Goal: Task Accomplishment & Management: Use online tool/utility

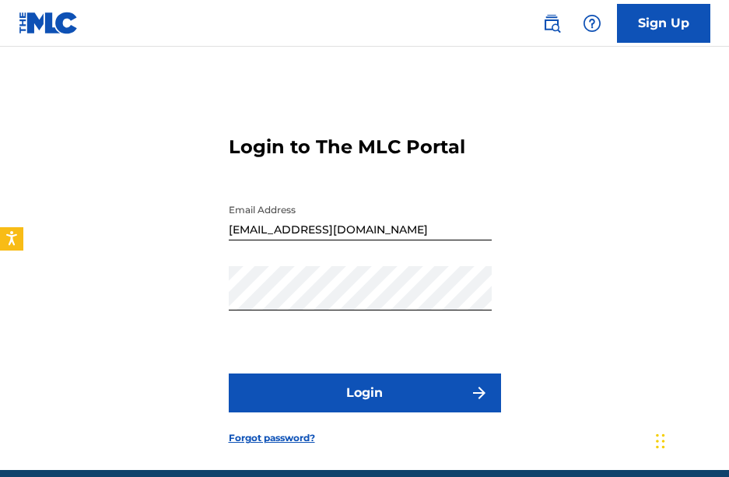
click at [369, 381] on button "Login" at bounding box center [365, 392] width 272 height 39
click at [376, 394] on button "Login" at bounding box center [365, 392] width 272 height 39
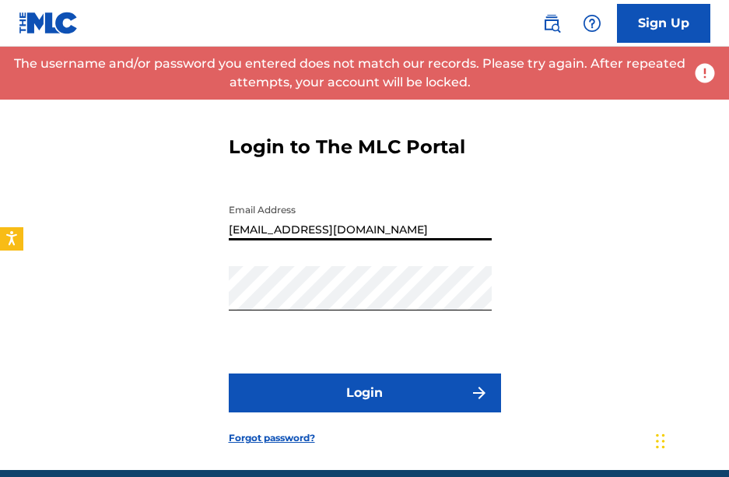
click at [304, 232] on input "youngdreada@youngdred.com" at bounding box center [360, 218] width 263 height 44
click at [327, 400] on button "Login" at bounding box center [365, 392] width 272 height 39
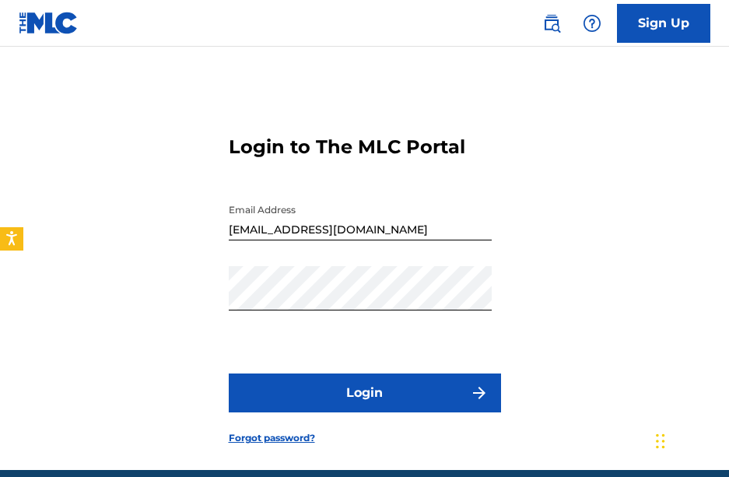
click at [356, 232] on input "youngdread@youngdred.com" at bounding box center [360, 218] width 263 height 44
type input "[EMAIL_ADDRESS][DOMAIN_NAME]"
click at [369, 392] on button "Login" at bounding box center [365, 392] width 272 height 39
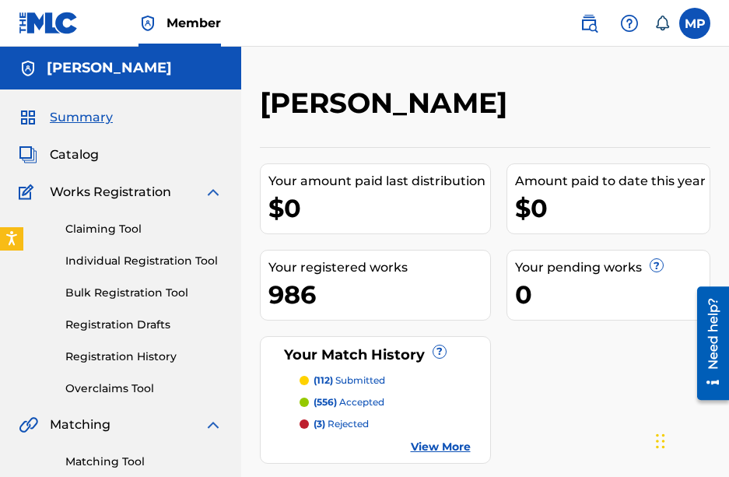
click at [85, 158] on span "Catalog" at bounding box center [74, 154] width 49 height 19
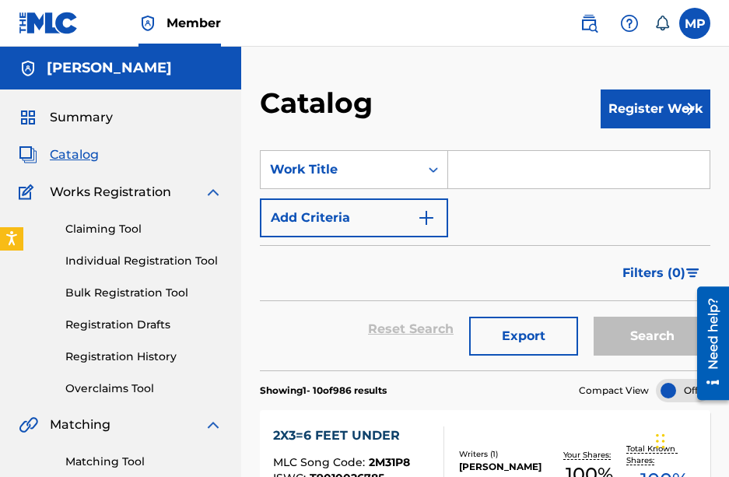
click at [481, 179] on input "Search Form" at bounding box center [578, 169] width 261 height 37
type input "f"
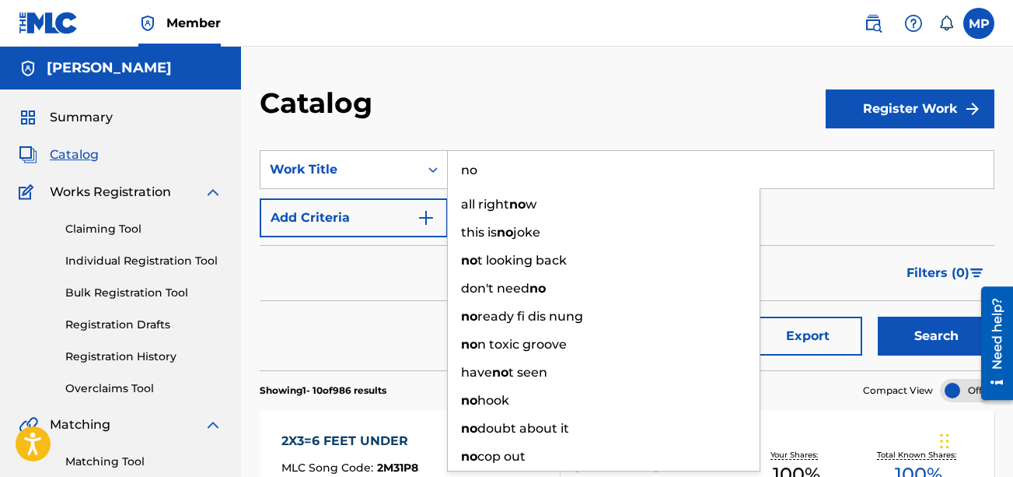
type input "n"
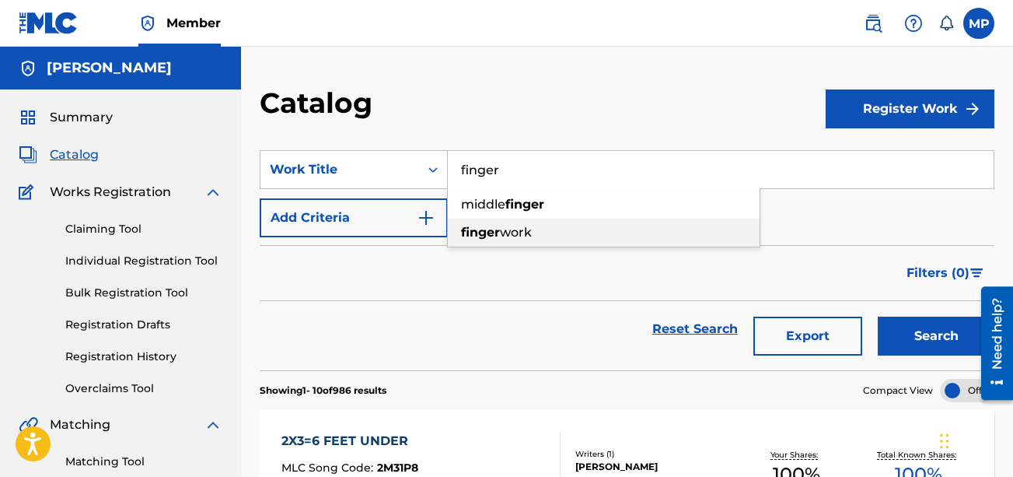
click at [491, 228] on strong "finger" at bounding box center [480, 232] width 39 height 15
type input "finger work"
click at [728, 337] on button "Search" at bounding box center [936, 335] width 117 height 39
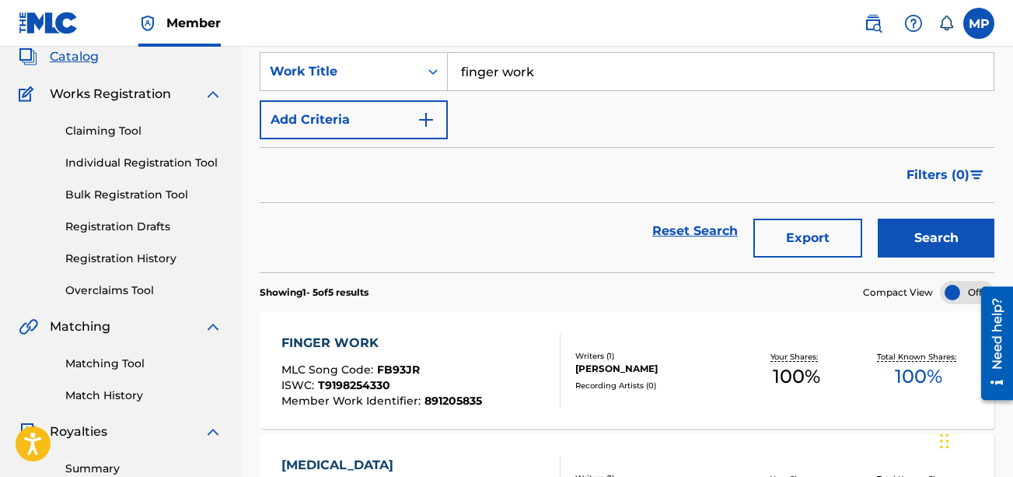
scroll to position [110, 0]
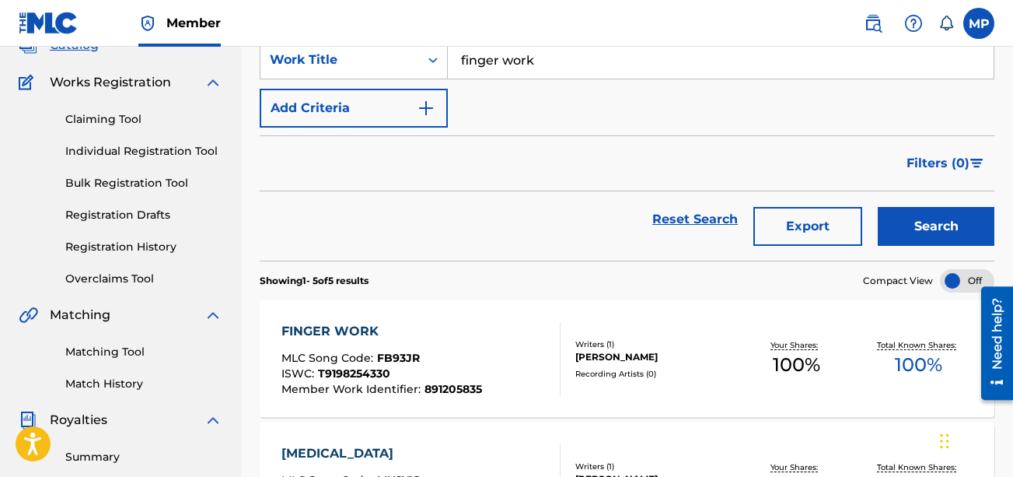
click at [491, 342] on div "FINGER WORK MLC Song Code : FB93JR ISWC : T9198254330 Member Work Identifier : …" at bounding box center [420, 358] width 279 height 73
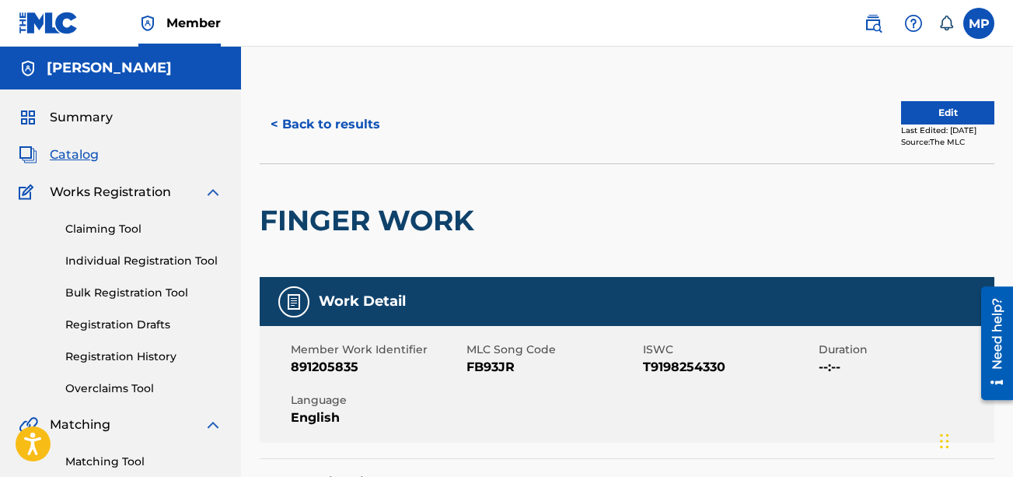
click at [481, 366] on span "FB93JR" at bounding box center [553, 367] width 172 height 19
copy span "FB93JR"
click at [358, 131] on button "< Back to results" at bounding box center [325, 124] width 131 height 39
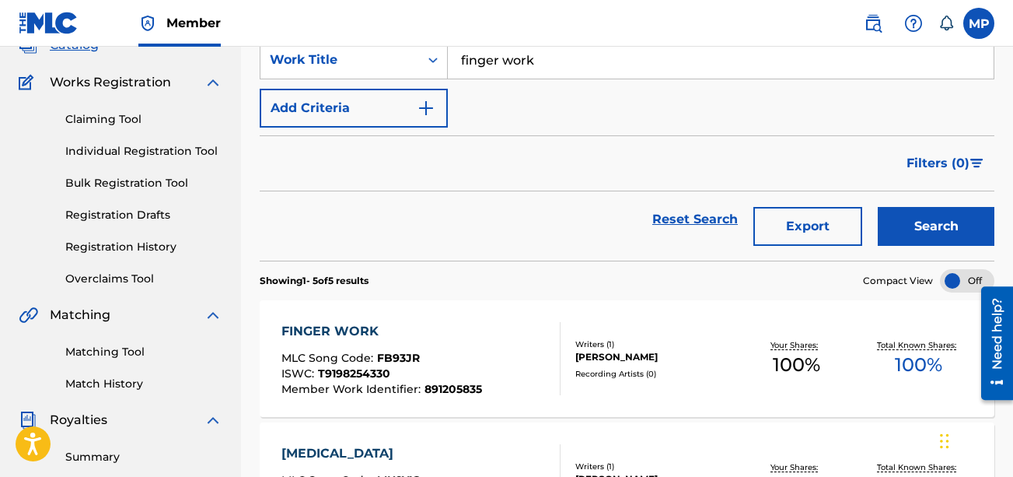
scroll to position [83, 0]
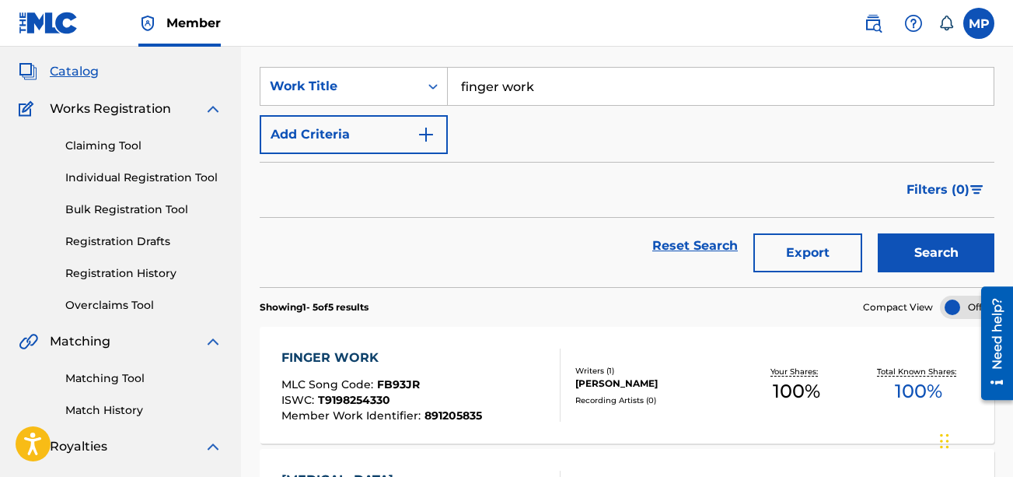
click at [534, 93] on input "finger work" at bounding box center [721, 86] width 546 height 37
paste input "SNAPCHAT"
type input "SNAPCHAT"
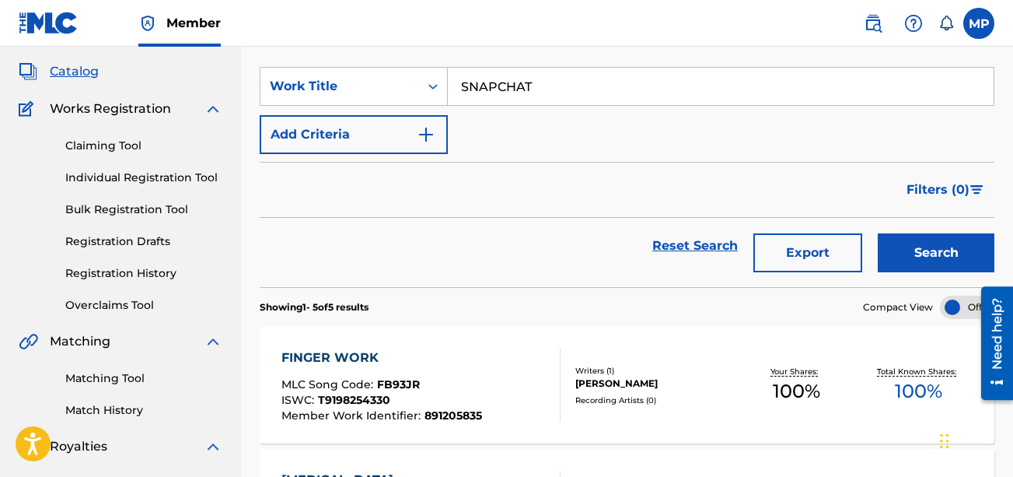
click at [728, 268] on button "Search" at bounding box center [936, 252] width 117 height 39
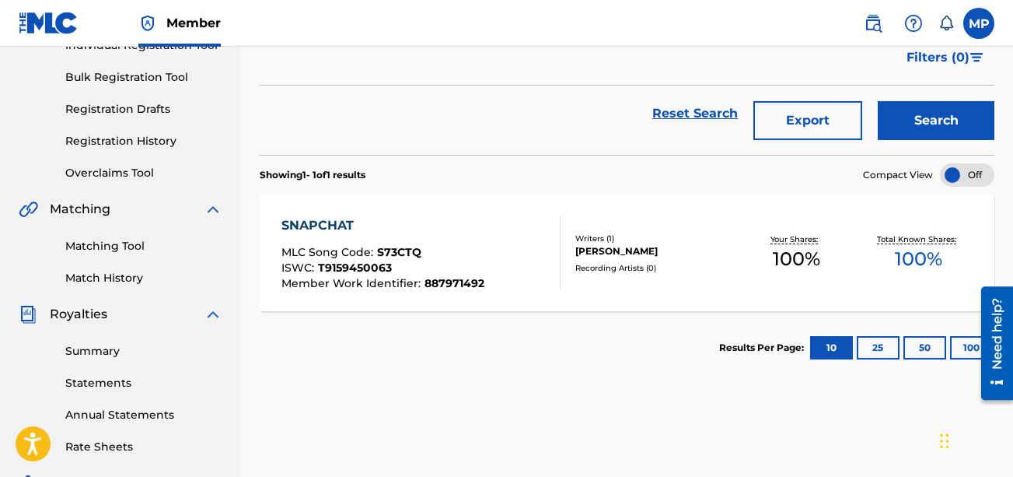
scroll to position [239, 0]
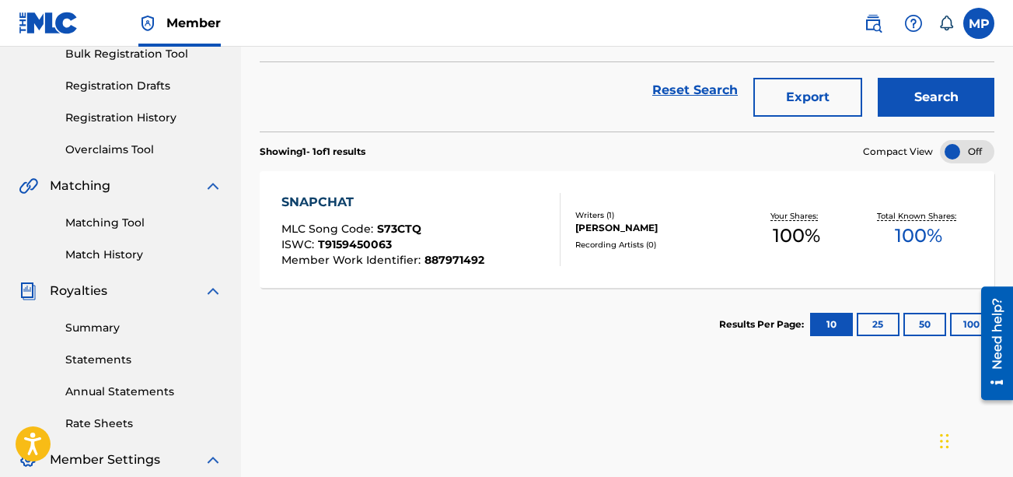
click at [518, 236] on div "SNAPCHAT MLC Song Code : S73CTQ ISWC : T9159450063 Member Work Identifier : 887…" at bounding box center [420, 229] width 279 height 73
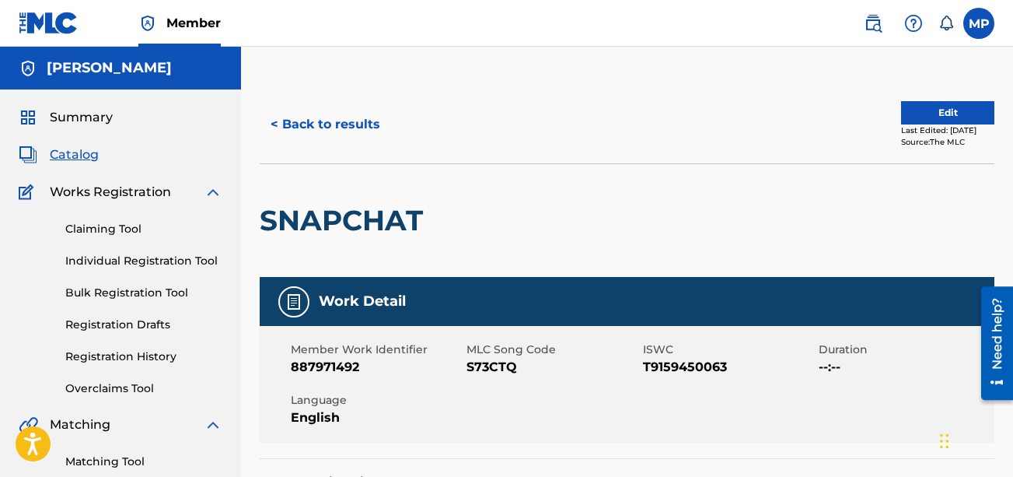
click at [509, 362] on span "S73CTQ" at bounding box center [553, 367] width 172 height 19
copy span "S73CTQ"
click at [349, 128] on button "< Back to results" at bounding box center [325, 124] width 131 height 39
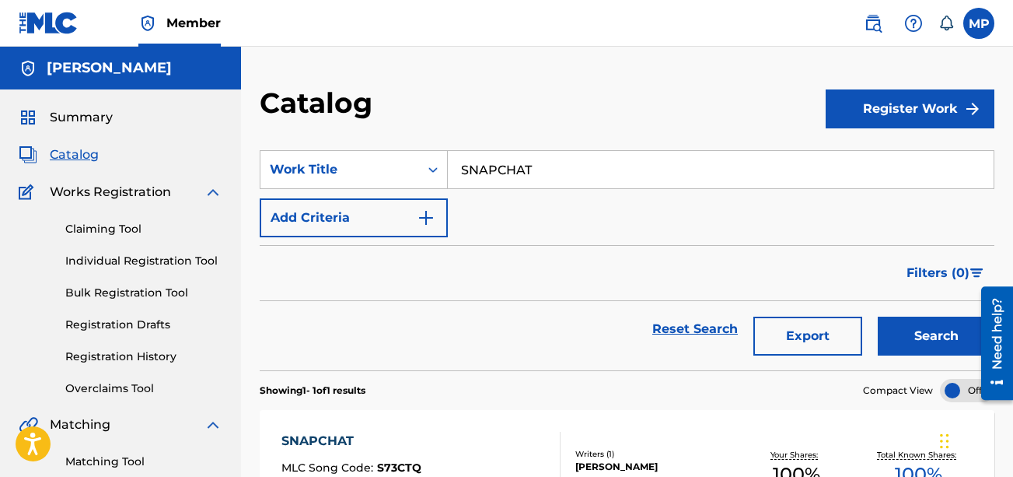
click at [528, 156] on input "SNAPCHAT" at bounding box center [721, 169] width 546 height 37
type input "i"
type input "I"
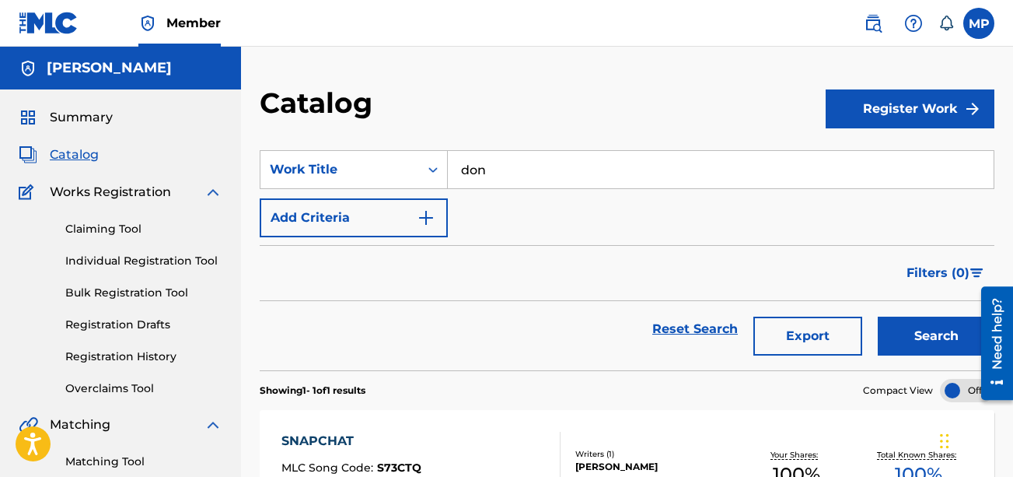
type input "dont"
type input "don't give a fuck"
click at [728, 316] on button "Search" at bounding box center [936, 335] width 117 height 39
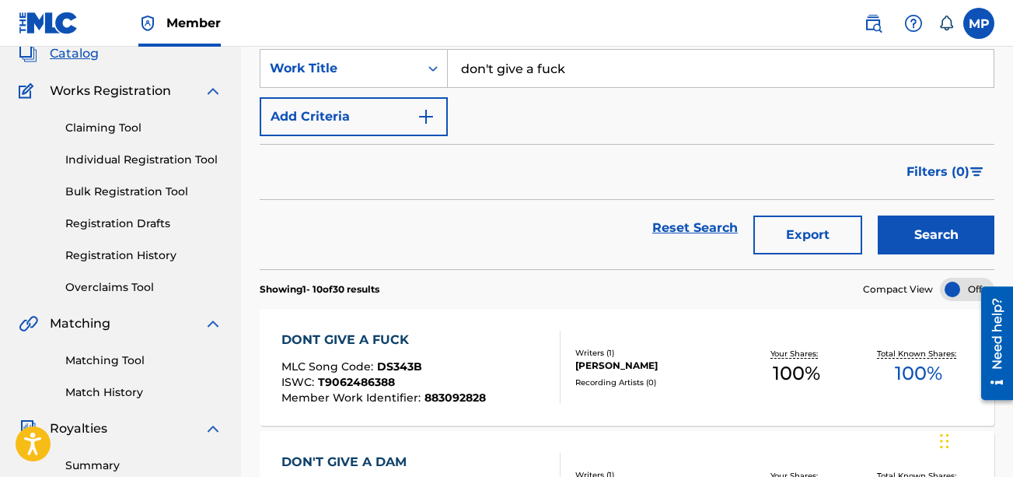
scroll to position [124, 0]
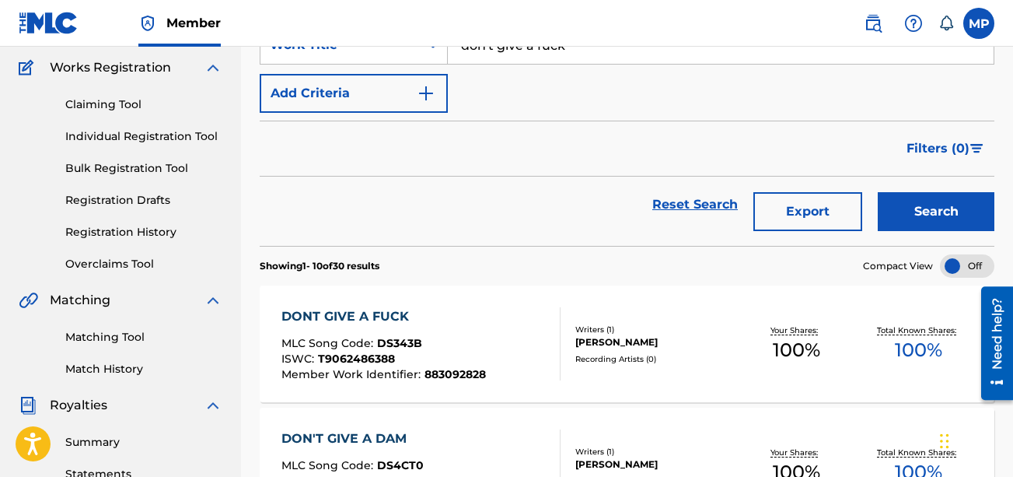
click at [480, 321] on div "DONT GIVE A FUCK" at bounding box center [383, 316] width 204 height 19
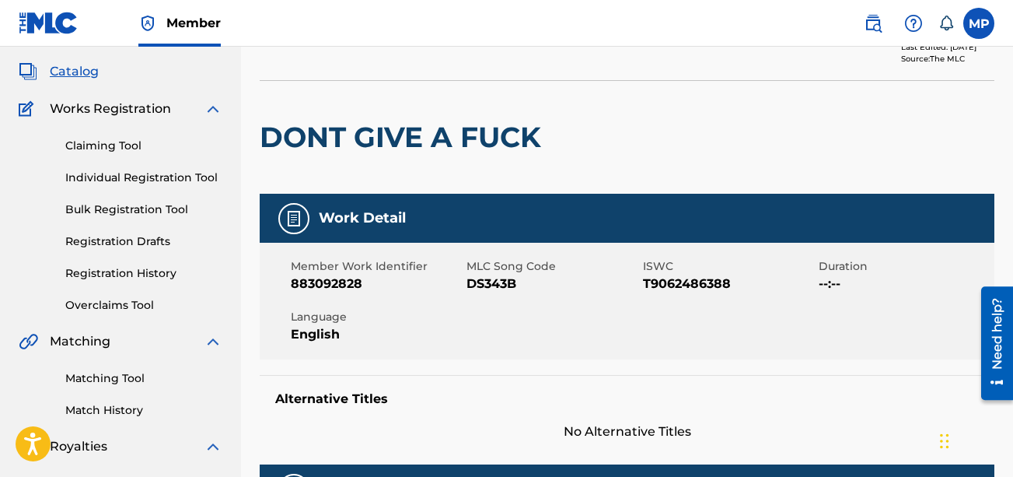
scroll to position [106, 0]
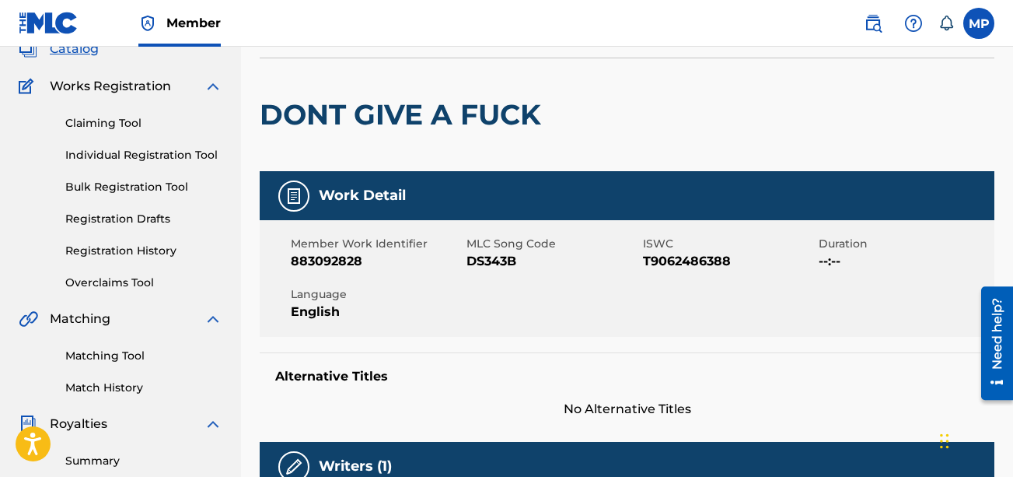
click at [486, 264] on span "DS343B" at bounding box center [553, 261] width 172 height 19
copy span "DS343B"
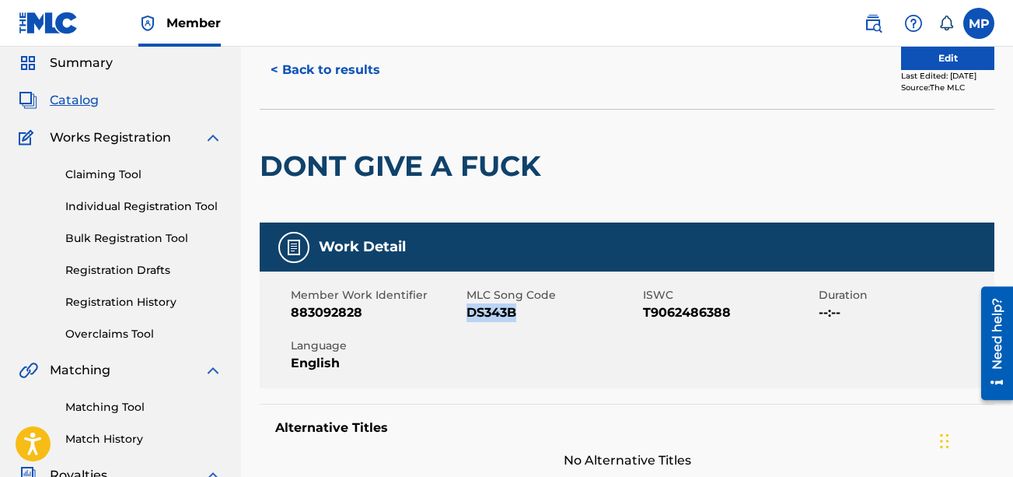
scroll to position [5, 0]
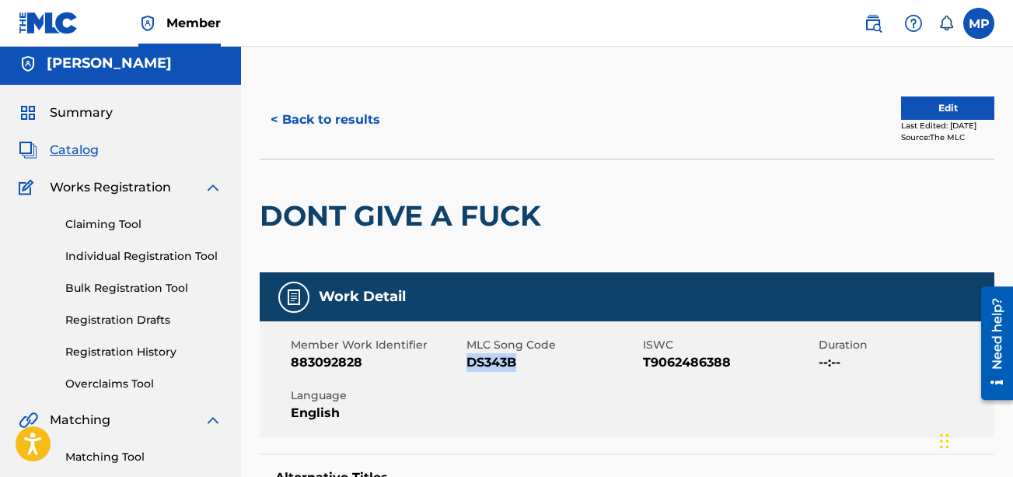
click at [325, 117] on button "< Back to results" at bounding box center [325, 119] width 131 height 39
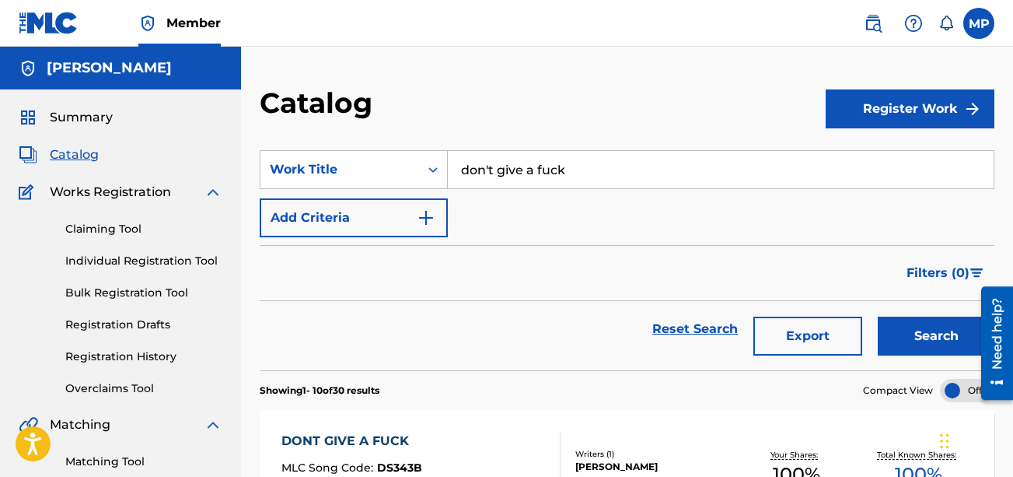
click at [663, 176] on input "don't give a fuck" at bounding box center [721, 169] width 546 height 37
paste input "BRANCHES"
type input "BRANCHES"
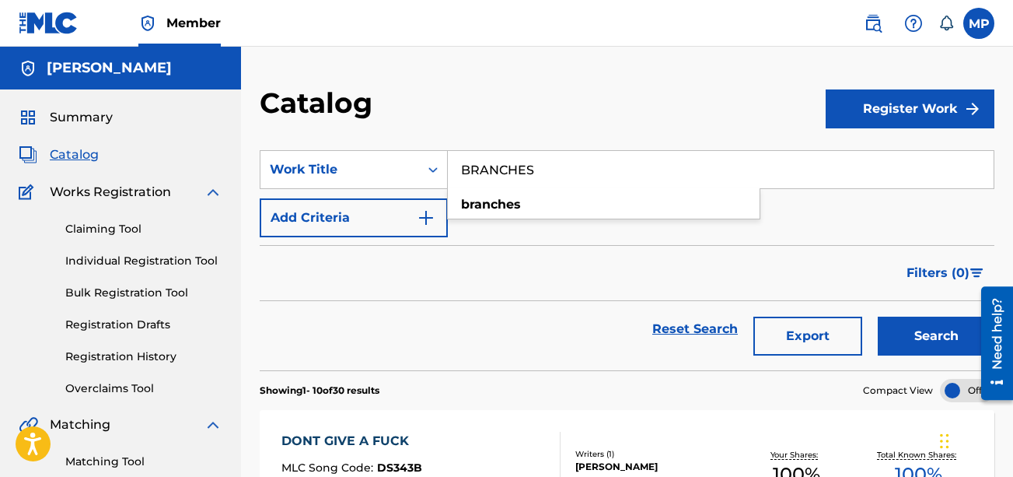
click at [728, 328] on button "Search" at bounding box center [936, 335] width 117 height 39
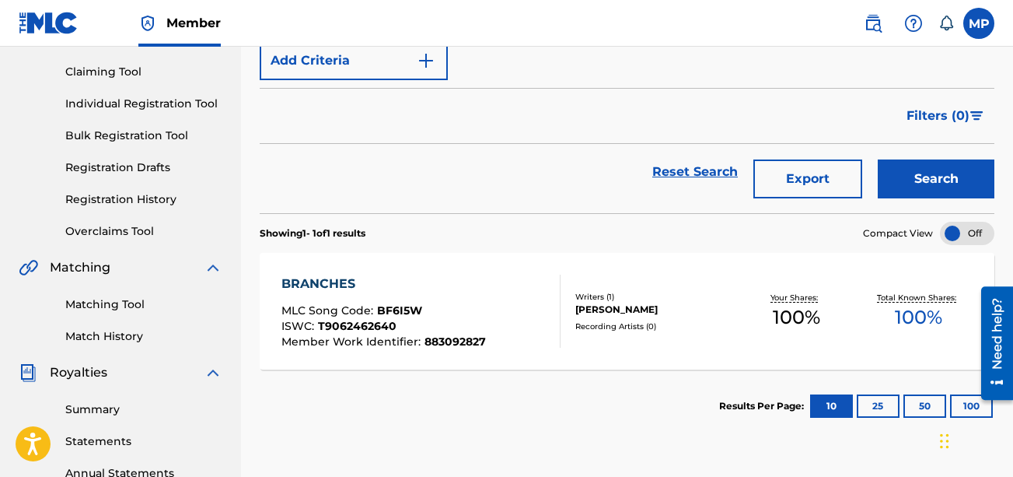
scroll to position [170, 0]
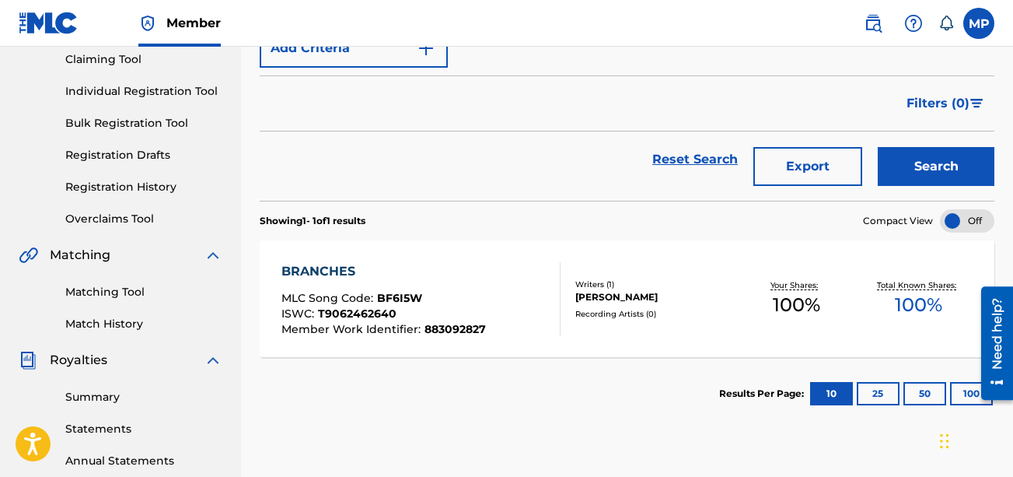
click at [441, 296] on div "MLC Song Code : BF6I5W" at bounding box center [383, 300] width 204 height 16
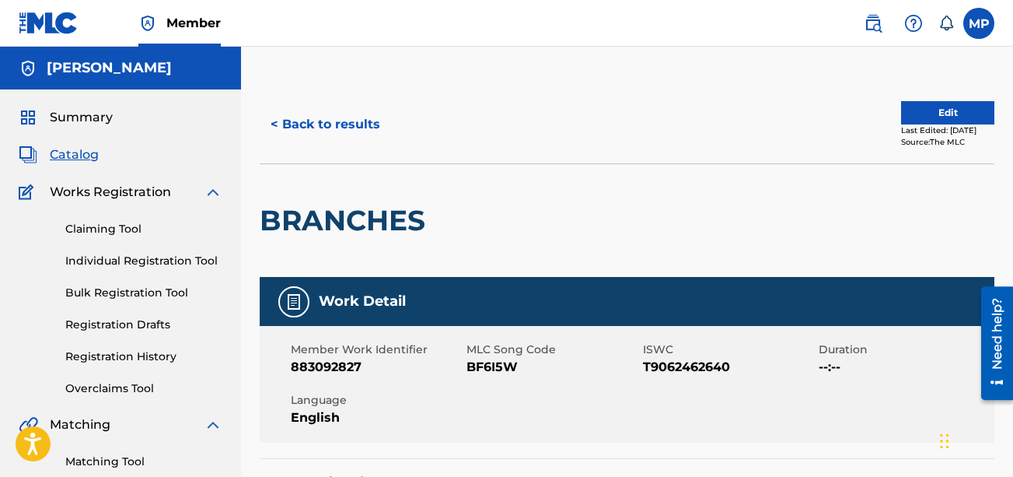
click at [493, 369] on span "BF6I5W" at bounding box center [553, 367] width 172 height 19
copy span "BF6I5W"
click at [374, 132] on button "< Back to results" at bounding box center [325, 124] width 131 height 39
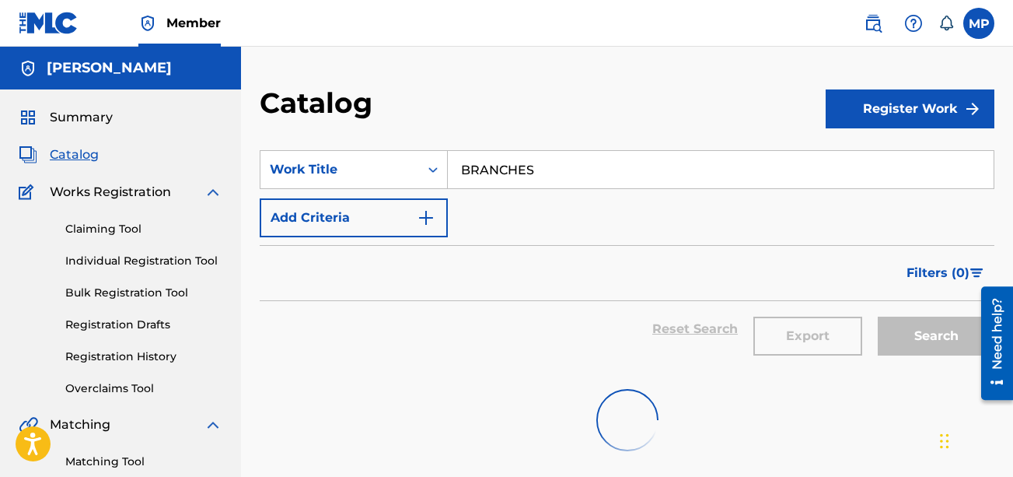
scroll to position [170, 0]
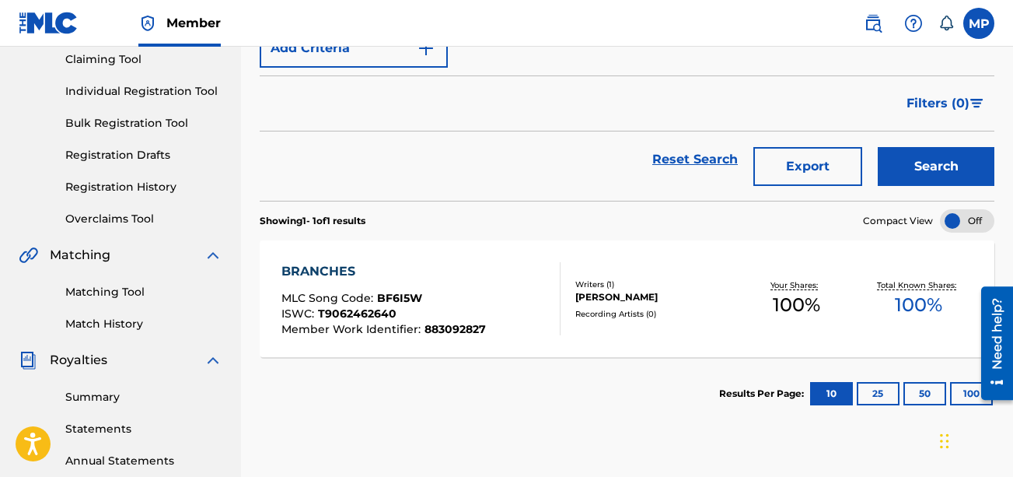
click at [409, 180] on div "Reset Search Export Search" at bounding box center [627, 159] width 735 height 56
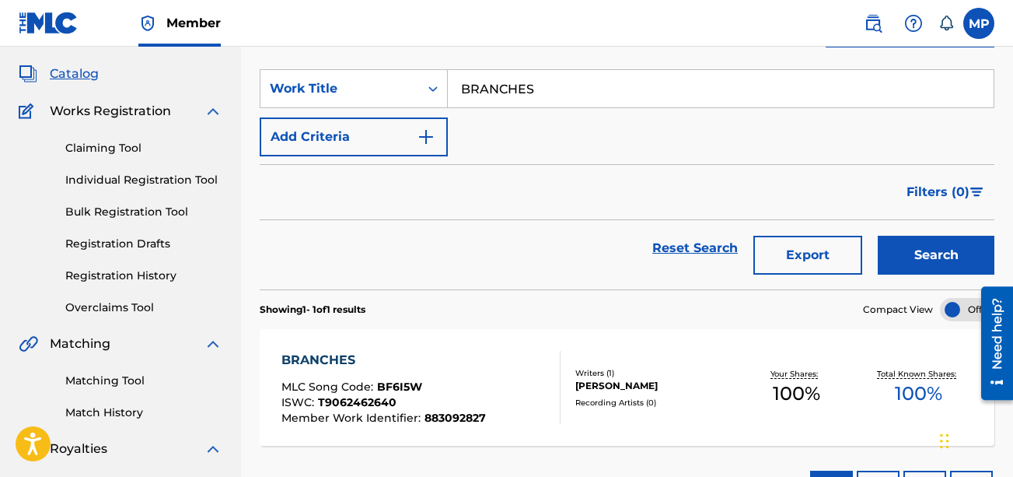
scroll to position [95, 0]
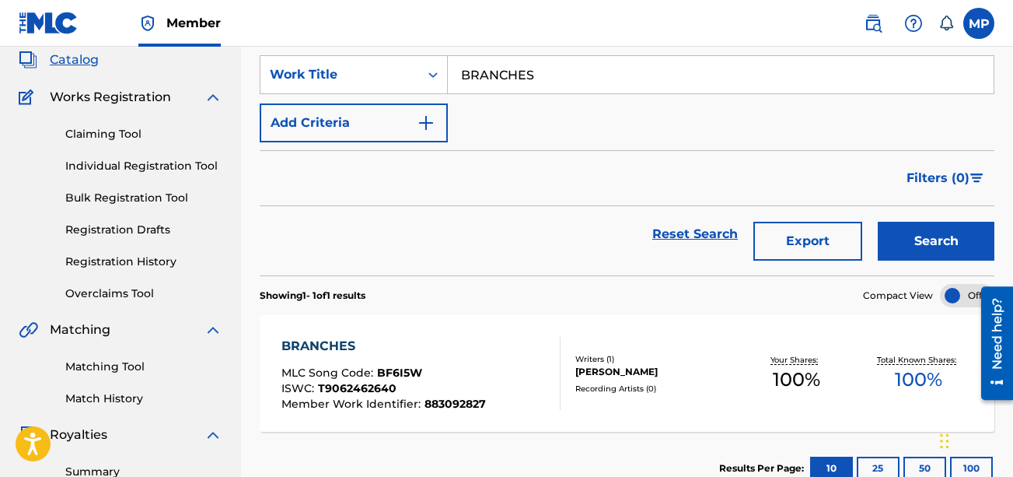
click at [445, 351] on div "BRANCHES" at bounding box center [383, 346] width 204 height 19
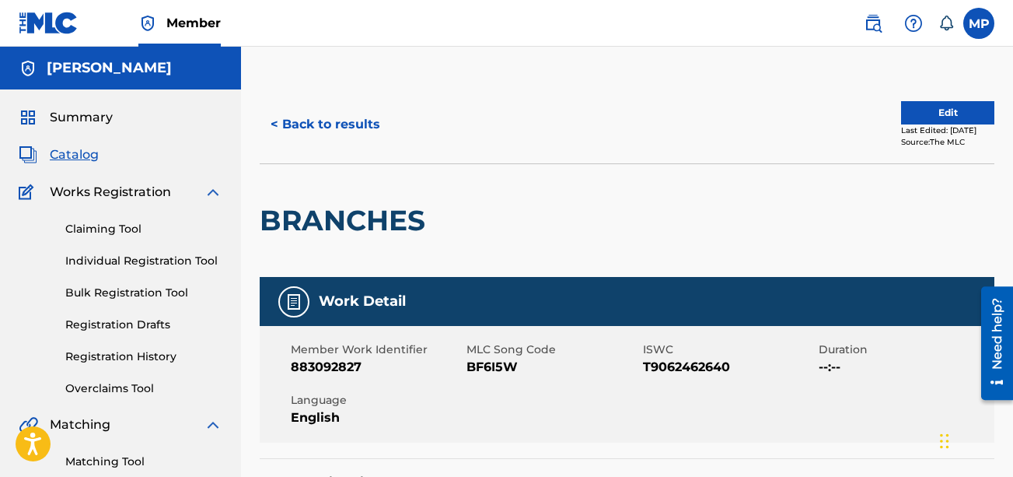
click at [504, 369] on span "BF6I5W" at bounding box center [553, 367] width 172 height 19
copy span "BF6I5W"
click at [334, 118] on button "< Back to results" at bounding box center [325, 124] width 131 height 39
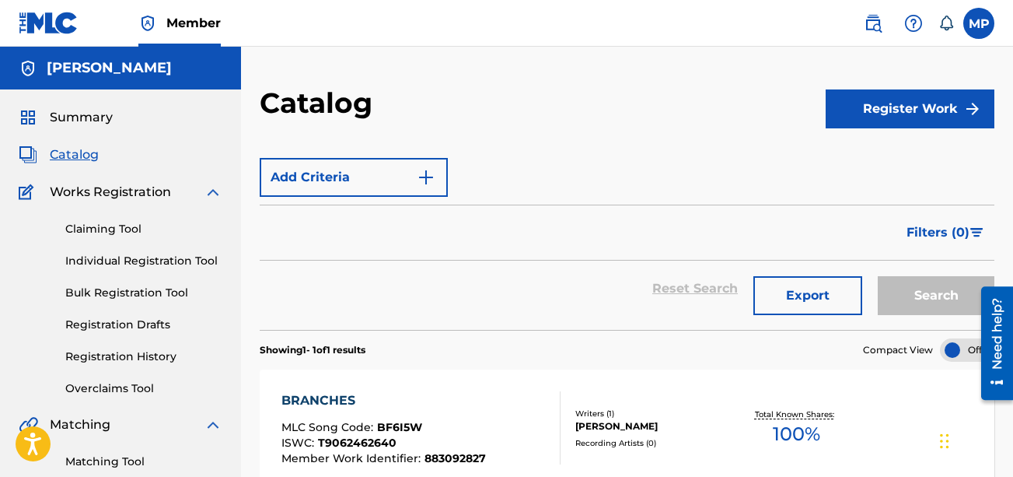
scroll to position [95, 0]
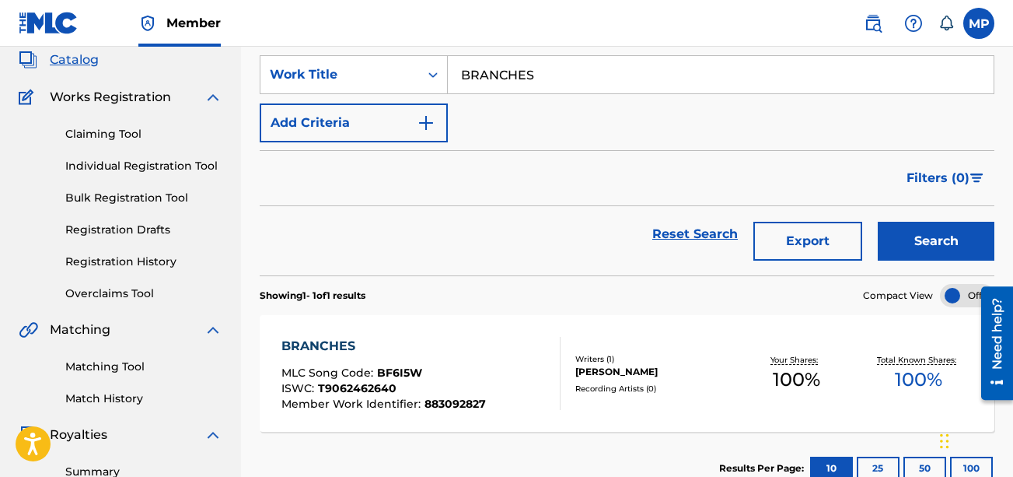
click at [575, 80] on input "BRANCHES" at bounding box center [721, 74] width 546 height 37
paste input "SHE WAAN FI EAT"
type input "SHE WAAN FI EAT"
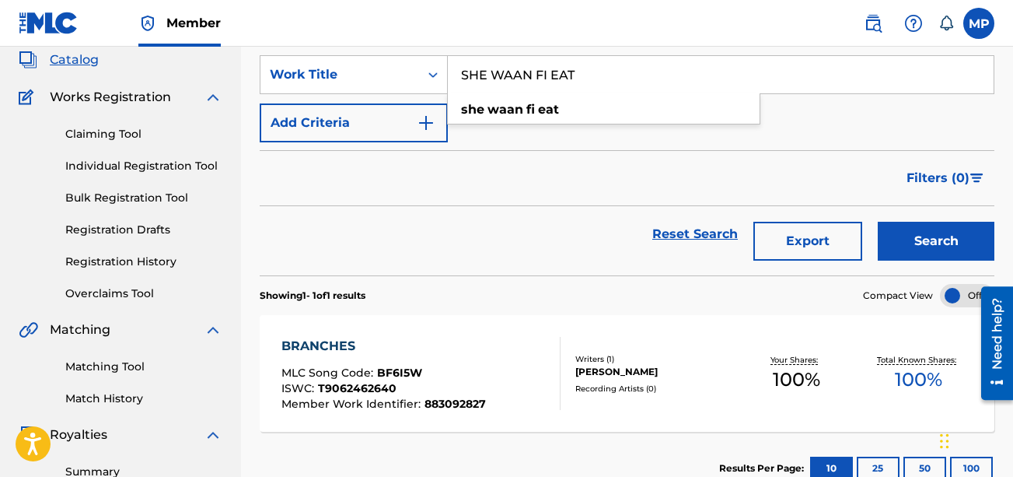
click at [728, 227] on button "Search" at bounding box center [936, 241] width 117 height 39
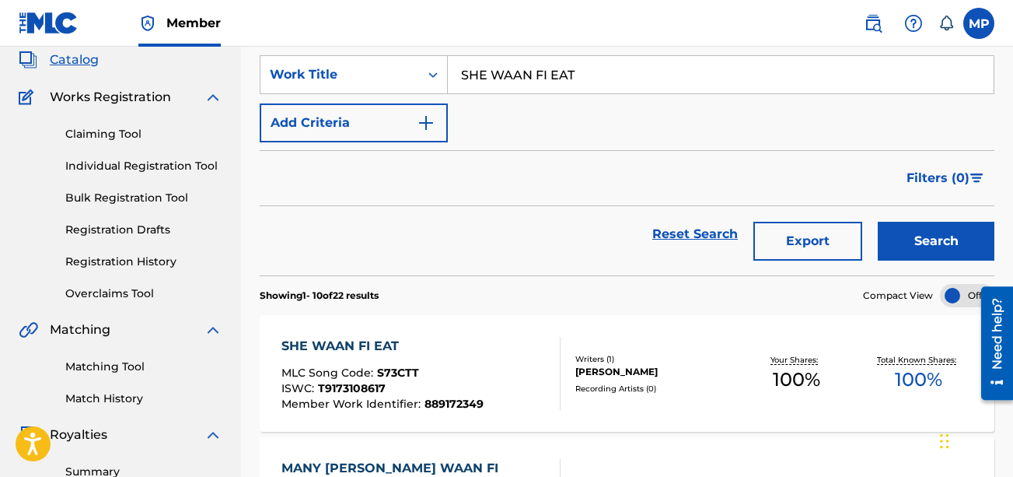
click at [425, 357] on div "SHE WAAN FI EAT MLC Song Code : S73CTT ISWC : T9173108617 Member Work Identifie…" at bounding box center [382, 373] width 202 height 73
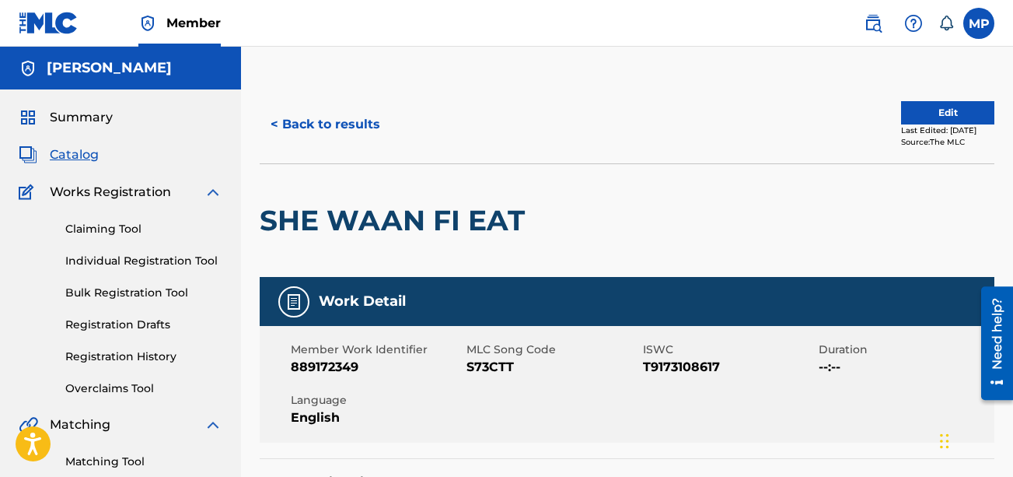
click at [491, 367] on span "S73CTT" at bounding box center [553, 367] width 172 height 19
copy span "S73CTT"
click at [355, 130] on button "< Back to results" at bounding box center [325, 124] width 131 height 39
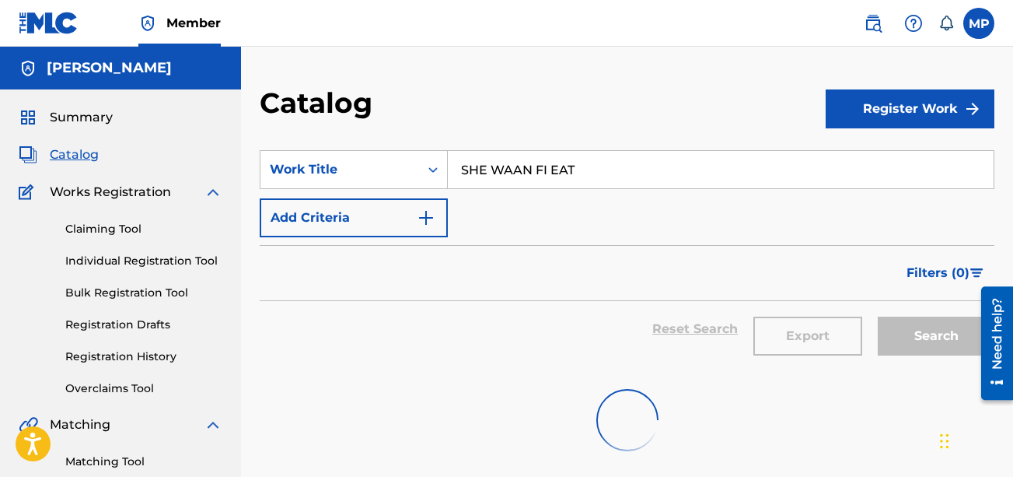
scroll to position [95, 0]
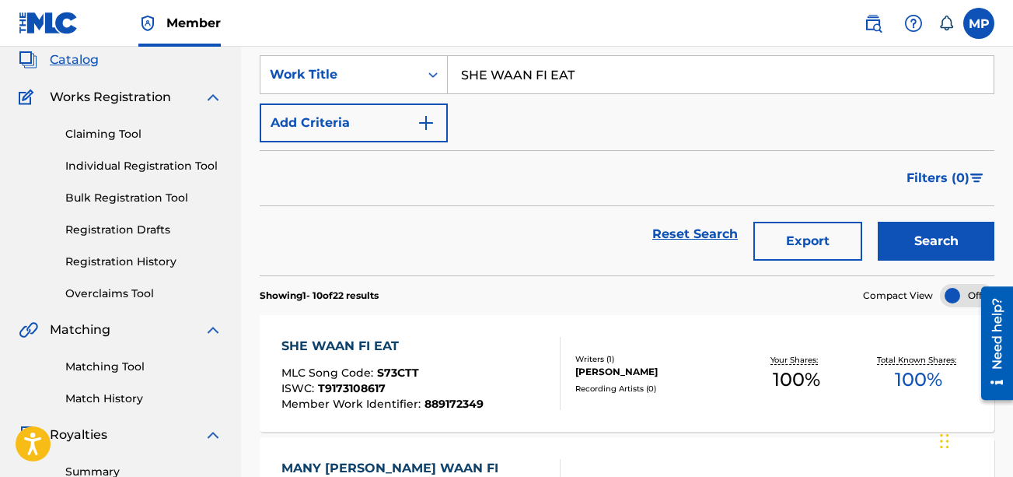
click at [531, 86] on input "SHE WAAN FI EAT" at bounding box center [721, 74] width 546 height 37
paste input "[PERSON_NAME]"
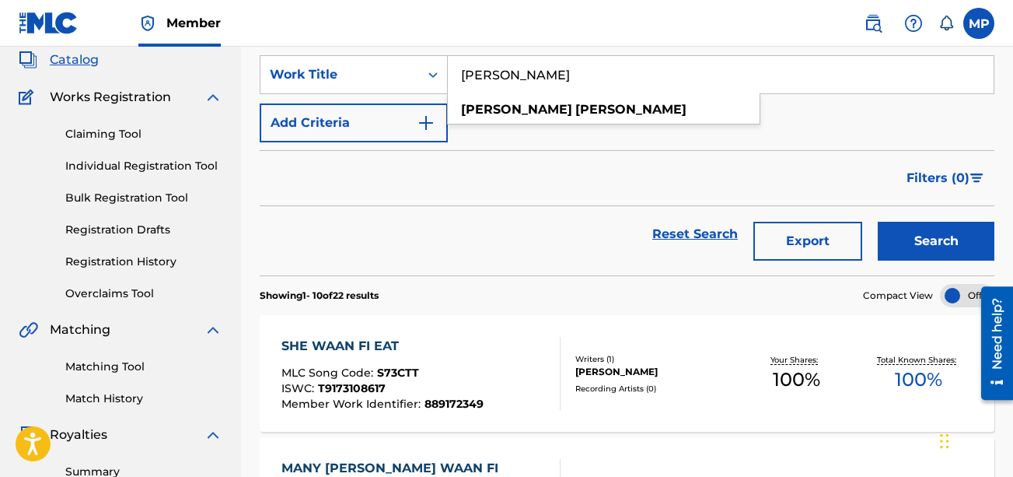
type input "[PERSON_NAME]"
click at [728, 236] on button "Search" at bounding box center [936, 241] width 117 height 39
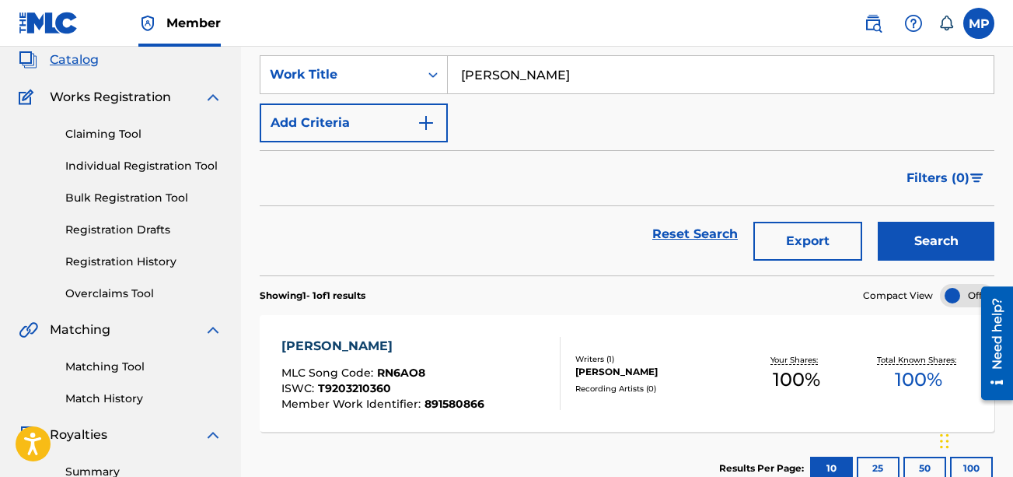
click at [425, 369] on div "MLC Song Code : RN6AO8" at bounding box center [382, 375] width 203 height 16
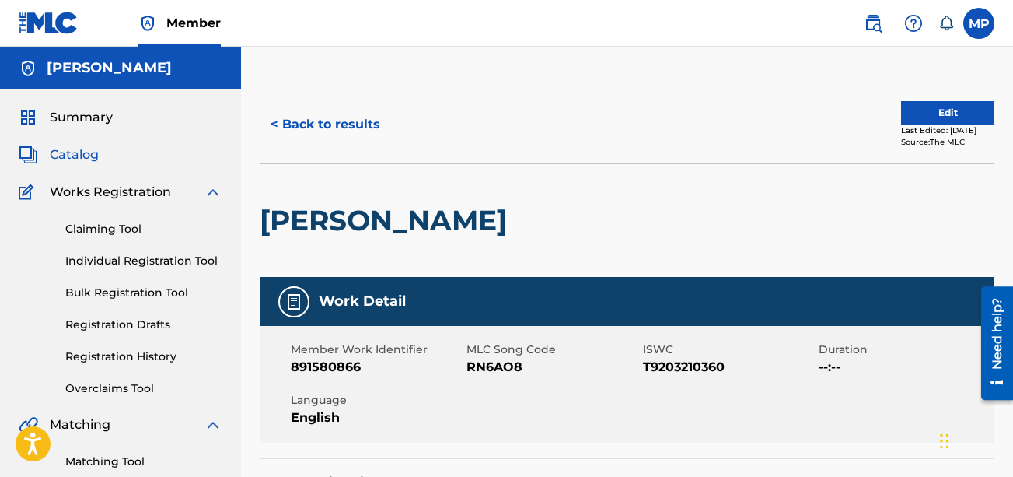
click at [479, 365] on span "RN6AO8" at bounding box center [553, 367] width 172 height 19
copy span "RN6AO8"
click at [369, 127] on button "< Back to results" at bounding box center [325, 124] width 131 height 39
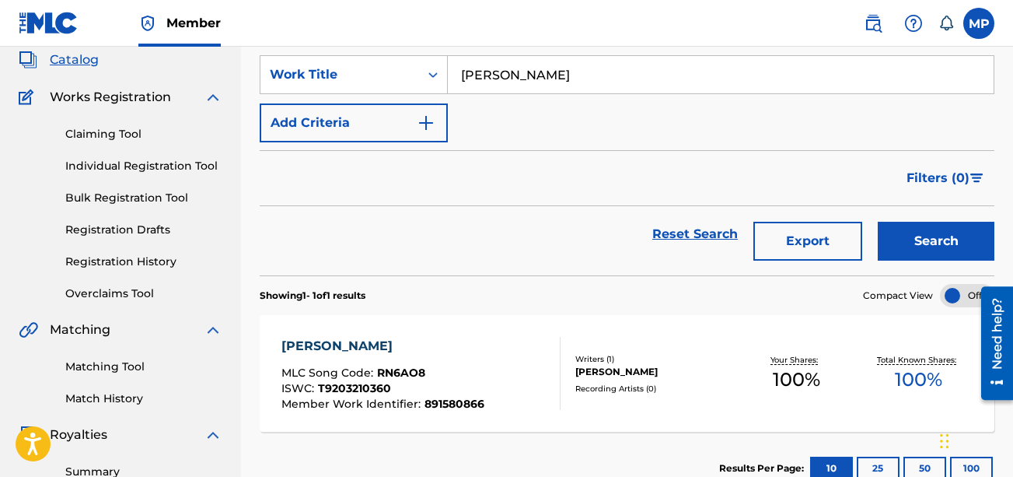
click at [588, 82] on input "[PERSON_NAME]" at bounding box center [721, 74] width 546 height 37
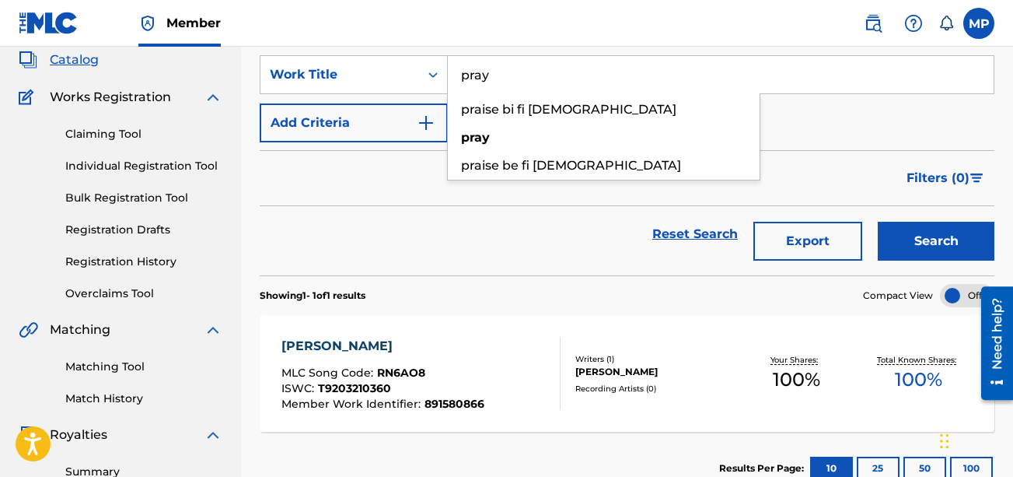
type input "pray"
click at [728, 222] on button "Search" at bounding box center [936, 241] width 117 height 39
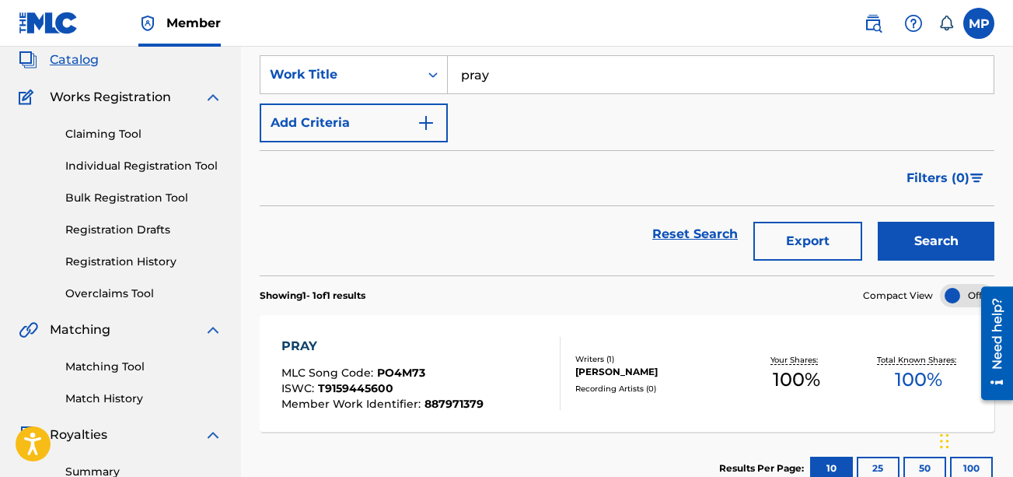
click at [450, 356] on div "PRAY MLC Song Code : PO4M73 ISWC : T9159445600 Member Work Identifier : 8879713…" at bounding box center [382, 373] width 202 height 73
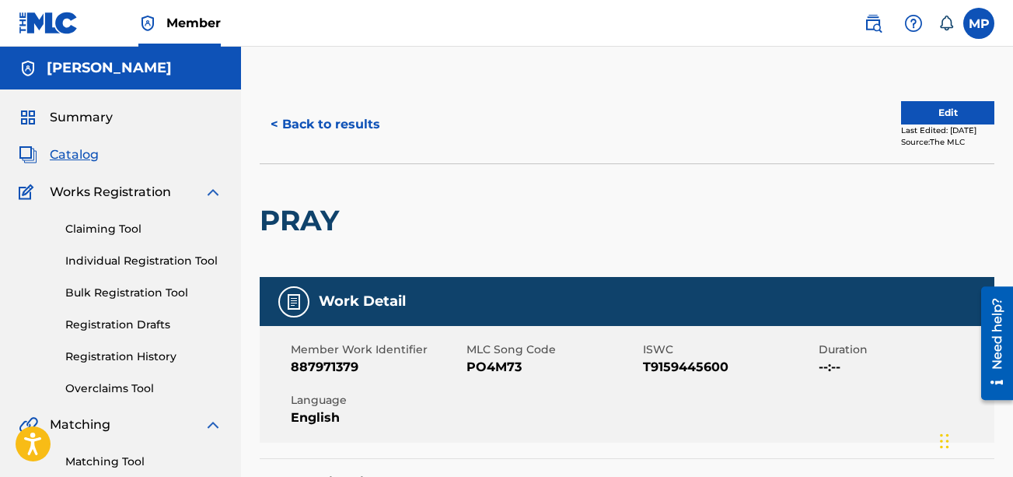
click at [496, 361] on span "PO4M73" at bounding box center [553, 367] width 172 height 19
copy span "PO4M73"
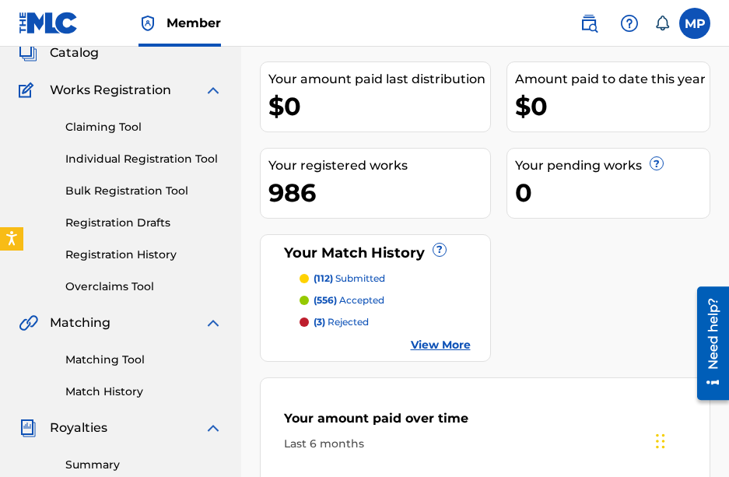
scroll to position [104, 0]
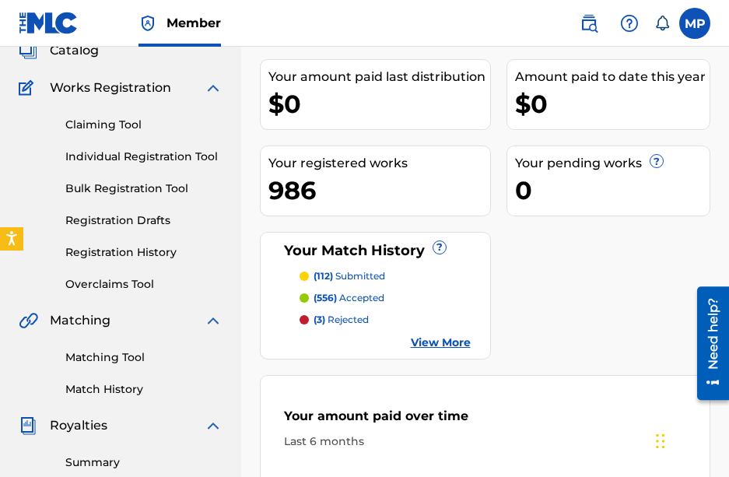
click at [97, 364] on link "Matching Tool" at bounding box center [143, 357] width 157 height 16
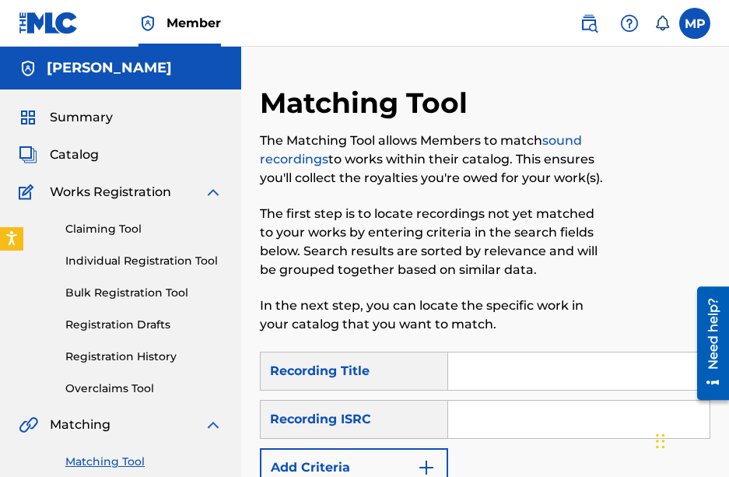
click at [460, 373] on input "Search Form" at bounding box center [578, 370] width 261 height 37
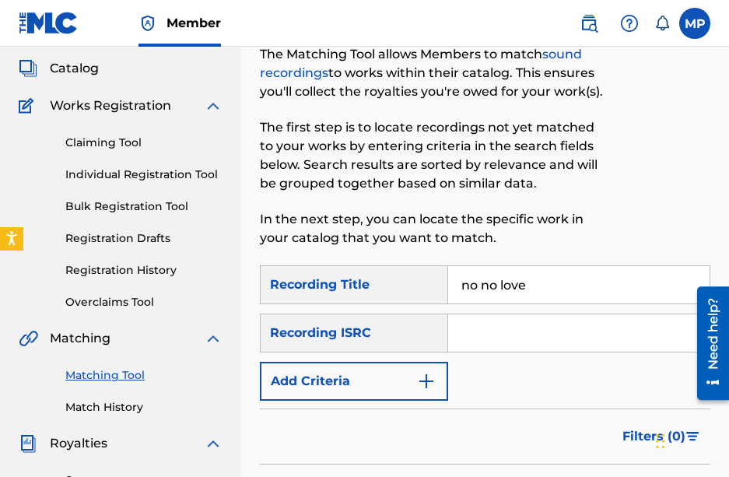
scroll to position [134, 0]
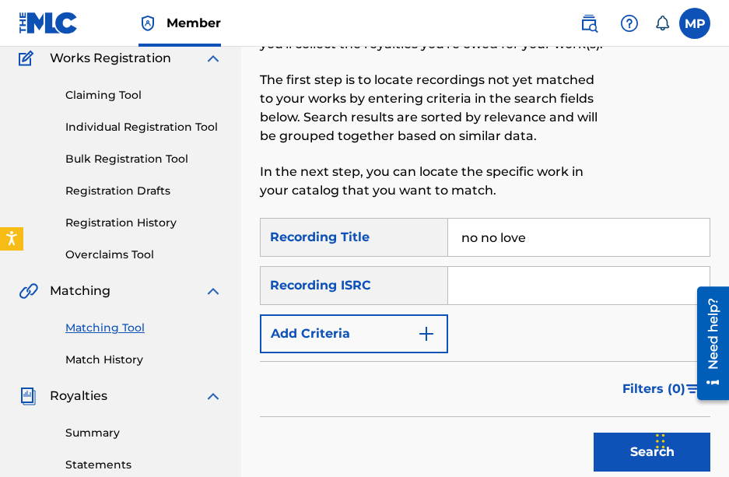
type input "no no love"
click at [387, 331] on button "Add Criteria" at bounding box center [354, 333] width 188 height 39
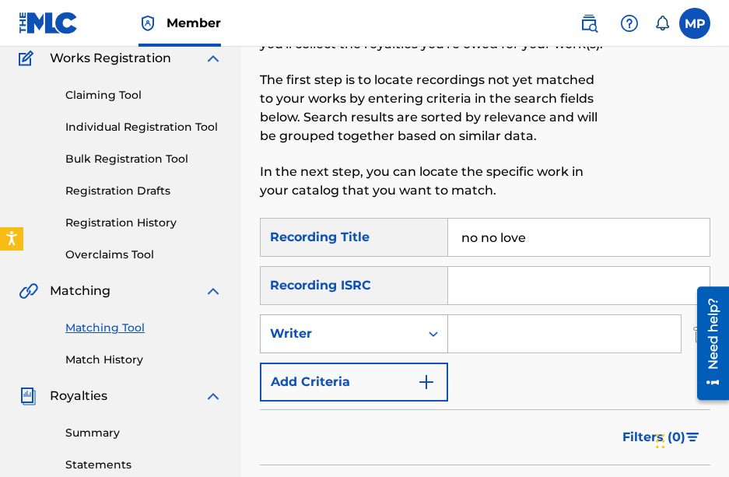
click at [341, 330] on div "Writer" at bounding box center [340, 333] width 140 height 19
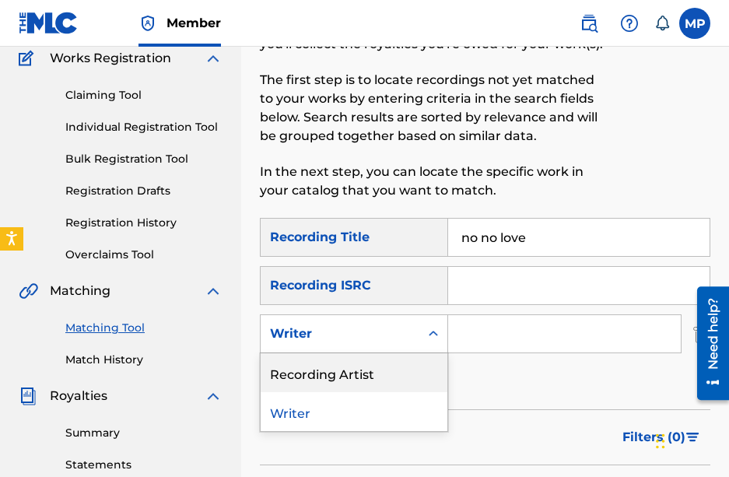
click at [330, 373] on div "Recording Artist" at bounding box center [353, 372] width 187 height 39
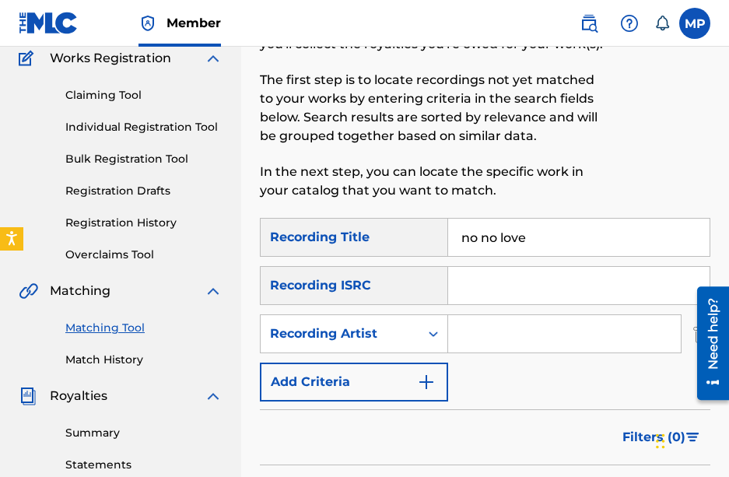
click at [469, 341] on input "Search Form" at bounding box center [564, 333] width 232 height 37
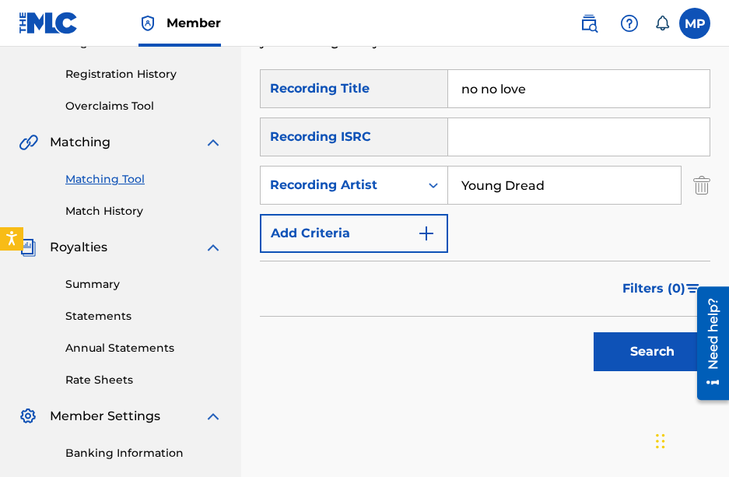
scroll to position [302, 0]
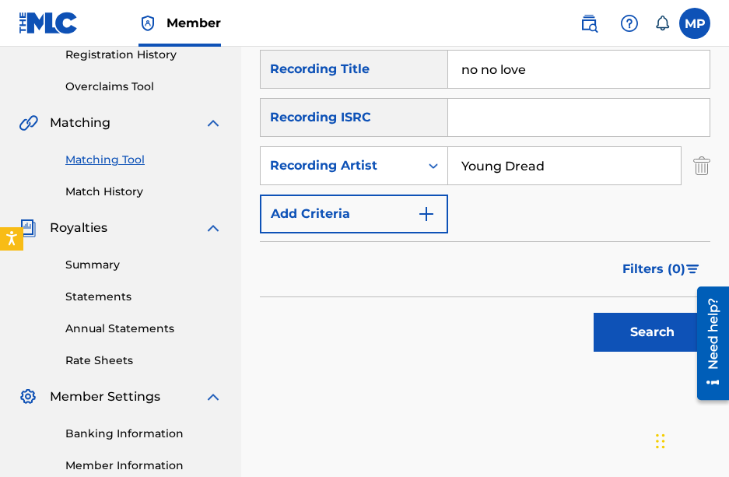
type input "Young Dread"
click at [620, 328] on button "Search" at bounding box center [651, 332] width 117 height 39
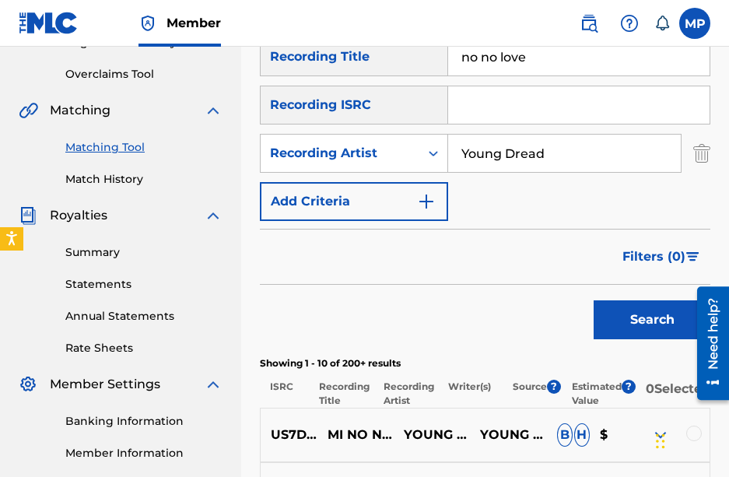
scroll to position [312, 0]
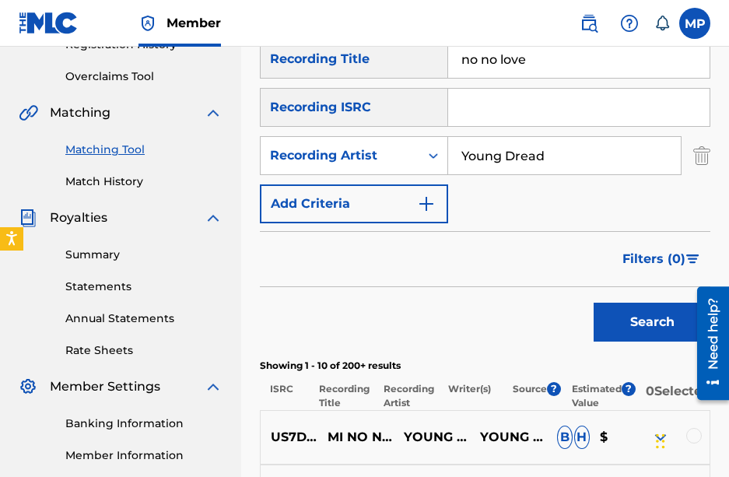
click at [512, 73] on input "no no love" at bounding box center [578, 58] width 261 height 37
type input "finger work"
click at [593, 302] on button "Search" at bounding box center [651, 321] width 117 height 39
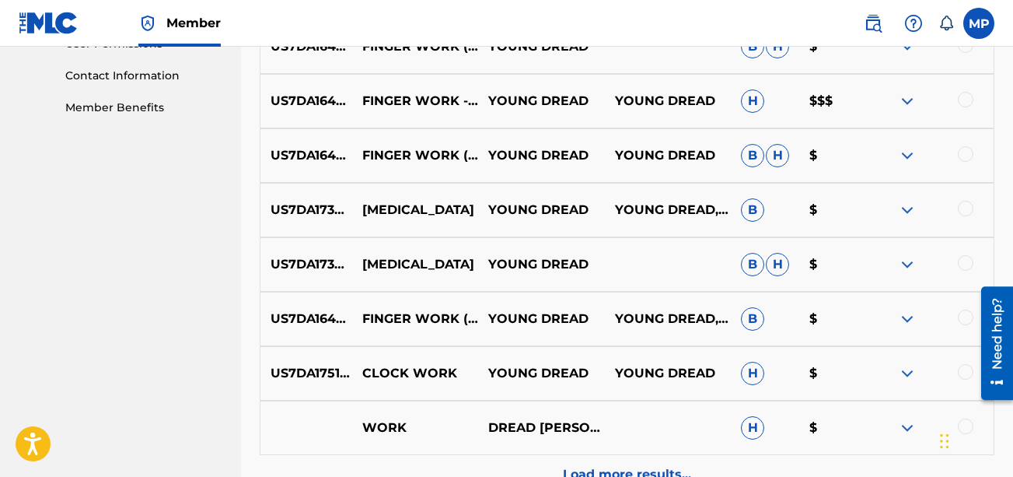
scroll to position [779, 0]
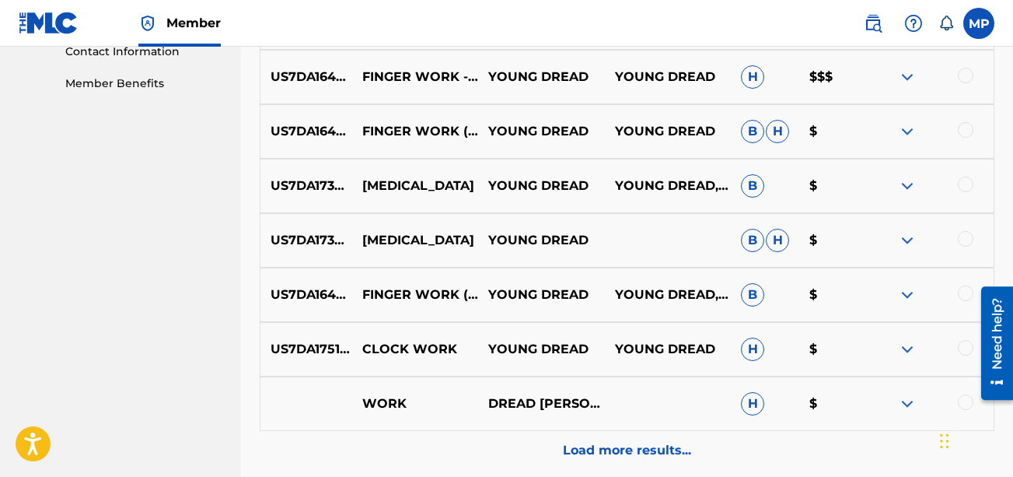
click at [607, 449] on p "Load more results..." at bounding box center [627, 450] width 128 height 19
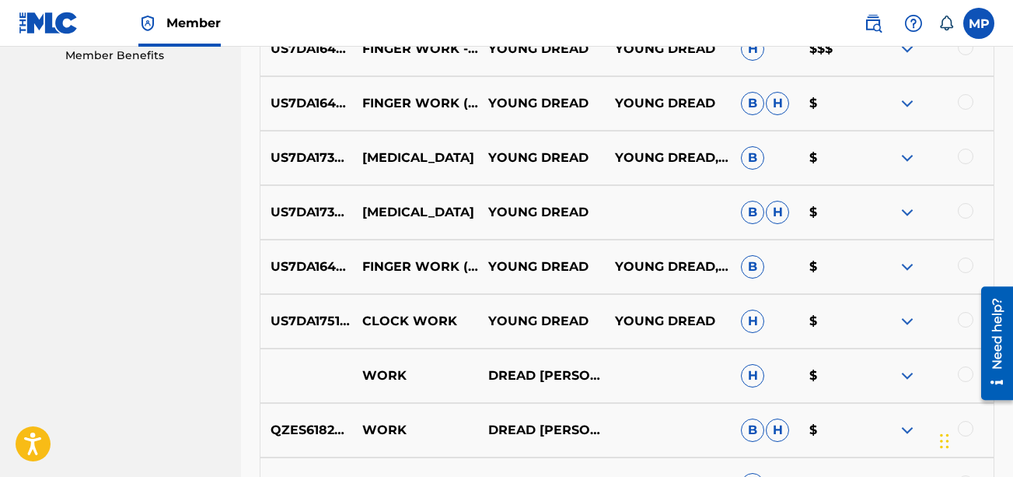
scroll to position [802, 0]
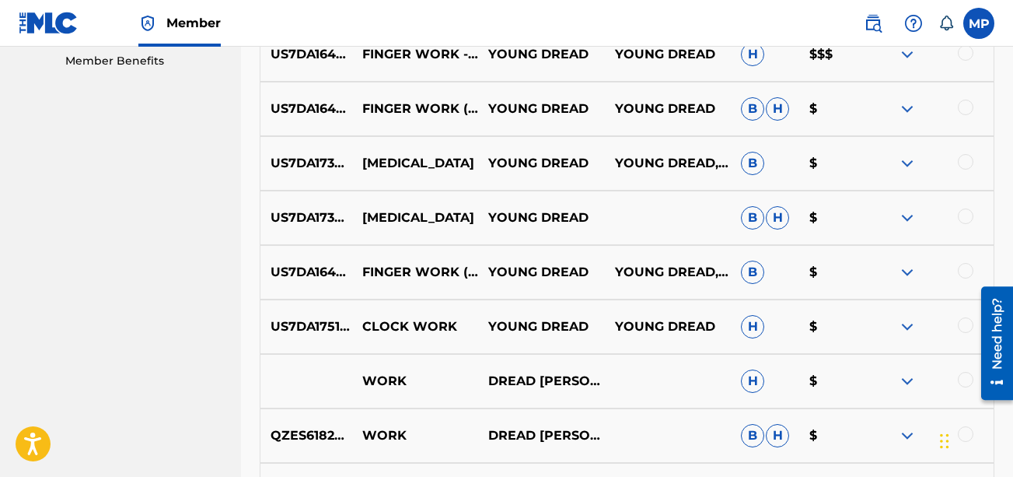
click at [728, 273] on div at bounding box center [966, 271] width 16 height 16
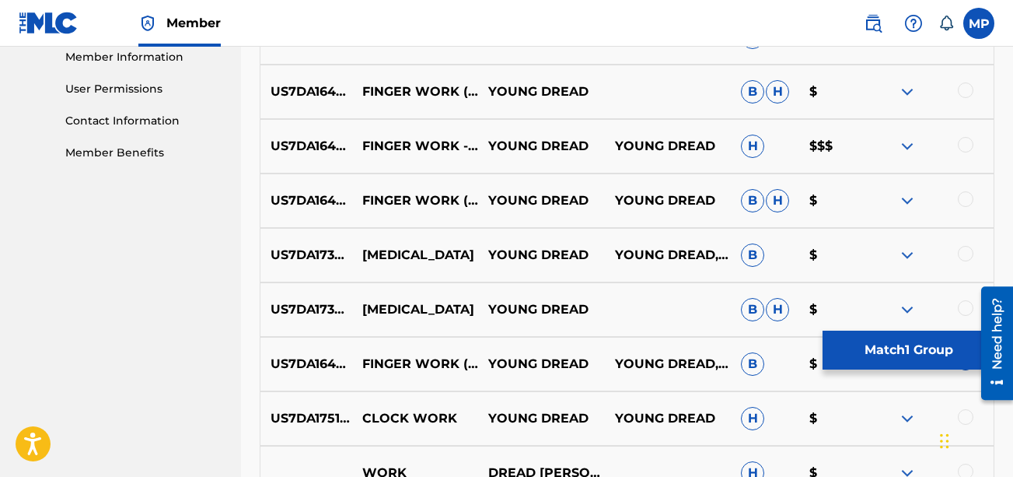
scroll to position [706, 0]
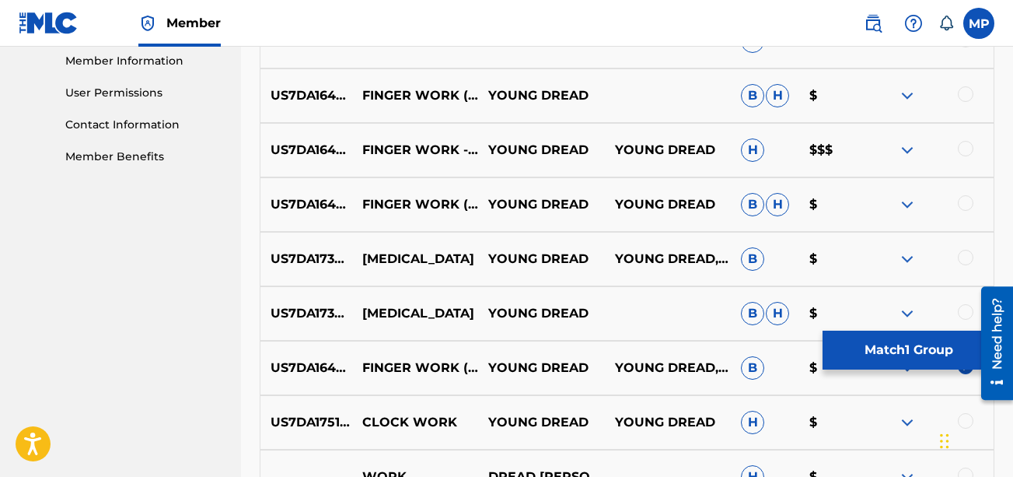
click at [728, 204] on div at bounding box center [966, 203] width 16 height 16
click at [728, 145] on div at bounding box center [966, 149] width 16 height 16
click at [728, 88] on div at bounding box center [966, 94] width 16 height 16
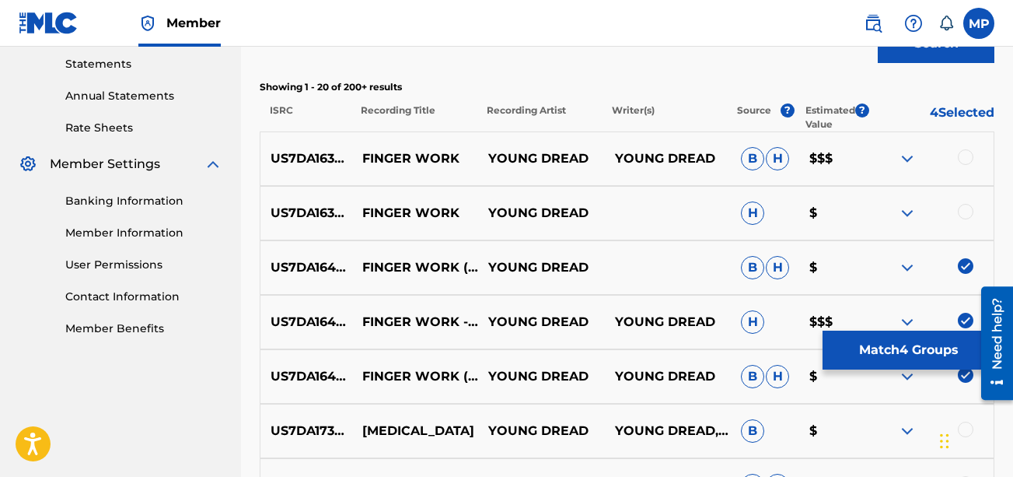
scroll to position [529, 0]
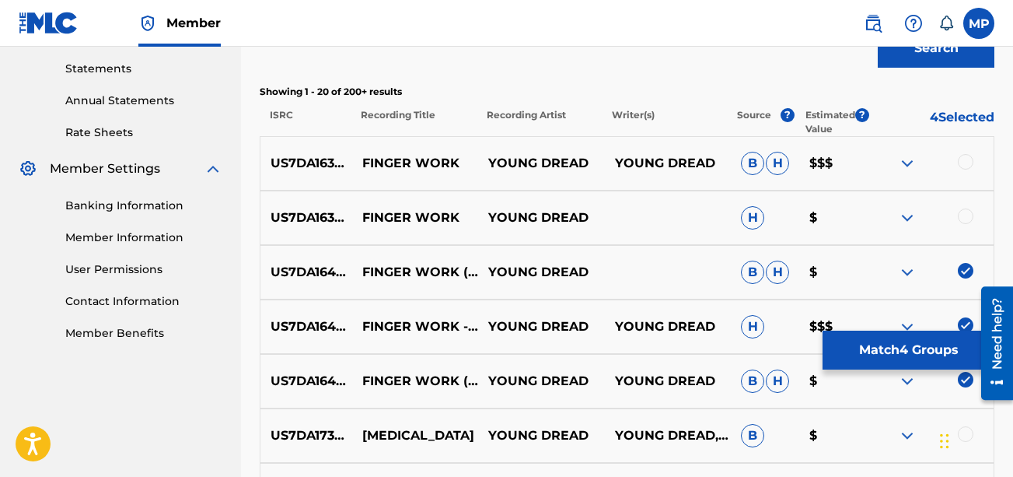
click at [728, 214] on div at bounding box center [966, 216] width 16 height 16
click at [728, 164] on div at bounding box center [966, 162] width 16 height 16
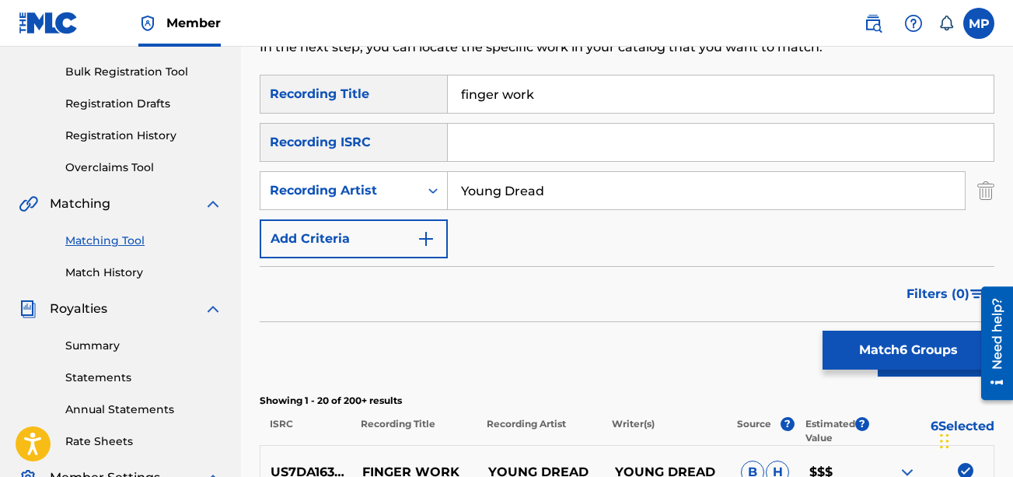
scroll to position [239, 0]
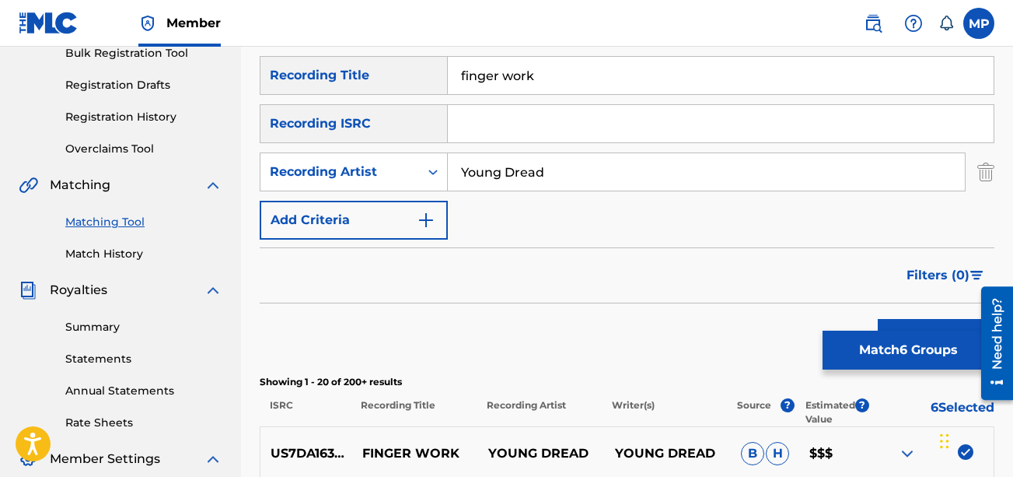
click at [728, 343] on button "Match 6 Groups" at bounding box center [909, 349] width 172 height 39
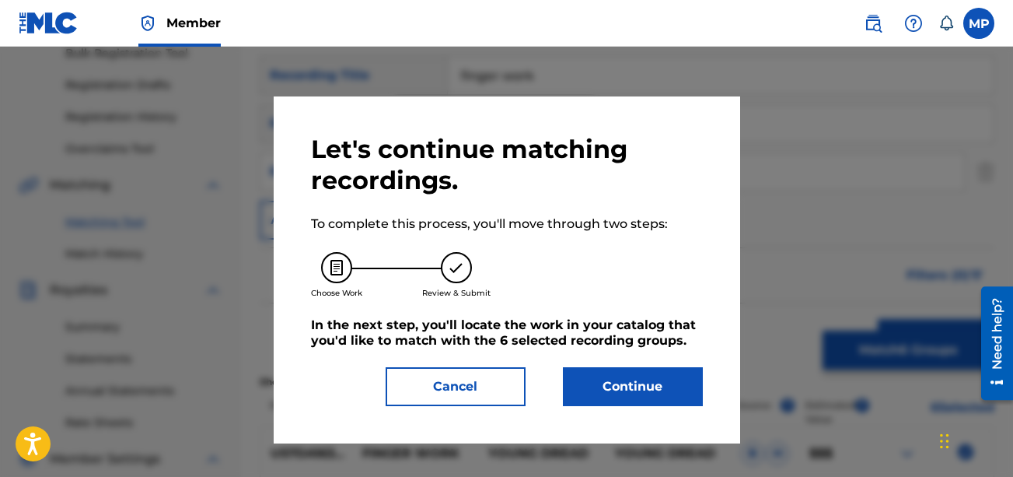
click at [656, 369] on button "Continue" at bounding box center [633, 386] width 140 height 39
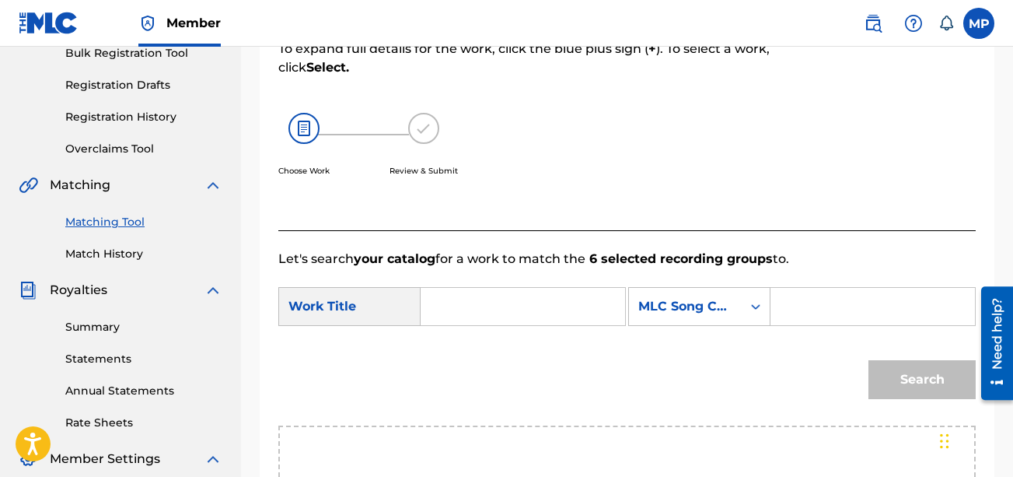
click at [509, 299] on input "Search Form" at bounding box center [523, 306] width 178 height 37
paste input "[URL][DOMAIN_NAME]"
type input "[URL][DOMAIN_NAME]"
click at [486, 376] on span "work" at bounding box center [502, 369] width 32 height 15
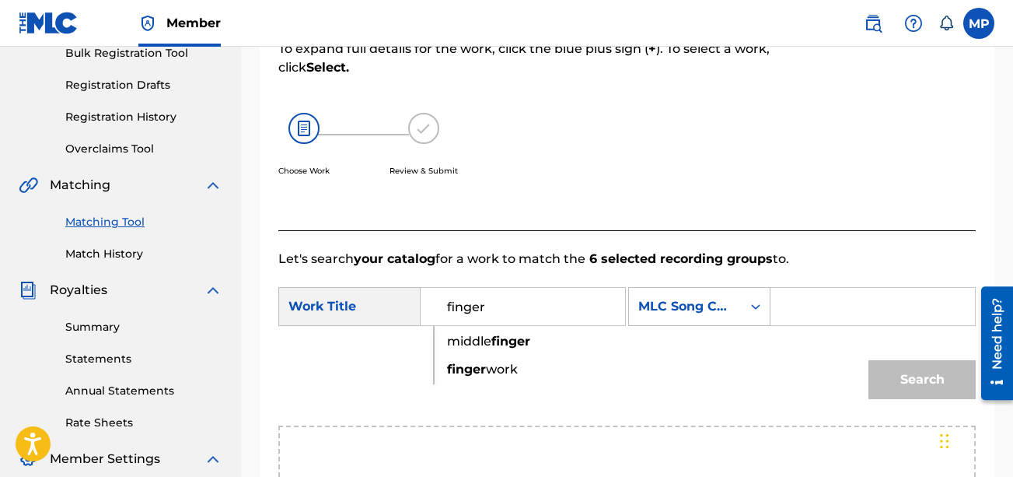
type input "finger work"
click at [728, 325] on input "Search Form" at bounding box center [873, 306] width 178 height 37
paste input "FB93JR"
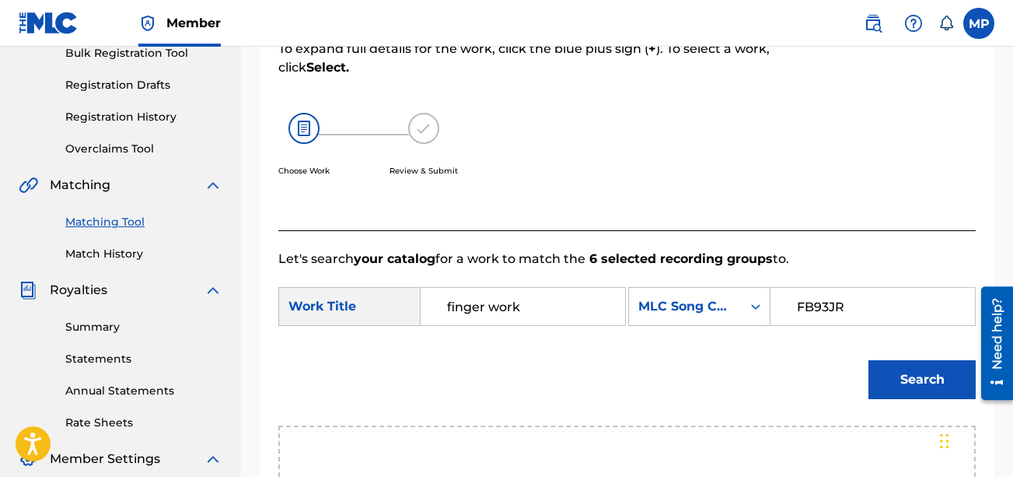
type input "FB93JR"
click at [728, 399] on button "Search" at bounding box center [921, 379] width 107 height 39
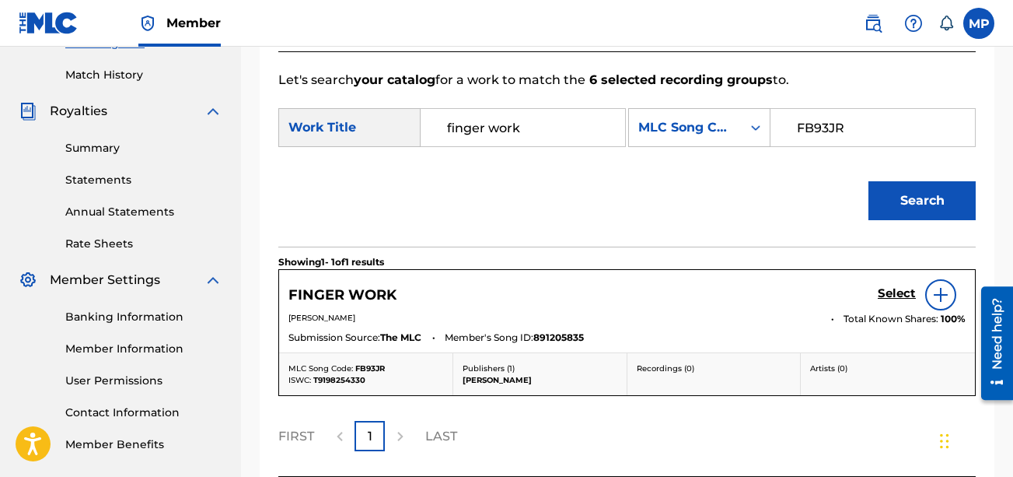
scroll to position [420, 0]
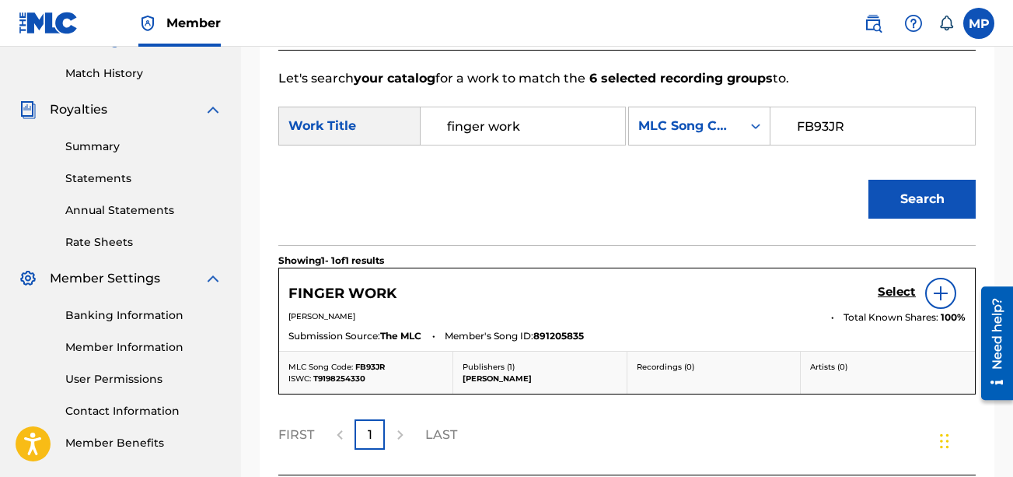
click at [728, 299] on h5 "Select" at bounding box center [897, 292] width 38 height 15
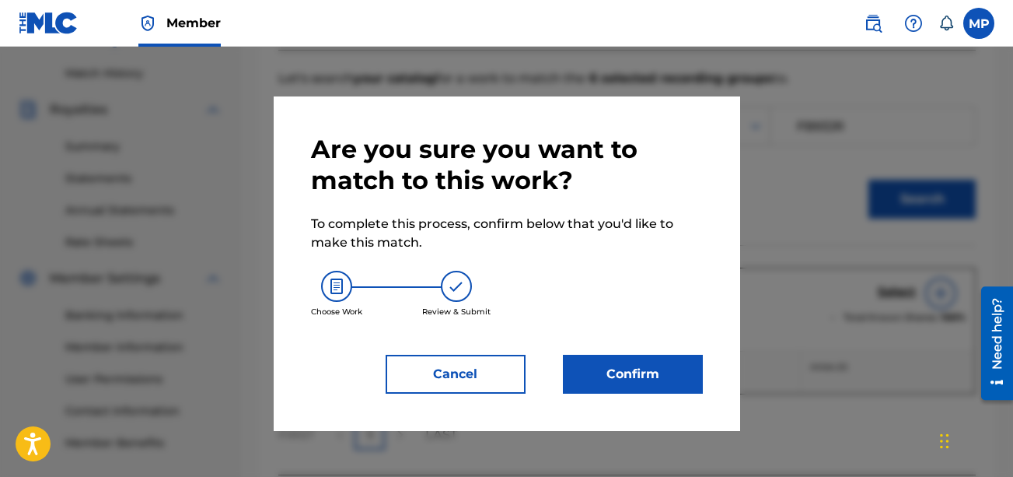
click at [676, 367] on button "Confirm" at bounding box center [633, 374] width 140 height 39
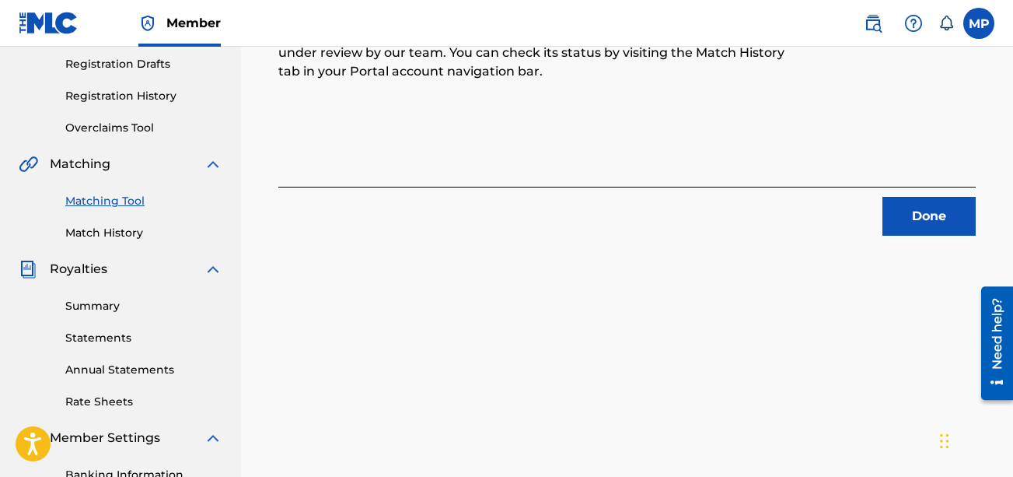
scroll to position [133, 0]
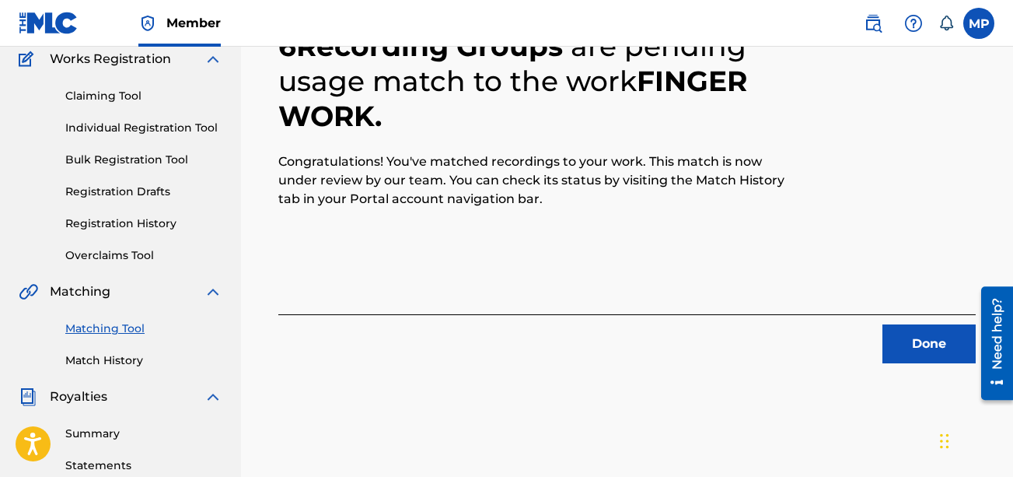
click at [728, 336] on button "Done" at bounding box center [928, 343] width 93 height 39
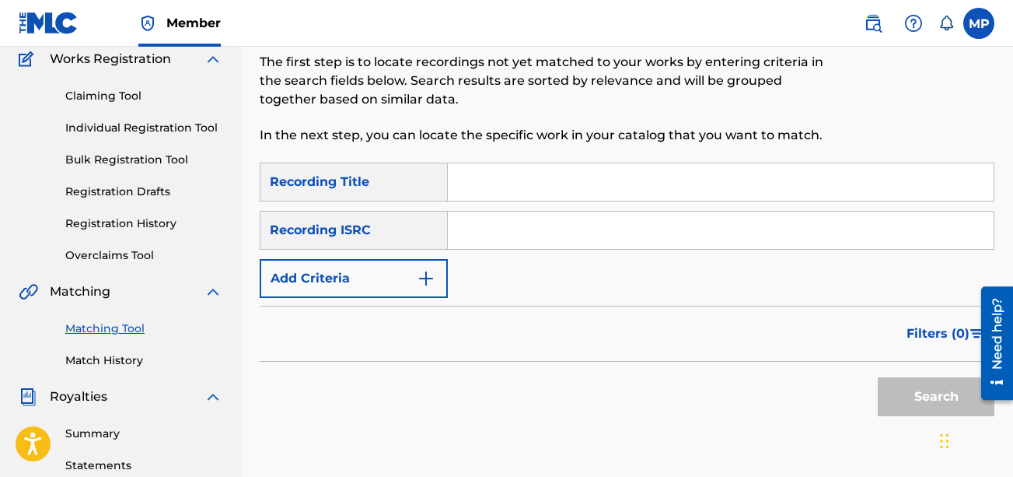
click at [484, 185] on input "Search Form" at bounding box center [721, 181] width 546 height 37
paste input "TIP"
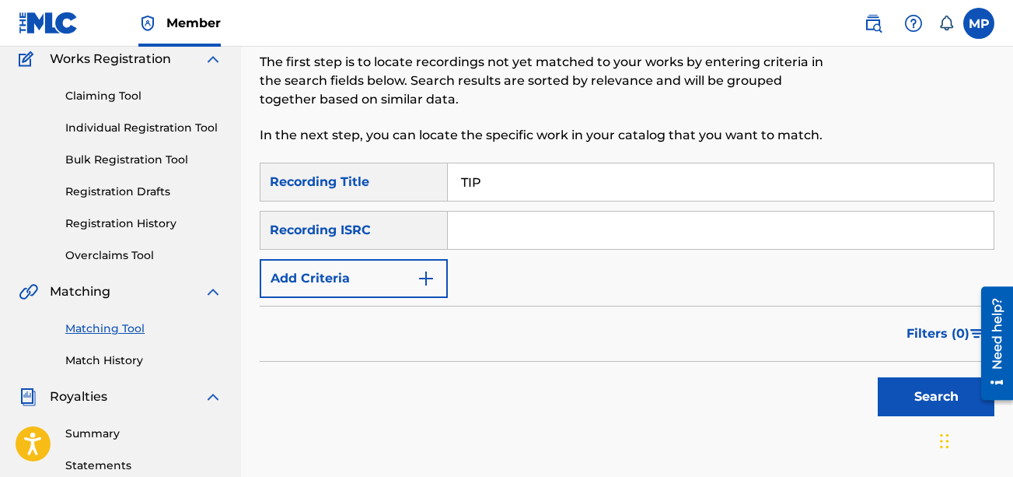
type input "TIP"
click at [411, 270] on button "Add Criteria" at bounding box center [354, 278] width 188 height 39
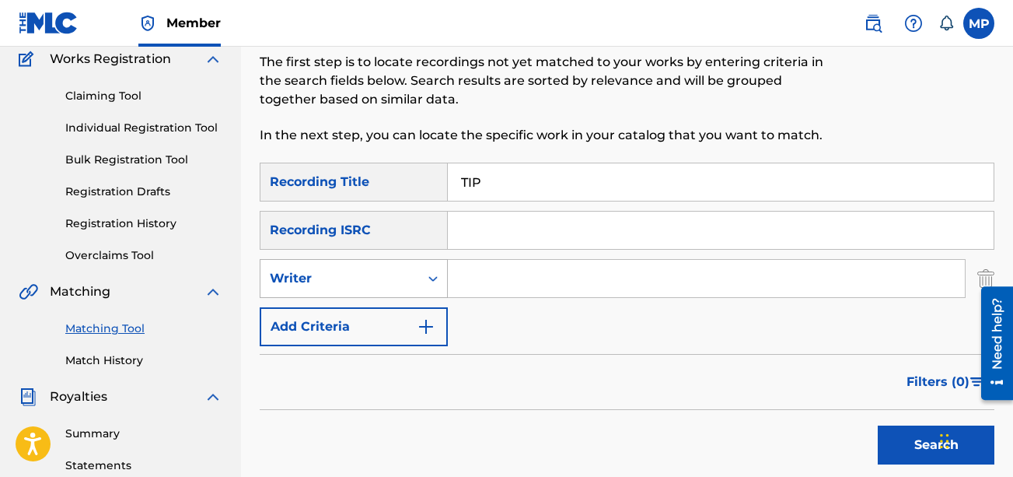
click at [381, 283] on div "Writer" at bounding box center [340, 278] width 140 height 19
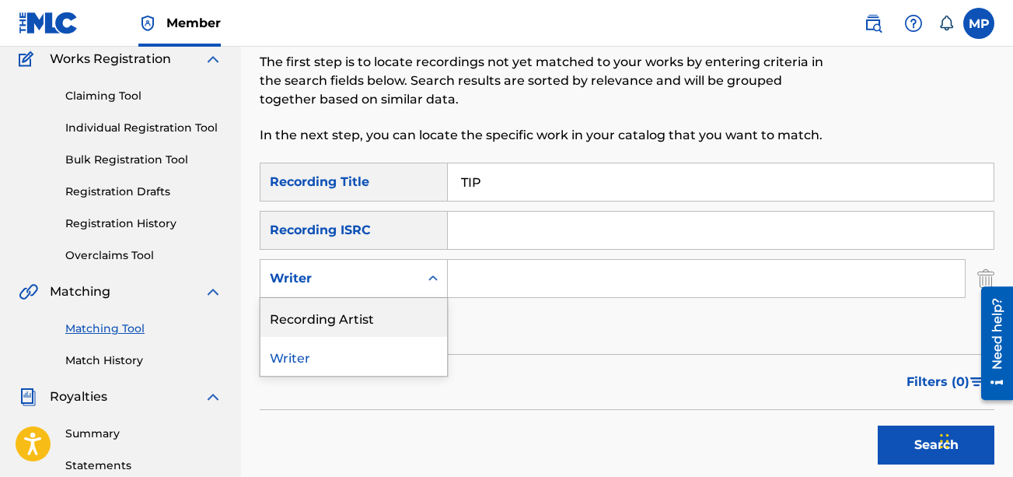
click at [363, 313] on div "Recording Artist" at bounding box center [353, 317] width 187 height 39
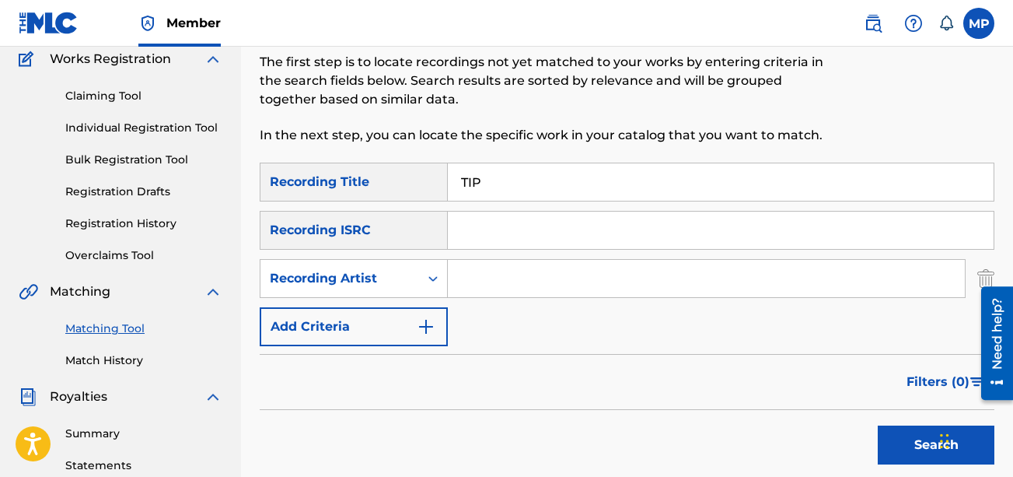
click at [531, 284] on input "Search Form" at bounding box center [706, 278] width 517 height 37
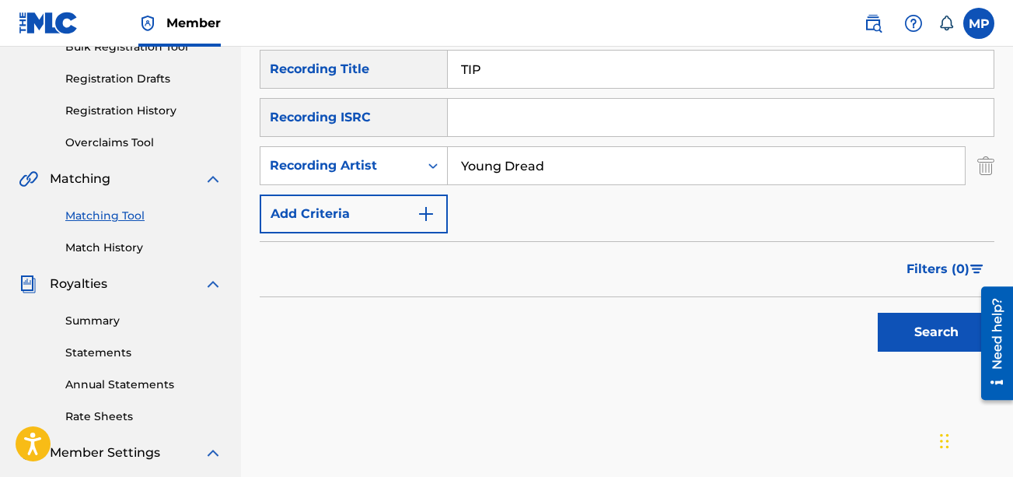
scroll to position [264, 0]
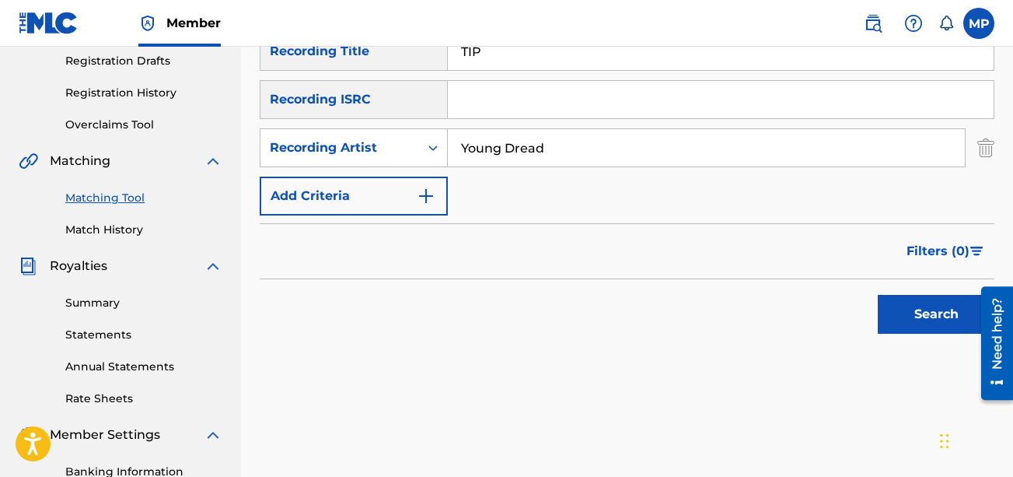
type input "Young Dread"
click at [728, 313] on button "Search" at bounding box center [936, 314] width 117 height 39
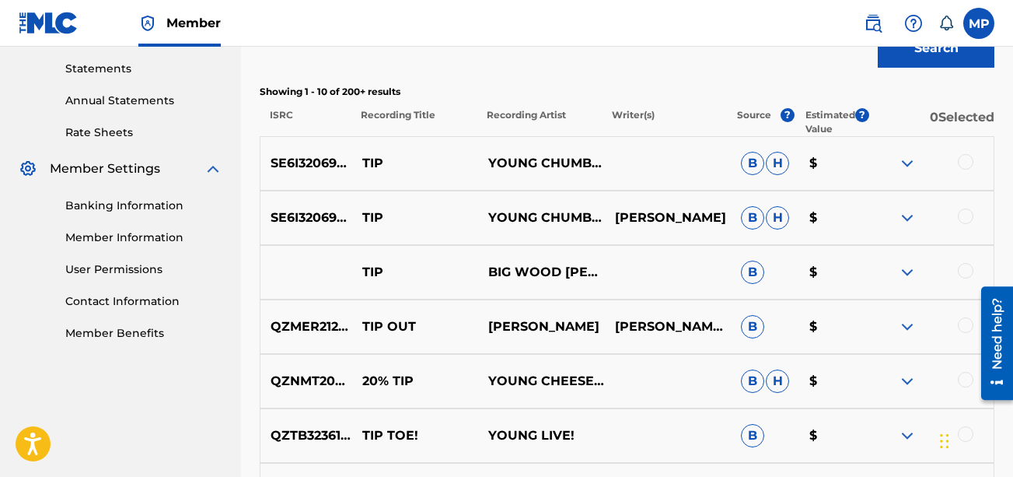
scroll to position [0, 0]
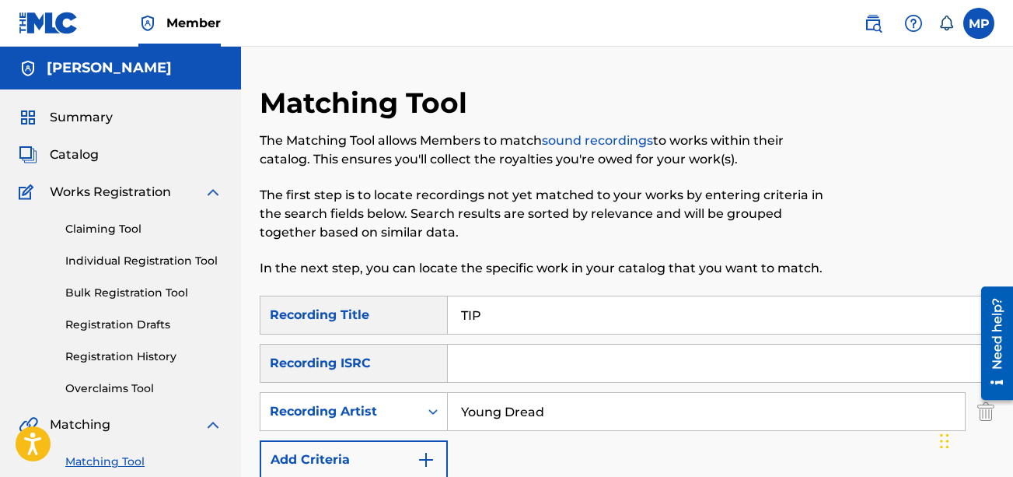
click at [540, 303] on input "TIP" at bounding box center [721, 314] width 546 height 37
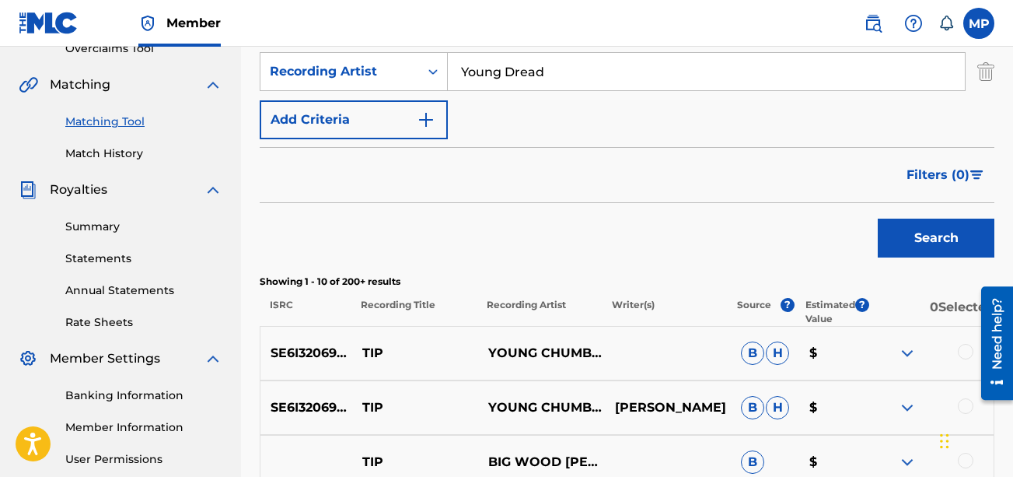
scroll to position [344, 0]
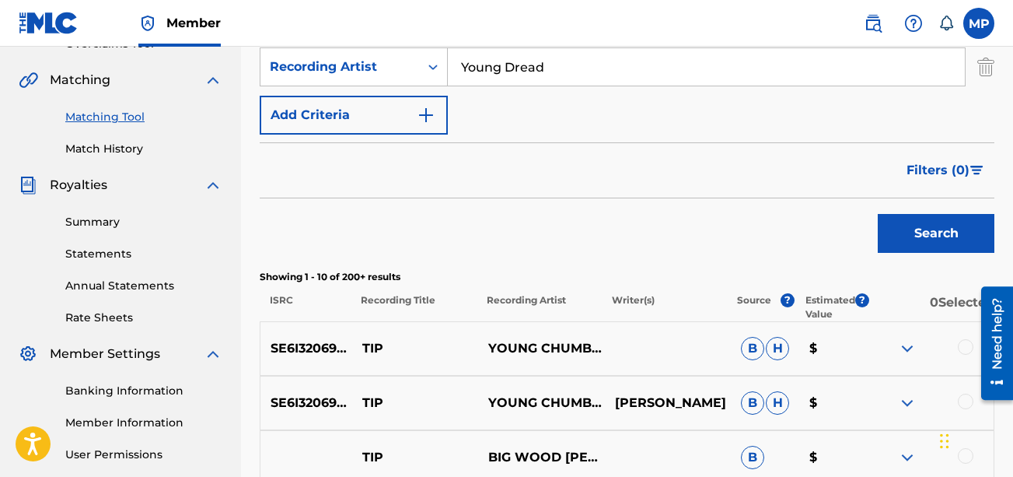
click at [728, 228] on button "Search" at bounding box center [936, 233] width 117 height 39
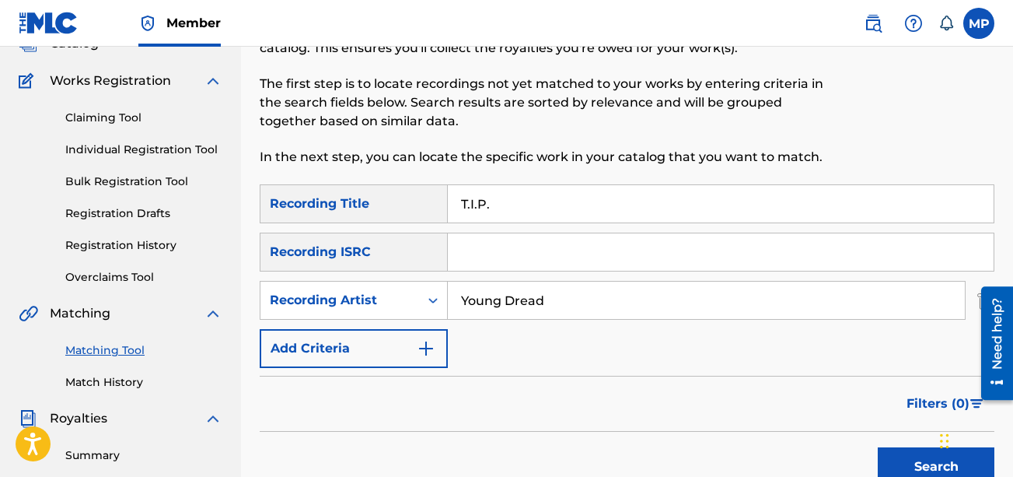
scroll to position [0, 0]
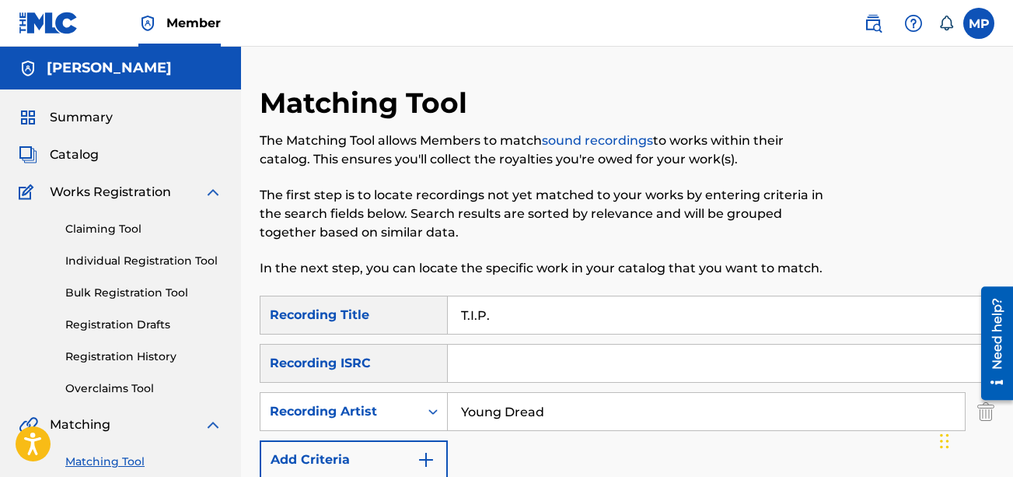
click at [498, 327] on input "T.I.P." at bounding box center [721, 314] width 546 height 37
paste input "SNAPCHAT"
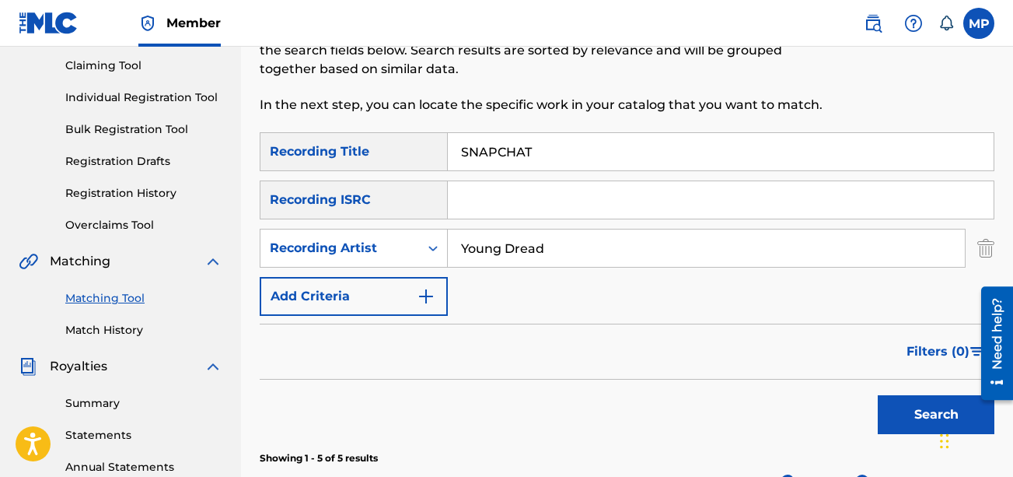
scroll to position [190, 0]
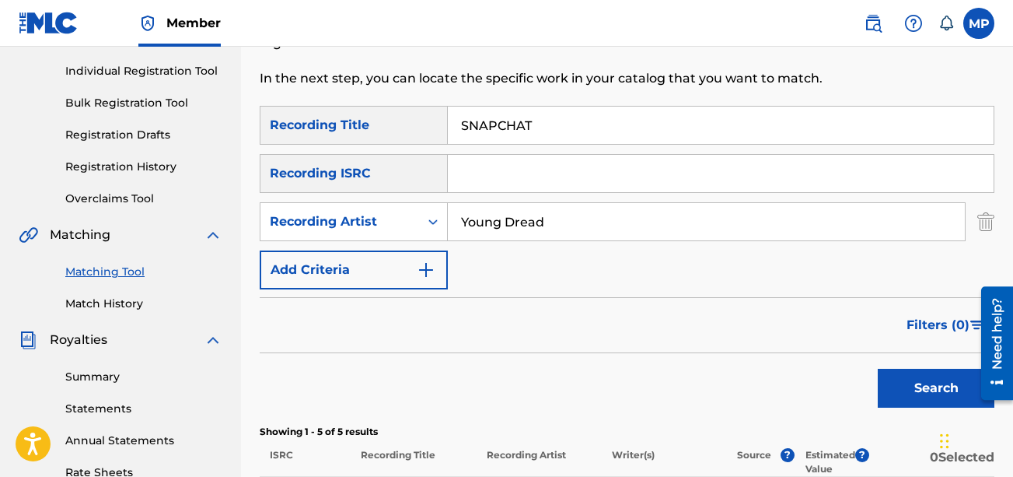
click at [728, 379] on button "Search" at bounding box center [936, 388] width 117 height 39
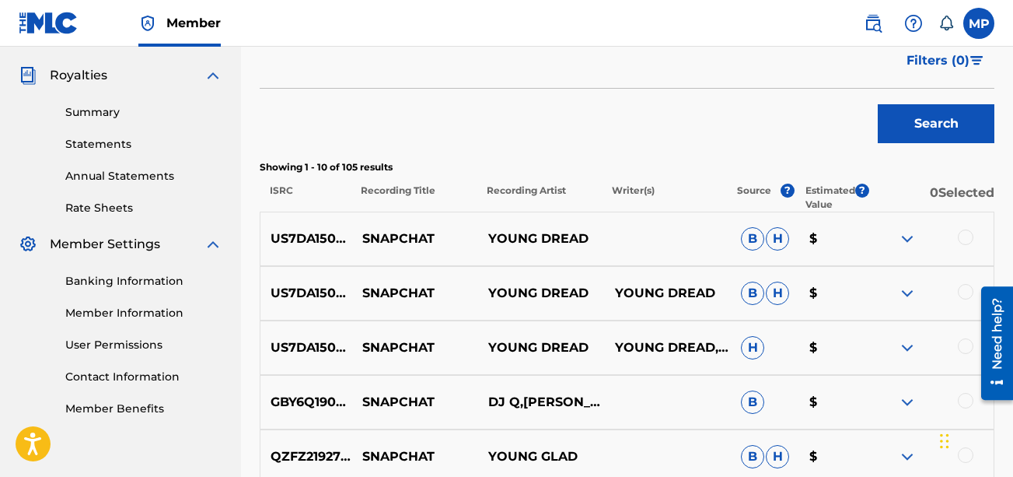
scroll to position [460, 0]
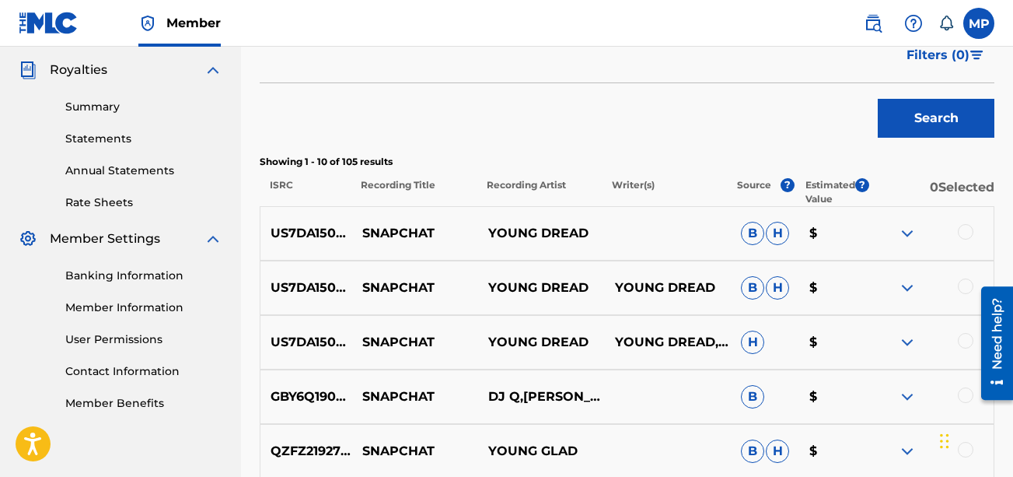
click at [728, 344] on div at bounding box center [966, 341] width 16 height 16
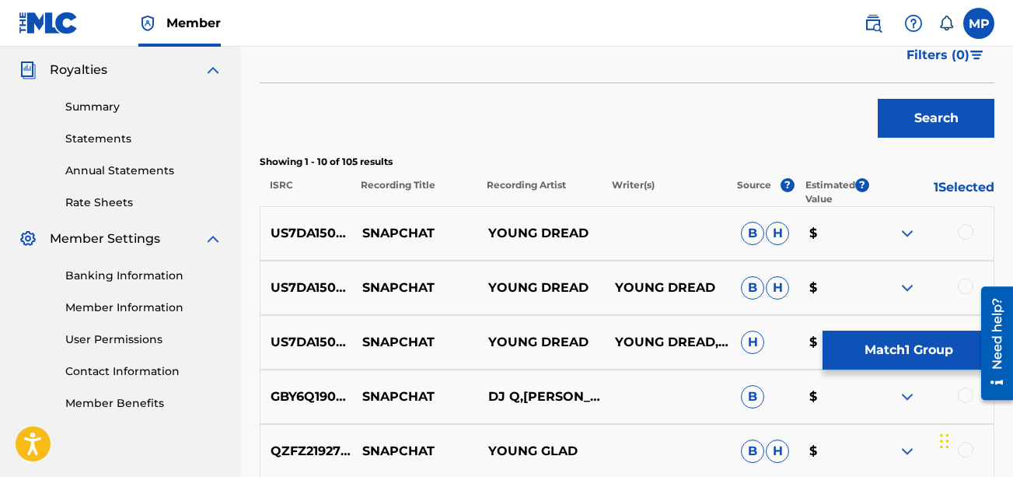
click at [728, 295] on div at bounding box center [992, 343] width 44 height 125
click at [728, 292] on div at bounding box center [966, 286] width 16 height 16
click at [728, 232] on div at bounding box center [966, 232] width 16 height 16
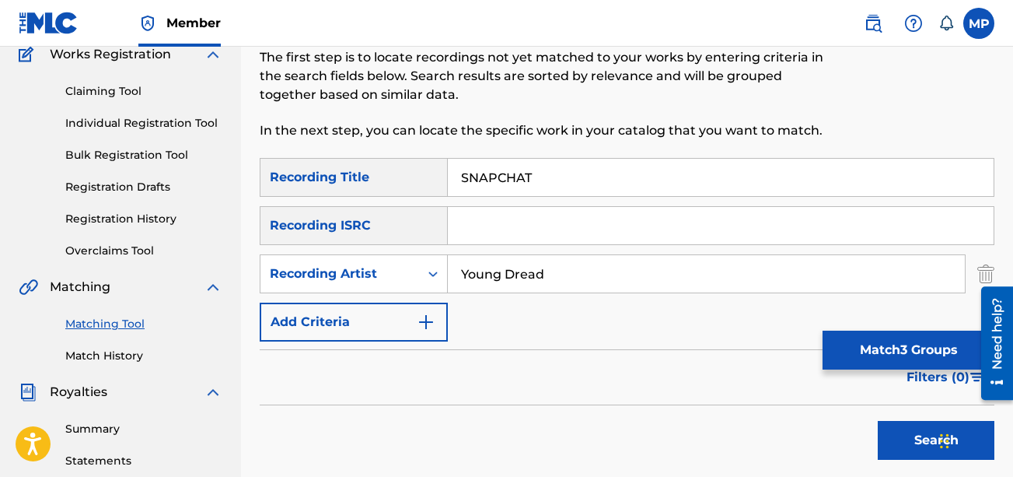
scroll to position [113, 0]
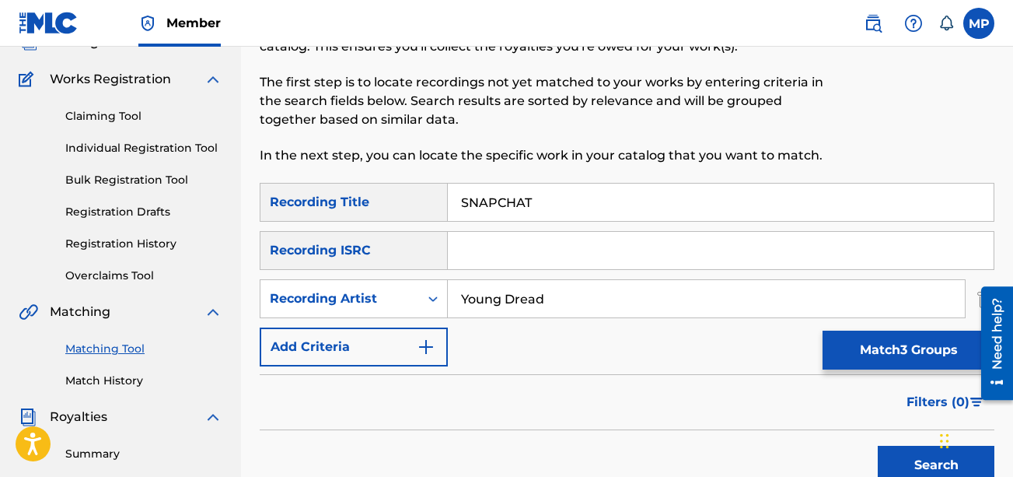
click at [499, 201] on input "SNAPCHAT" at bounding box center [721, 201] width 546 height 37
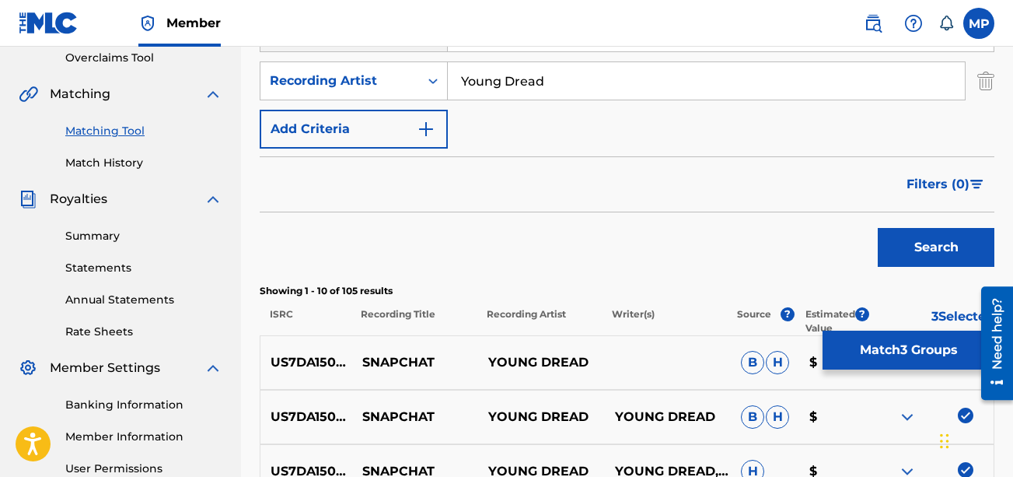
scroll to position [351, 0]
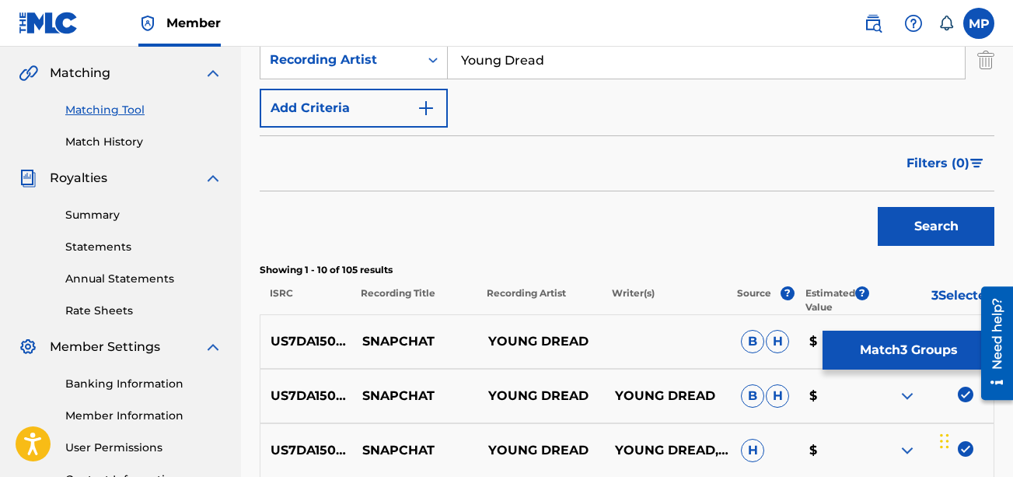
type input "SNAP CHAT"
click at [728, 230] on button "Search" at bounding box center [936, 226] width 117 height 39
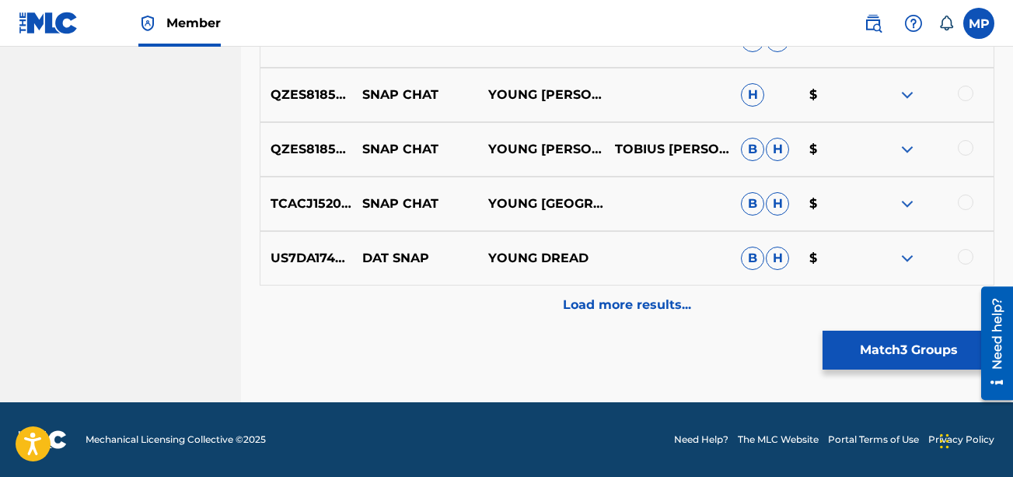
scroll to position [0, 0]
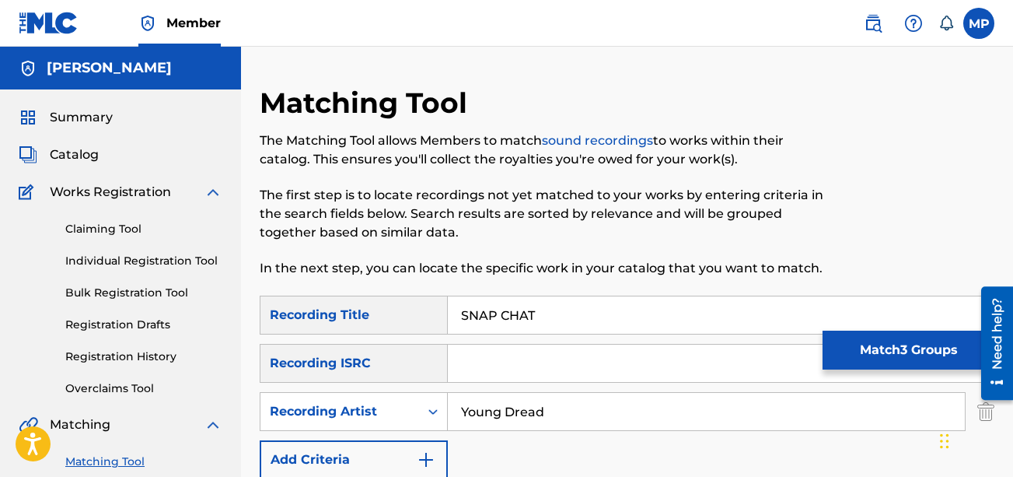
click at [728, 339] on button "Match 3 Groups" at bounding box center [909, 349] width 172 height 39
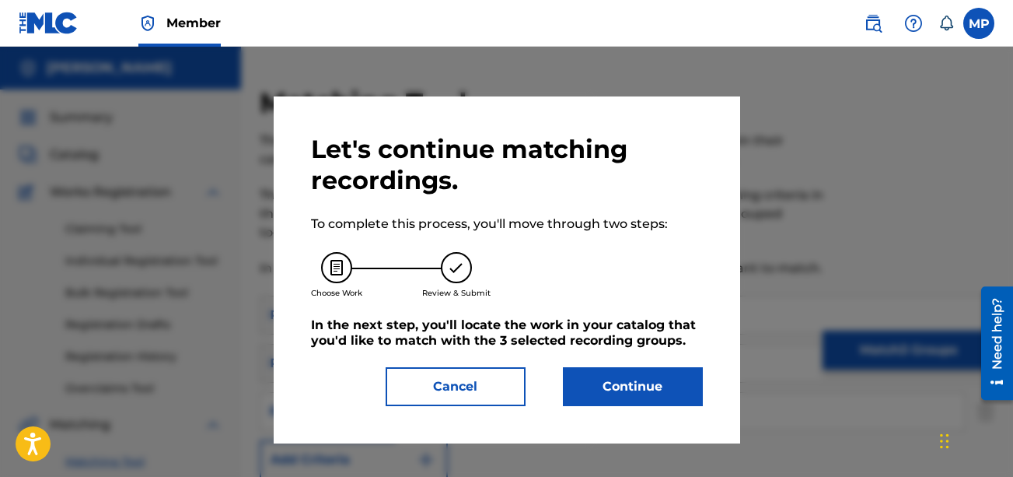
click at [655, 369] on button "Continue" at bounding box center [633, 386] width 140 height 39
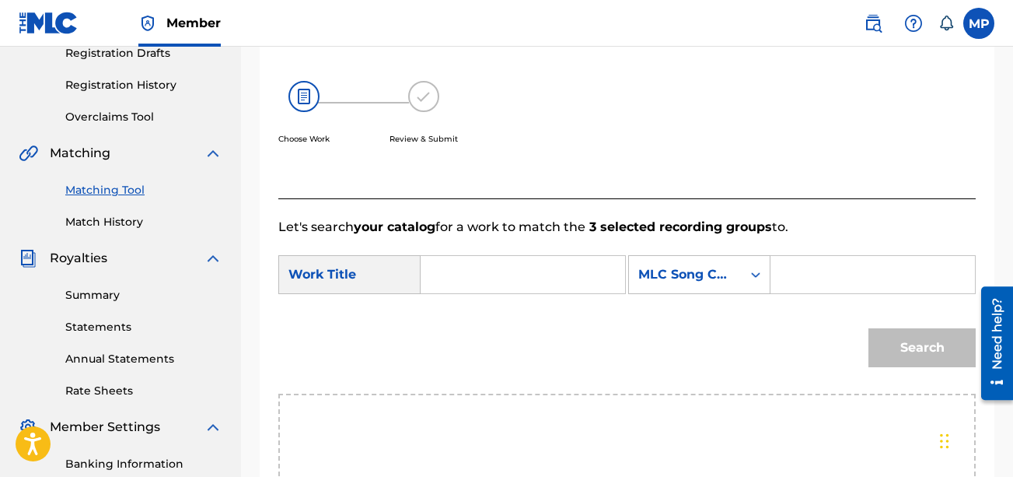
scroll to position [289, 0]
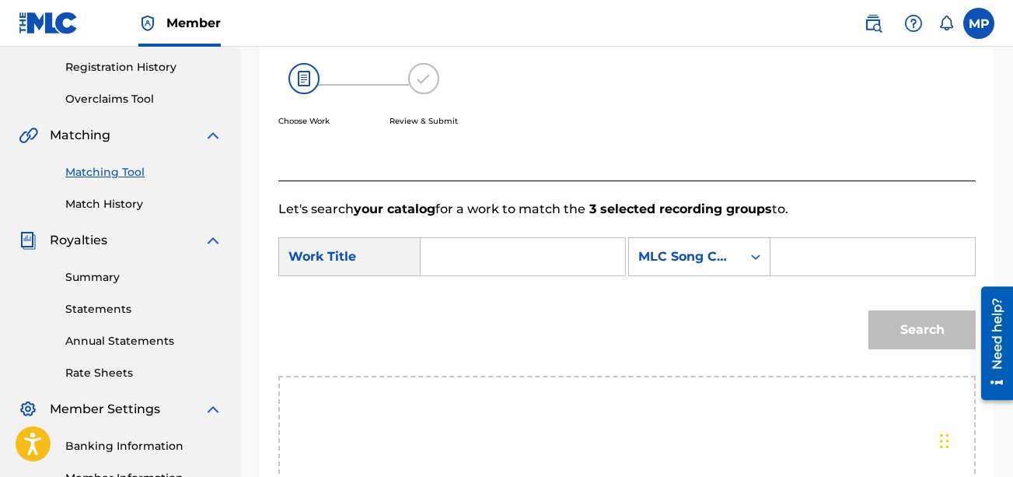
click at [477, 274] on input "Search Form" at bounding box center [523, 256] width 178 height 37
paste input "SNAPCHAT"
type input "SNAPCHAT"
click at [728, 275] on input "Search Form" at bounding box center [873, 256] width 178 height 37
paste input "S73CTQ"
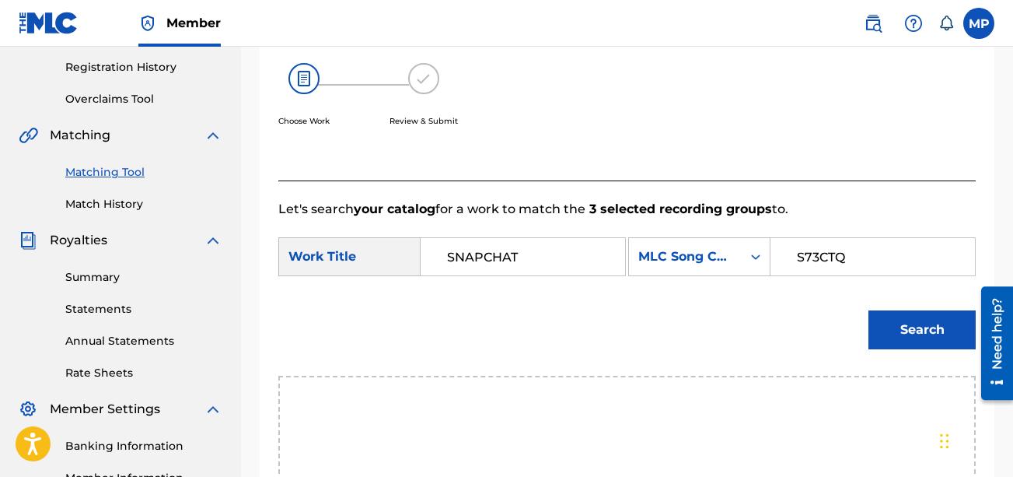
type input "S73CTQ"
click at [728, 349] on button "Search" at bounding box center [921, 329] width 107 height 39
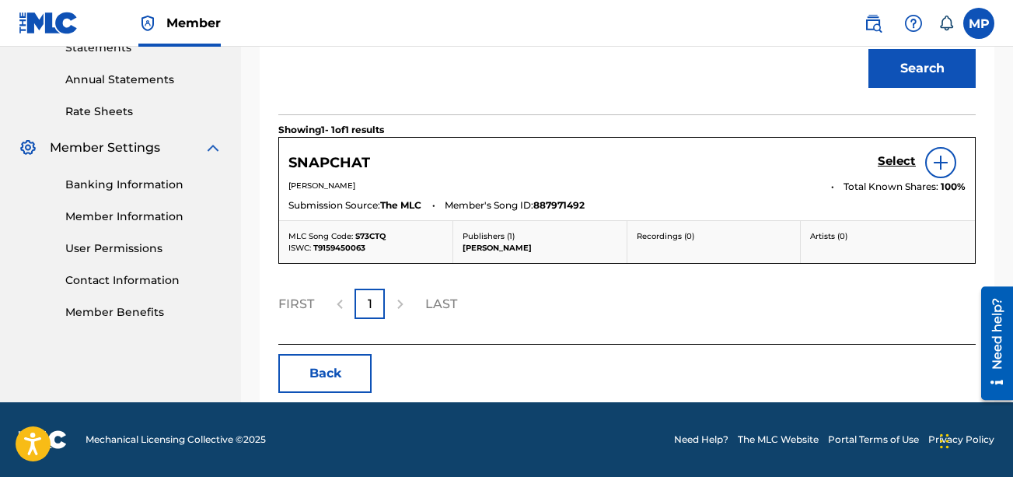
scroll to position [590, 0]
click at [728, 169] on h5 "Select" at bounding box center [897, 161] width 38 height 15
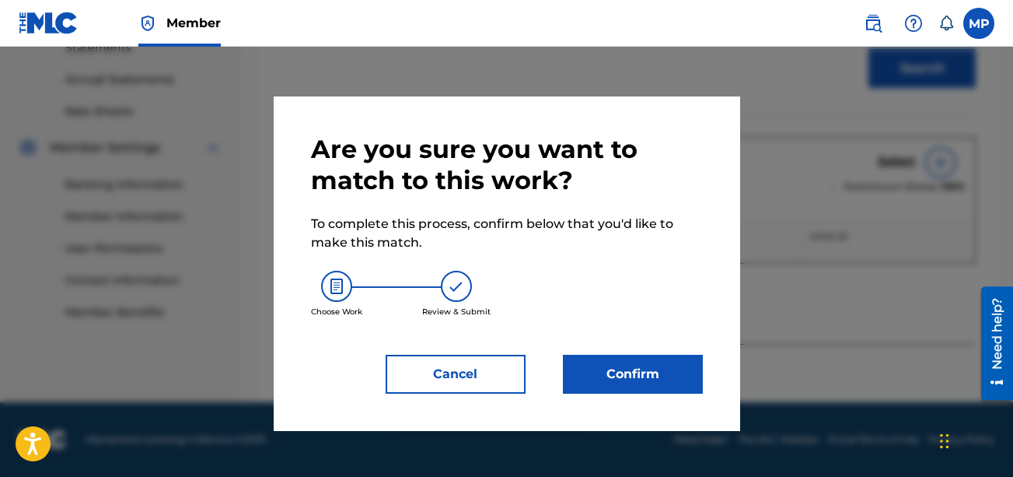
click at [589, 385] on button "Confirm" at bounding box center [633, 374] width 140 height 39
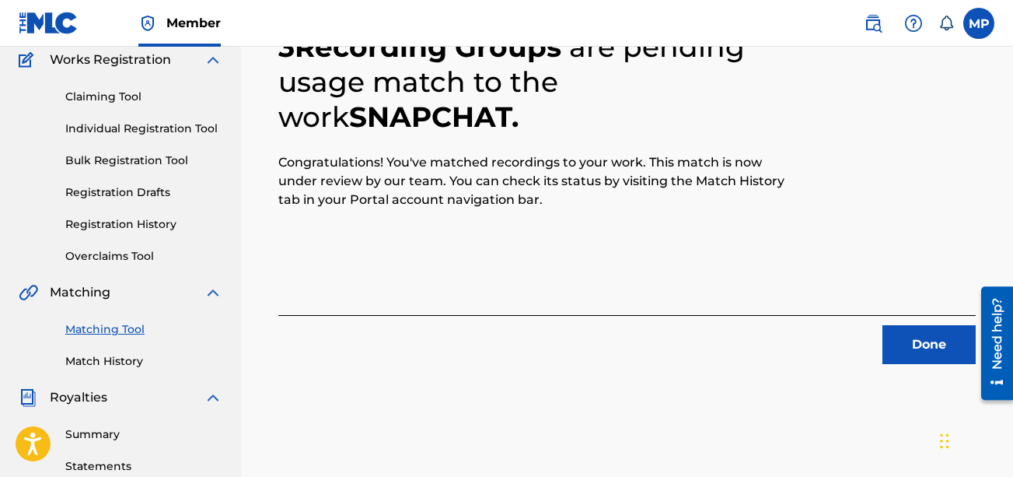
scroll to position [118, 0]
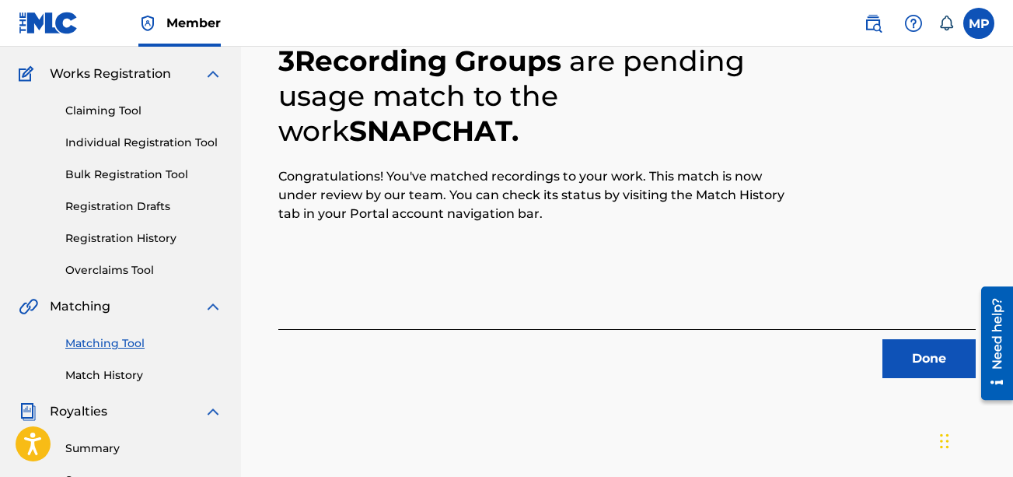
click at [728, 359] on button "Done" at bounding box center [928, 358] width 93 height 39
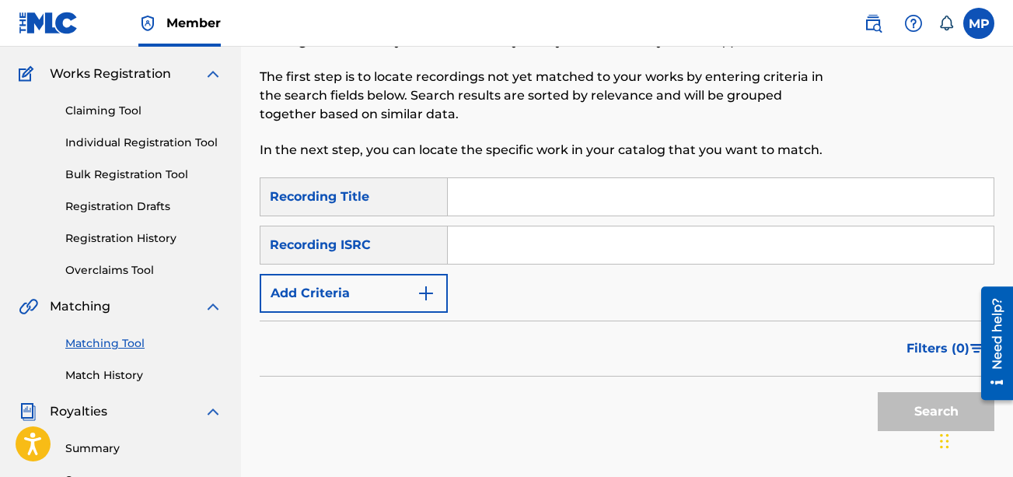
click at [477, 208] on input "Search Form" at bounding box center [721, 196] width 546 height 37
paste input "DONT GIVE A FUCK"
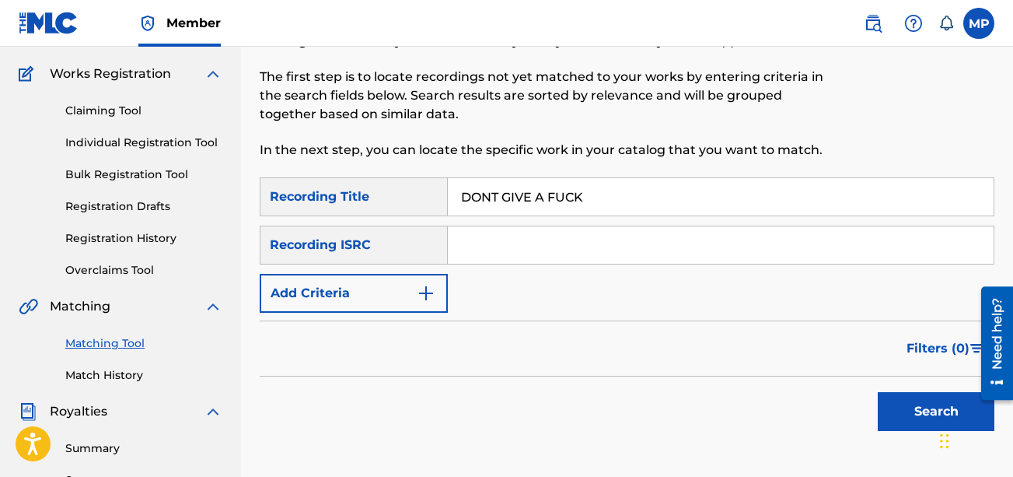
scroll to position [196, 0]
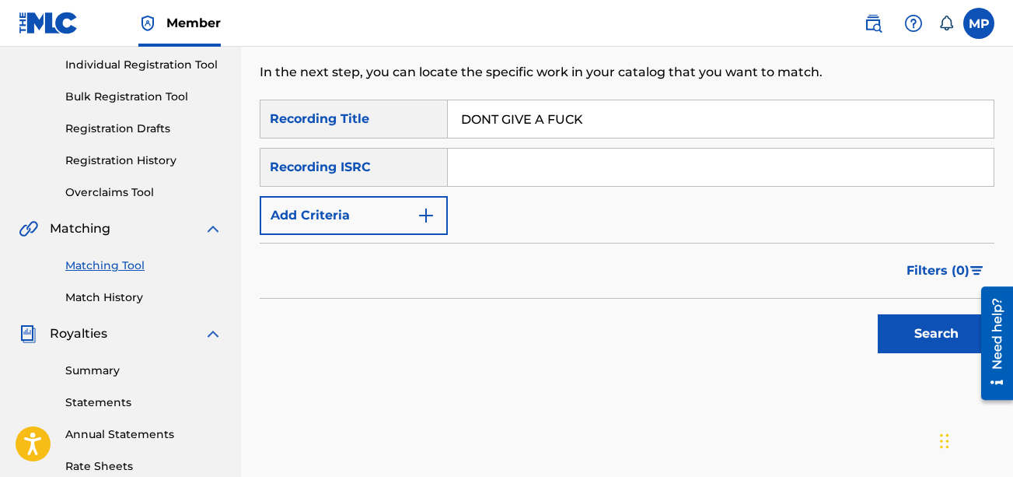
type input "DONT GIVE A FUCK"
click at [433, 216] on img "Search Form" at bounding box center [426, 215] width 19 height 19
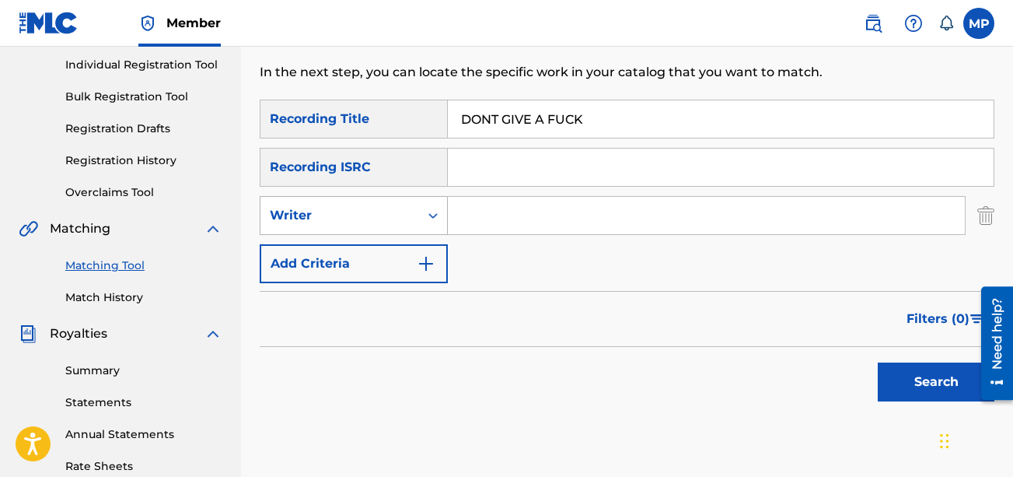
click at [401, 222] on div "Writer" at bounding box center [340, 215] width 140 height 19
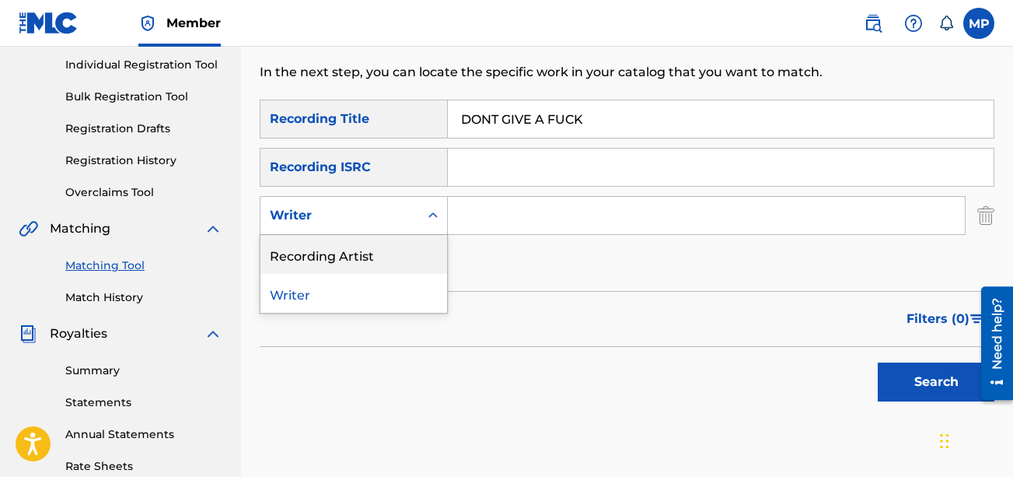
click at [379, 245] on div "Recording Artist" at bounding box center [353, 254] width 187 height 39
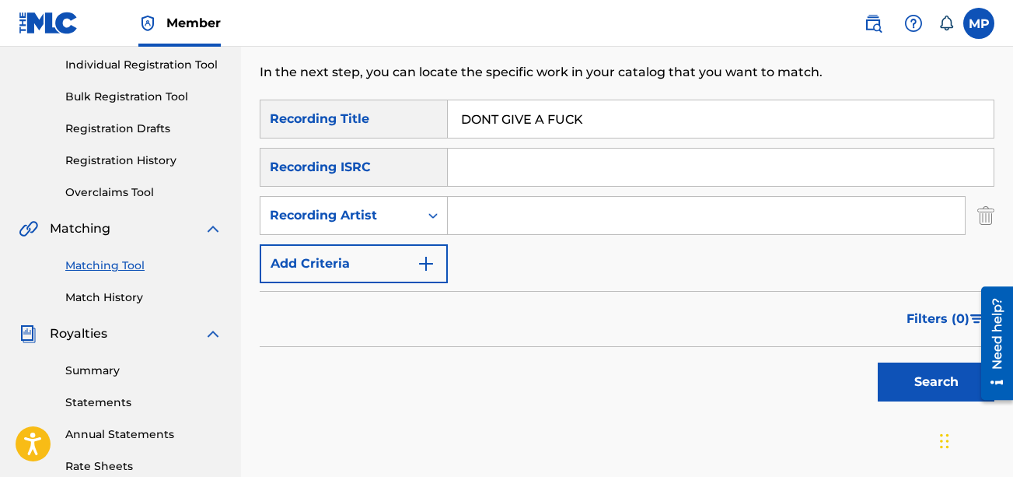
click at [533, 217] on input "Search Form" at bounding box center [706, 215] width 517 height 37
type input "Young Dread"
click at [728, 391] on button "Search" at bounding box center [936, 381] width 117 height 39
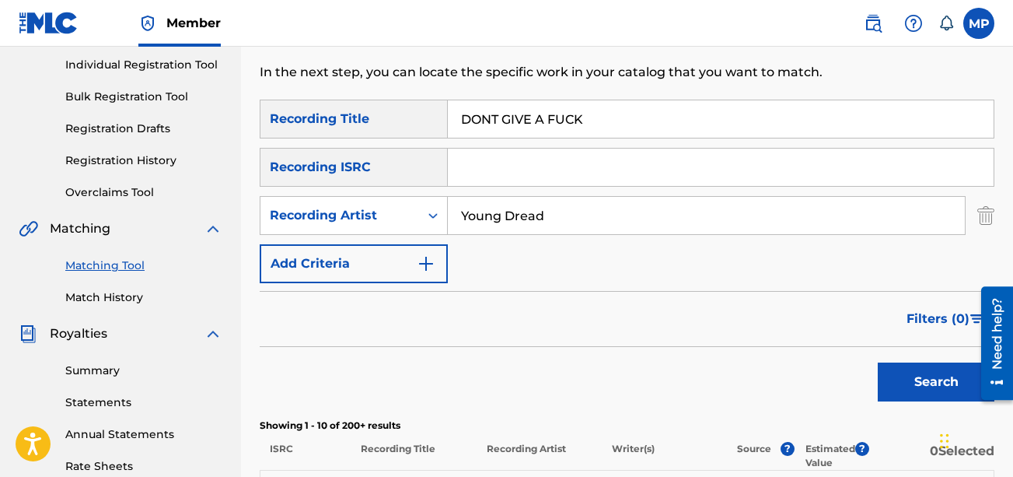
click at [728, 391] on button "Search" at bounding box center [936, 381] width 117 height 39
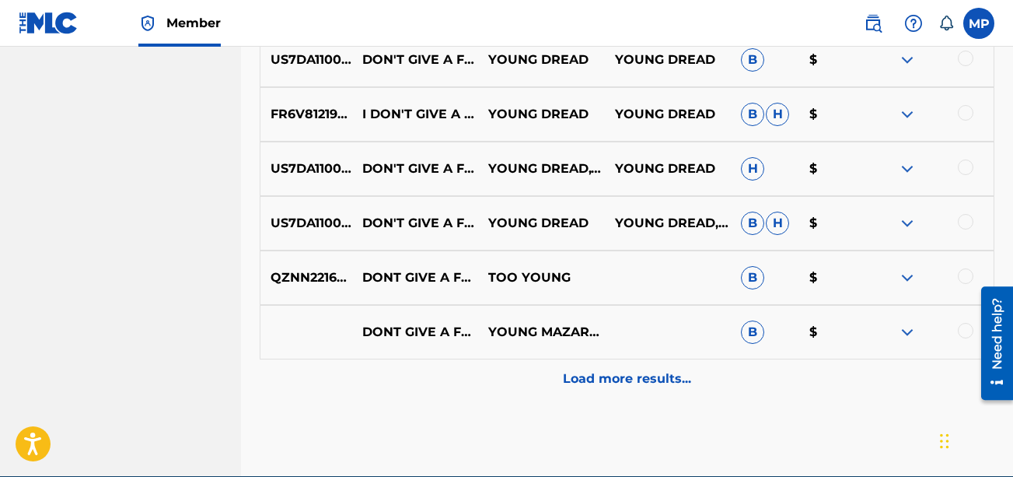
scroll to position [851, 0]
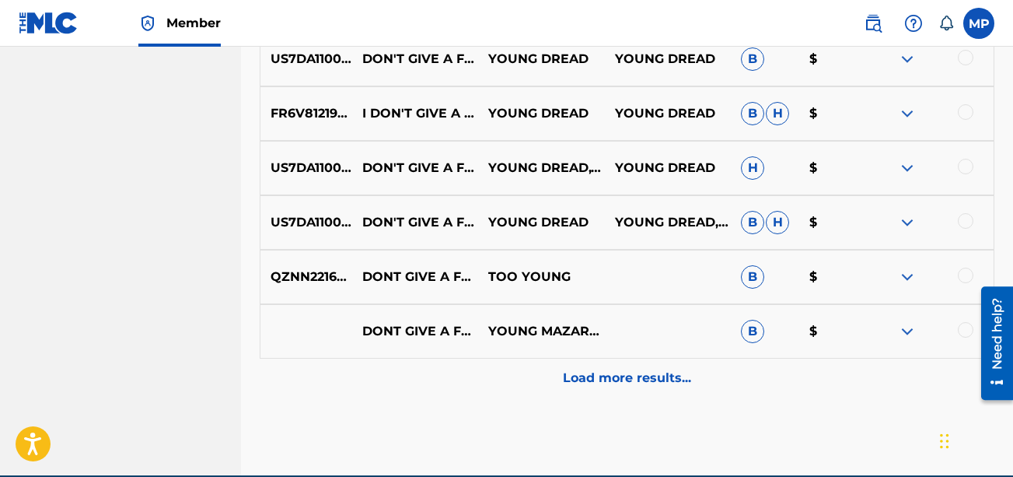
click at [728, 180] on div "US7DA1100256 DON'T GIVE A FUCK (FEAT. DIME PIECE) YOUNG [PERSON_NAME],YOUNG DRE…" at bounding box center [627, 168] width 735 height 54
click at [728, 229] on div at bounding box center [931, 222] width 126 height 19
click at [728, 225] on div at bounding box center [966, 221] width 16 height 16
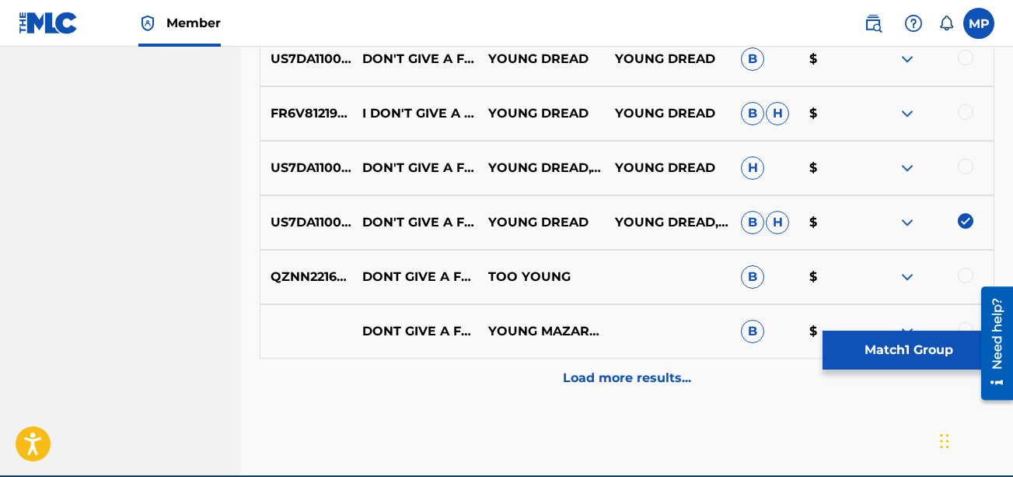
click at [728, 170] on div at bounding box center [966, 167] width 16 height 16
click at [728, 107] on div at bounding box center [966, 112] width 16 height 16
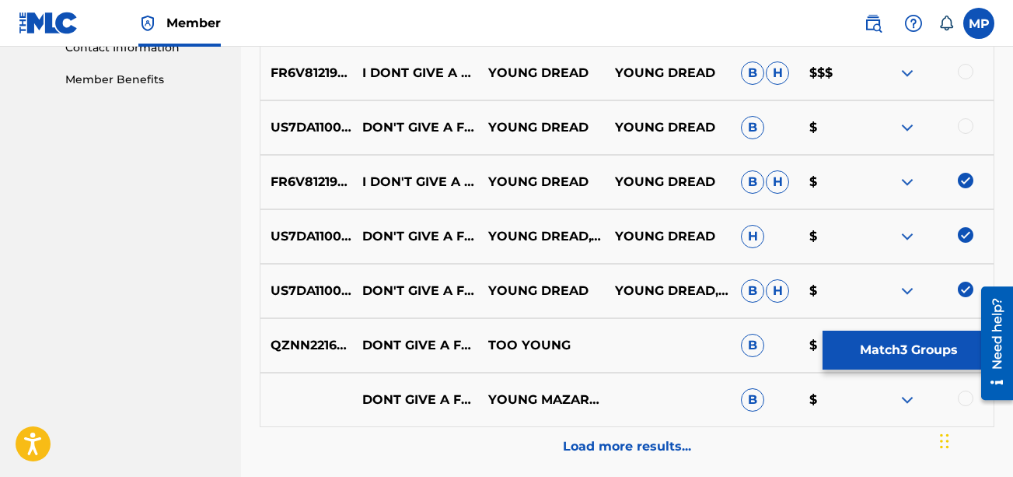
scroll to position [740, 0]
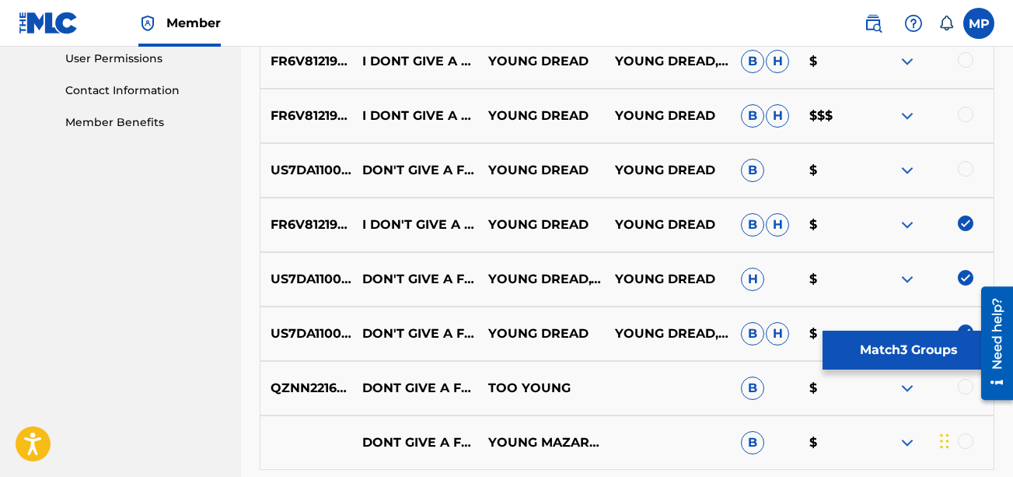
click at [728, 172] on div at bounding box center [966, 169] width 16 height 16
click at [728, 111] on div at bounding box center [966, 115] width 16 height 16
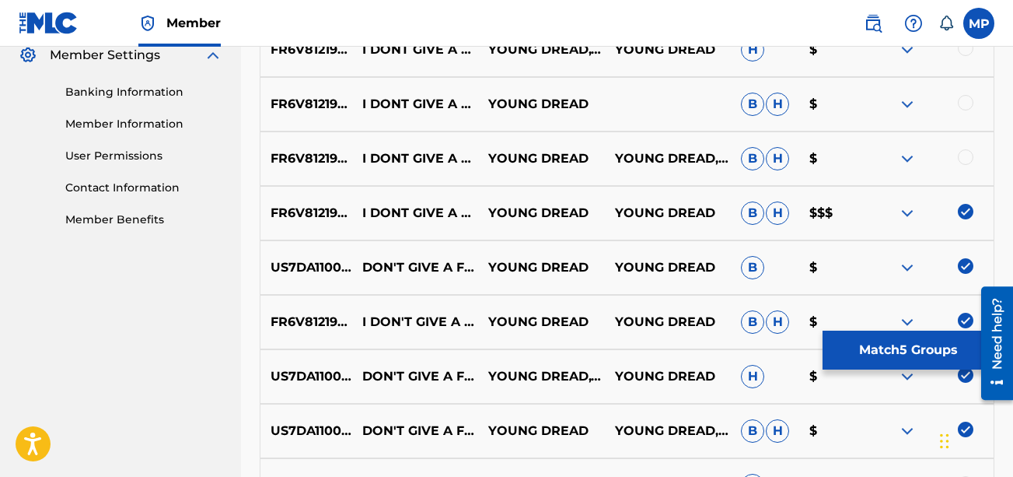
scroll to position [641, 0]
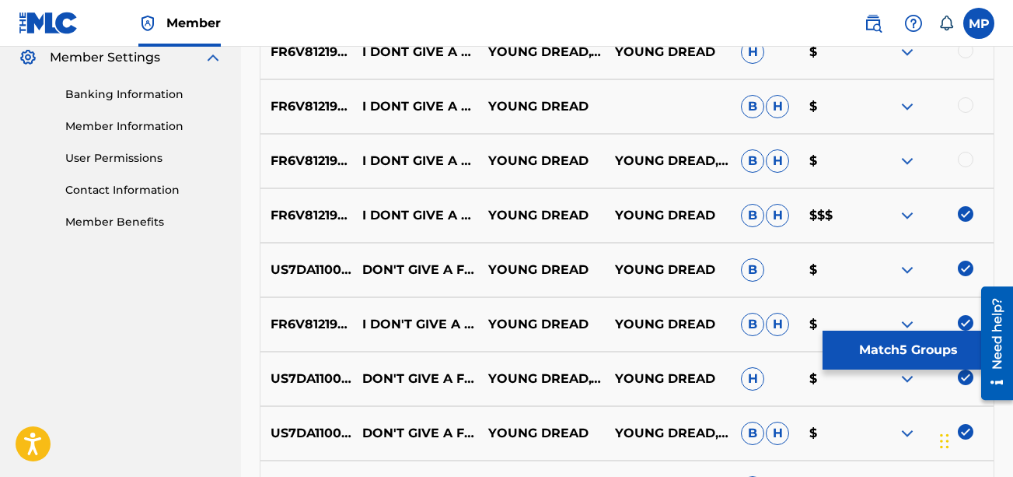
click at [728, 154] on div at bounding box center [966, 160] width 16 height 16
click at [728, 103] on div at bounding box center [966, 105] width 16 height 16
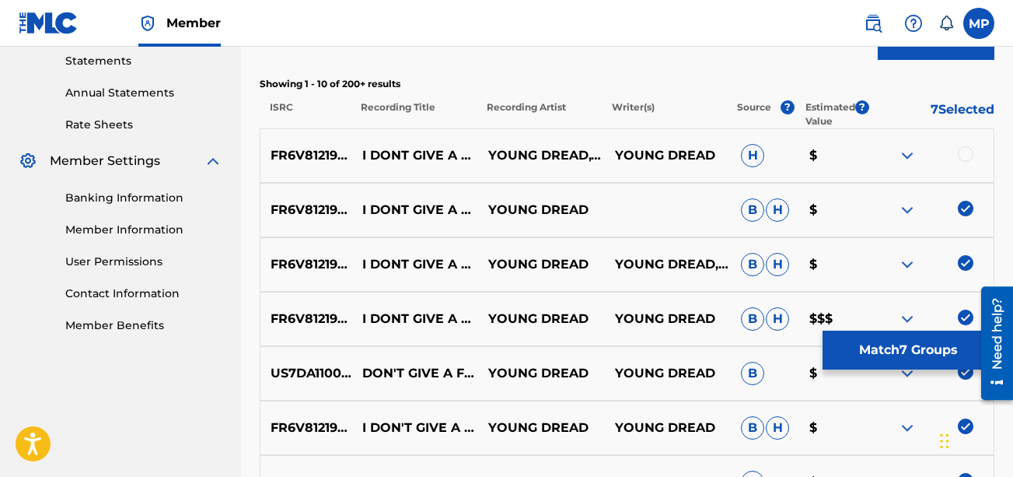
scroll to position [535, 0]
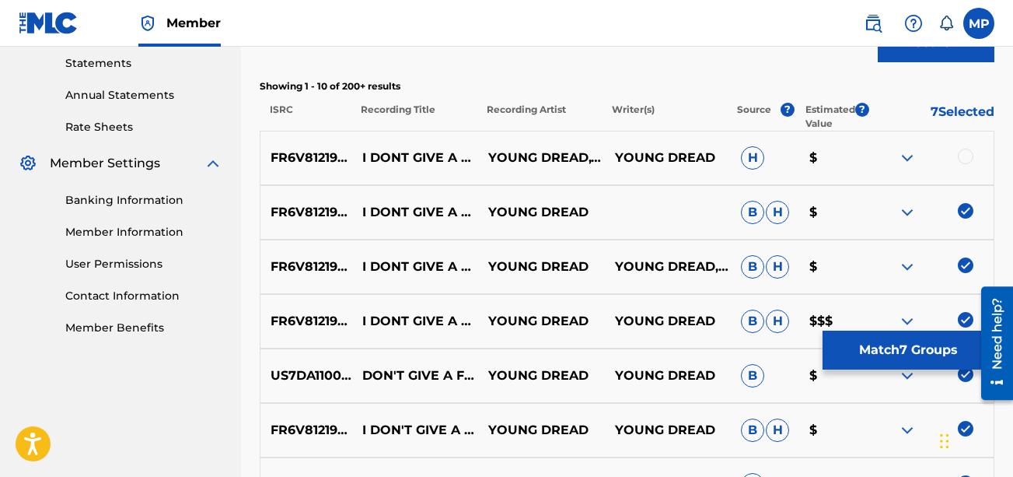
click at [728, 168] on div "FR6V81219535 I DONT GIVE A FUCK YOUNG [PERSON_NAME],YOUNG DREAD YOUNG DREAD H $" at bounding box center [627, 158] width 735 height 54
click at [728, 158] on div at bounding box center [966, 157] width 16 height 16
click at [728, 344] on button "Match 8 Groups" at bounding box center [909, 349] width 172 height 39
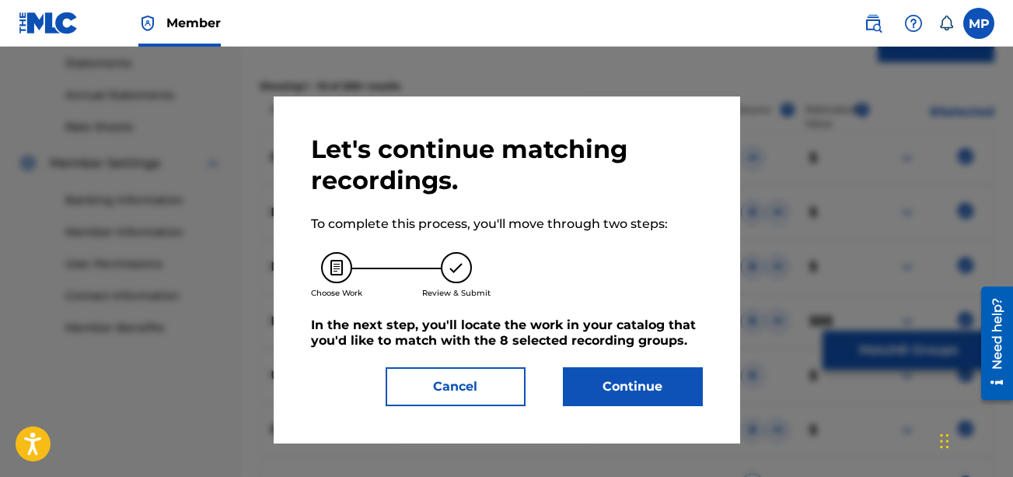
click at [605, 376] on button "Continue" at bounding box center [633, 386] width 140 height 39
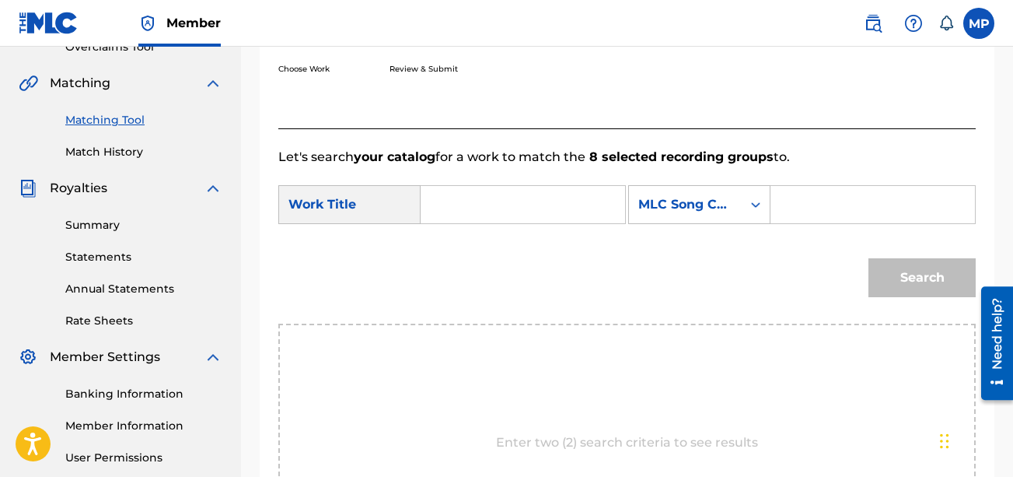
scroll to position [317, 0]
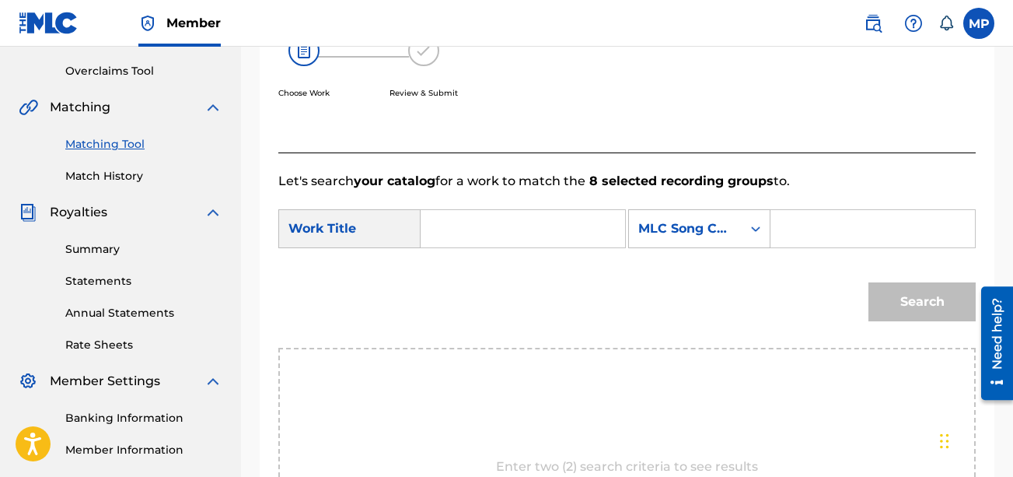
click at [526, 230] on input "Search Form" at bounding box center [523, 228] width 178 height 37
type input "i"
type input "I"
type input "dont"
type input "don't give a fuck"
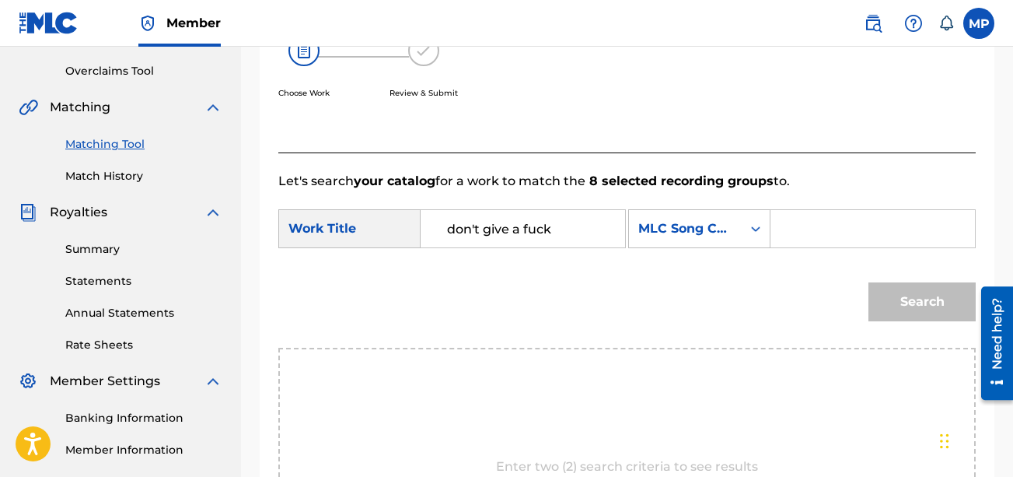
click at [728, 247] on input "Search Form" at bounding box center [873, 228] width 178 height 37
paste input "DS343B"
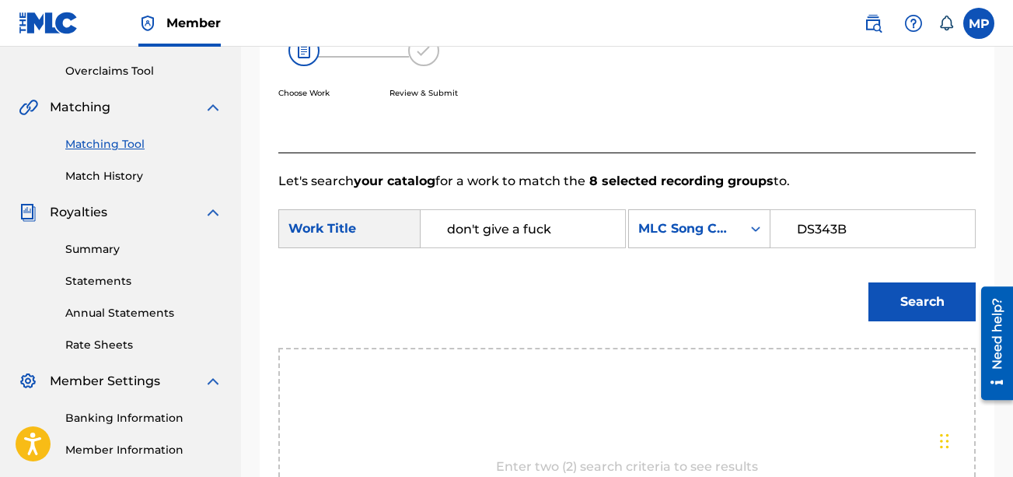
type input "DS343B"
click at [728, 321] on button "Search" at bounding box center [921, 301] width 107 height 39
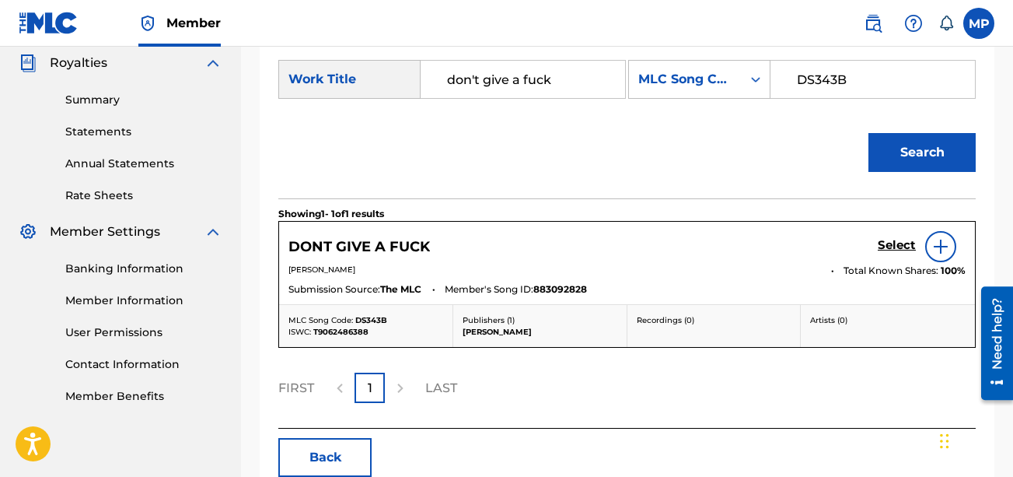
scroll to position [470, 0]
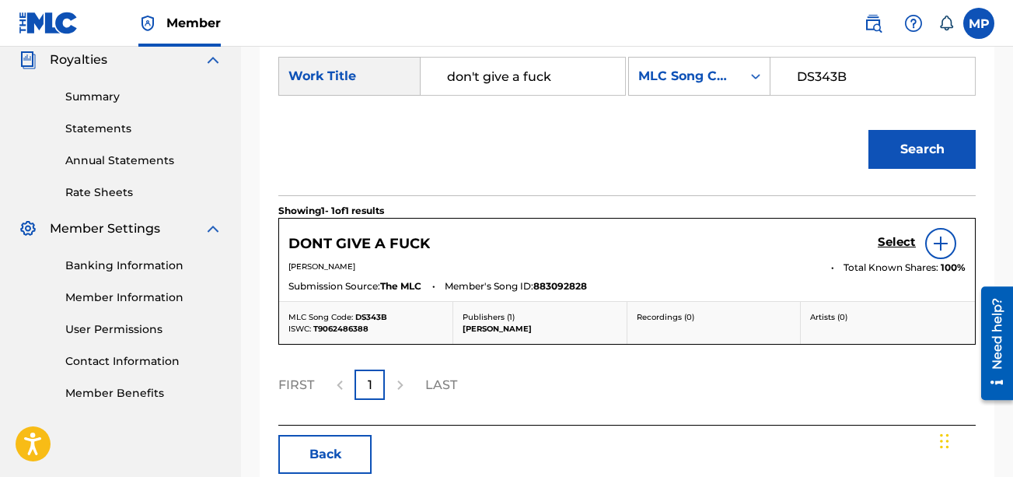
click at [728, 250] on h5 "Select" at bounding box center [897, 242] width 38 height 15
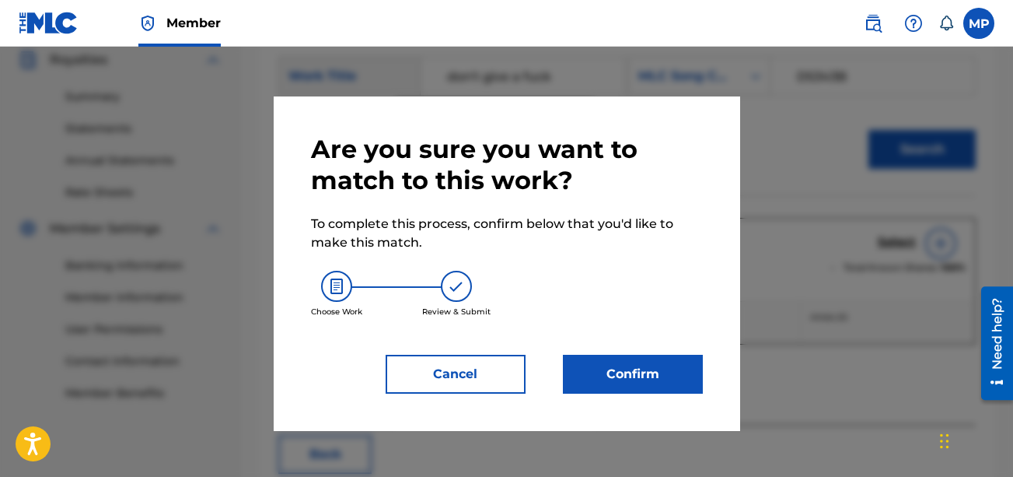
click at [658, 368] on button "Confirm" at bounding box center [633, 374] width 140 height 39
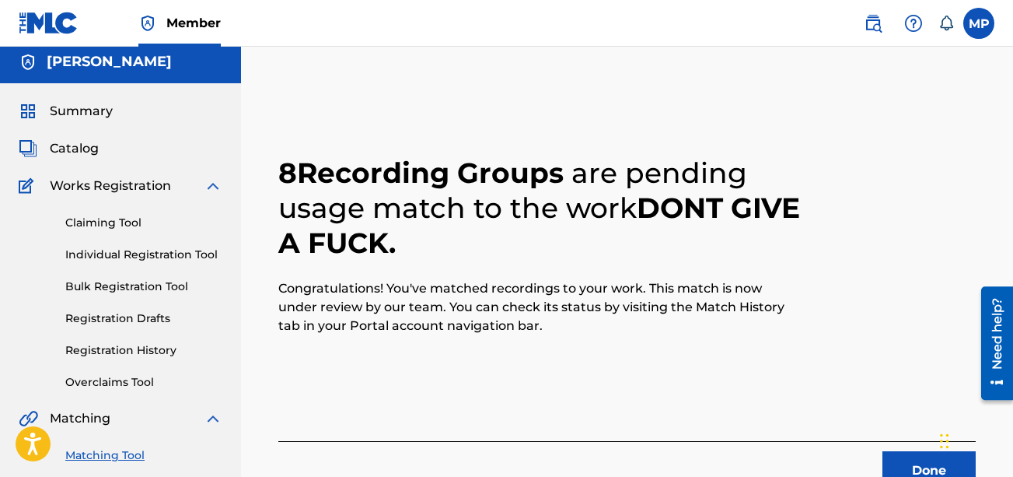
scroll to position [110, 0]
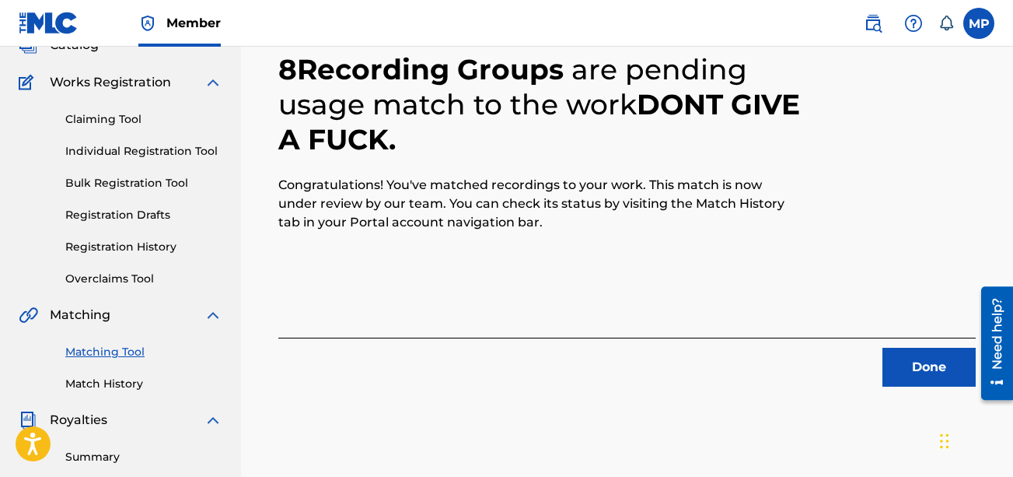
click at [386, 135] on h2 "8 Recording Groups are pending usage match to the work DONT GIVE A FUCK ." at bounding box center [539, 104] width 523 height 105
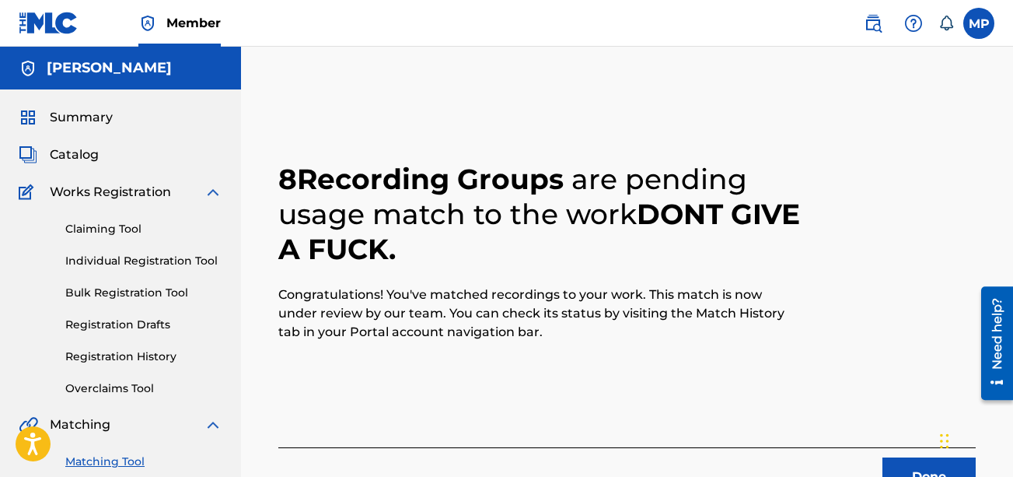
scroll to position [236, 0]
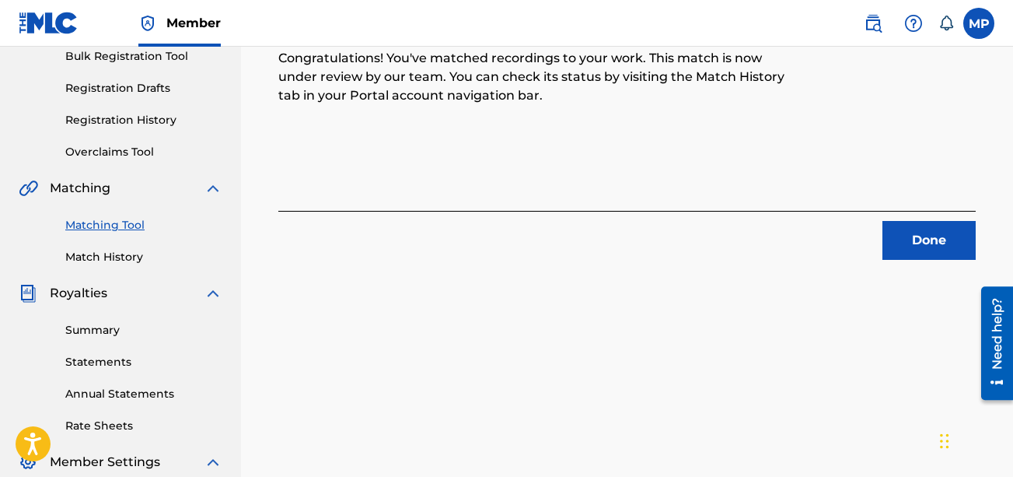
click at [728, 231] on button "Done" at bounding box center [928, 240] width 93 height 39
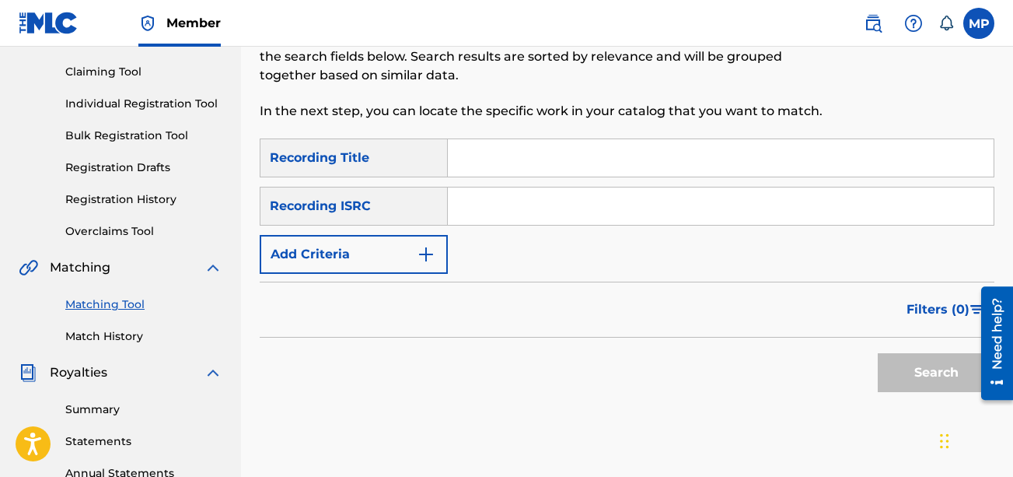
scroll to position [156, 0]
click at [728, 177] on div "Search Form" at bounding box center [721, 158] width 547 height 39
click at [721, 172] on input "Search Form" at bounding box center [721, 158] width 546 height 37
paste input "BRANCHES"
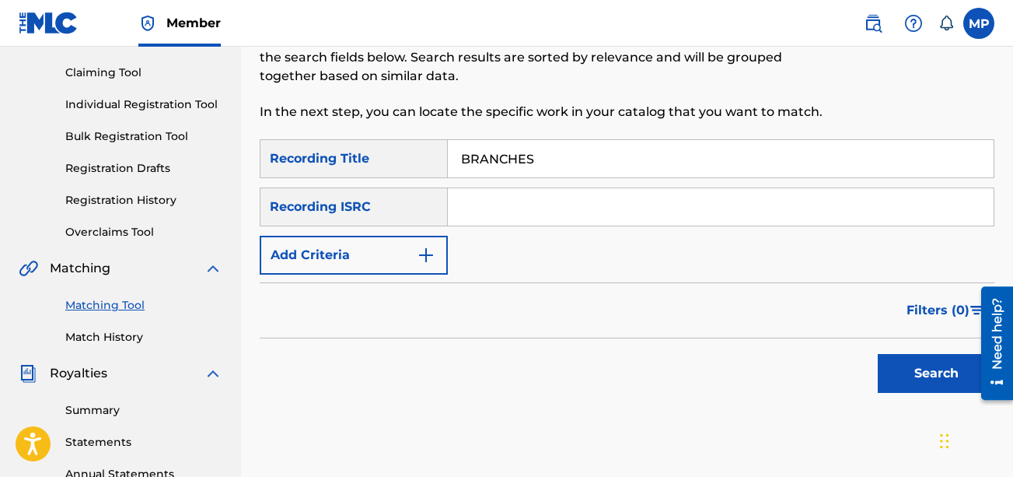
type input "BRANCHES"
click at [439, 256] on button "Add Criteria" at bounding box center [354, 255] width 188 height 39
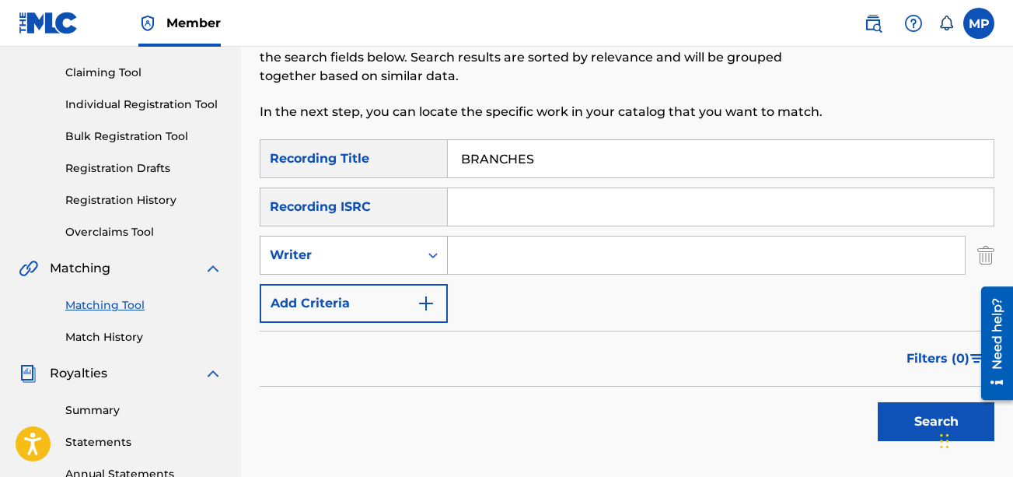
click at [411, 256] on div "Writer" at bounding box center [339, 255] width 159 height 30
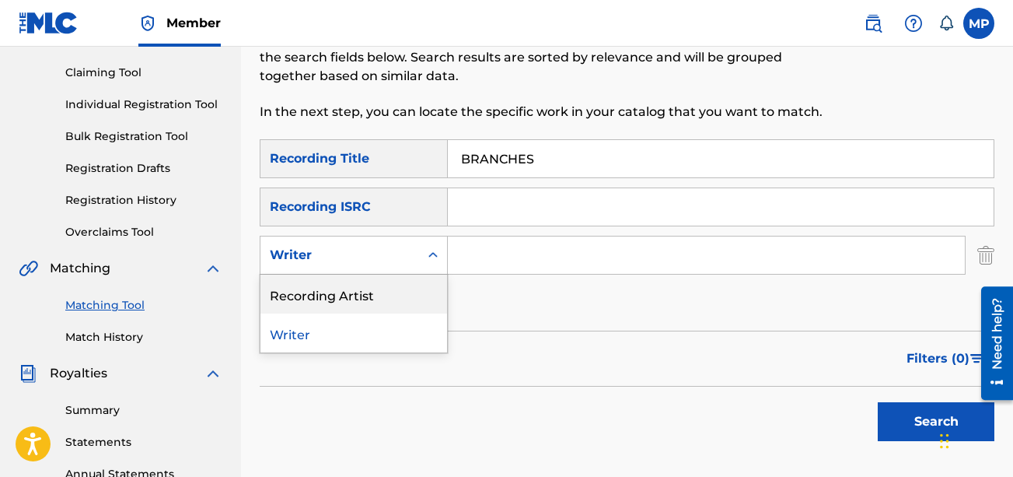
click at [388, 288] on div "Recording Artist" at bounding box center [353, 293] width 187 height 39
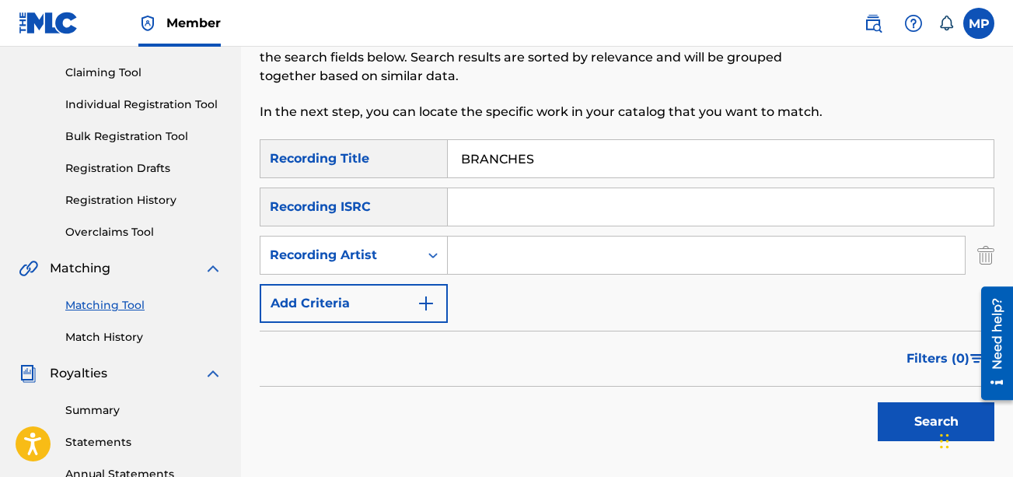
click at [524, 245] on input "Search Form" at bounding box center [706, 254] width 517 height 37
type input "Young Dread"
click at [728, 426] on button "Search" at bounding box center [936, 421] width 117 height 39
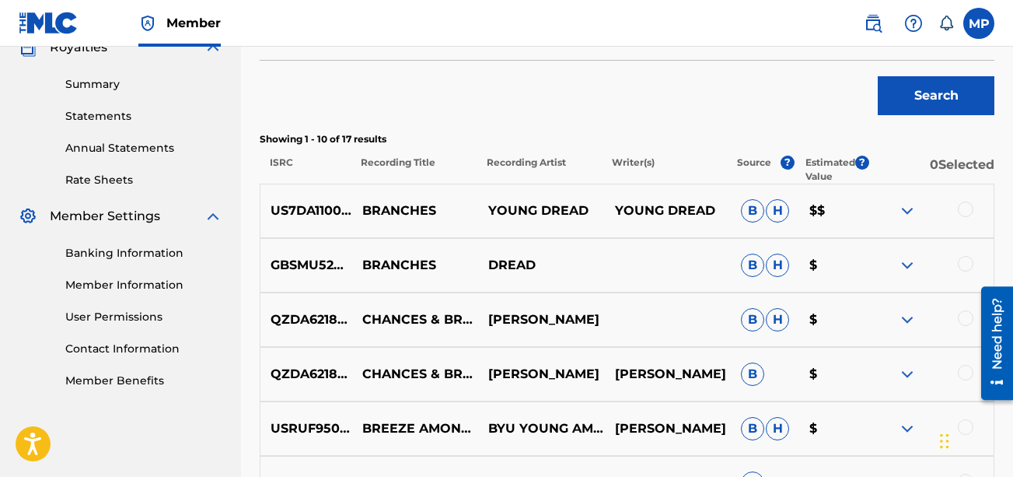
scroll to position [491, 0]
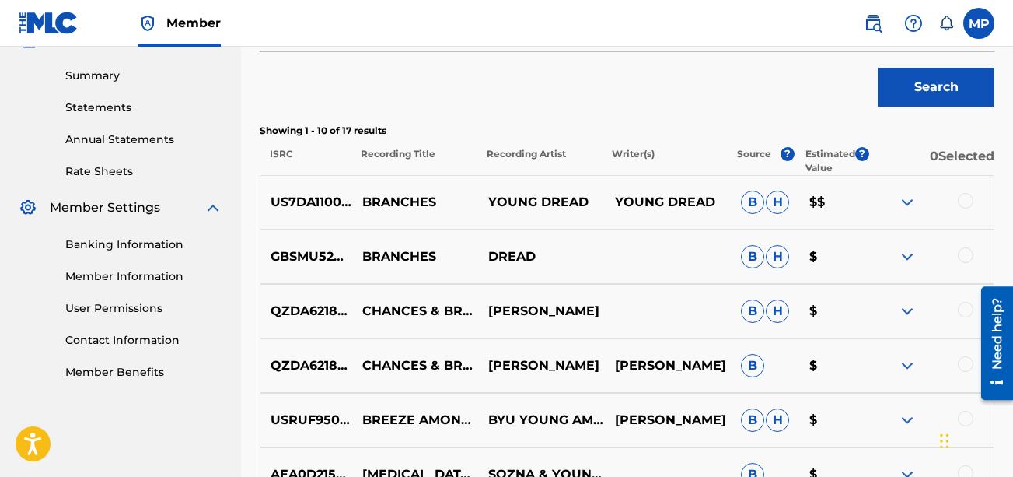
click at [728, 256] on div at bounding box center [966, 255] width 16 height 16
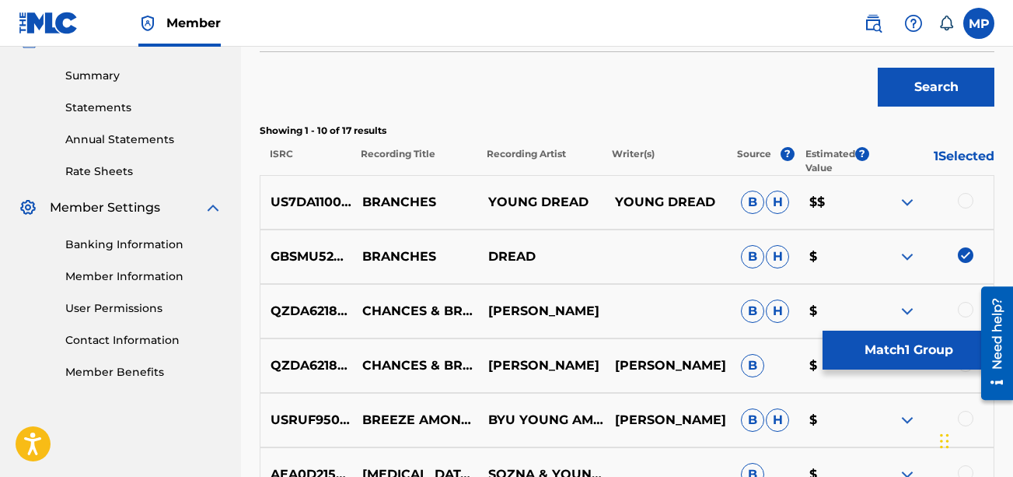
click at [728, 204] on div at bounding box center [966, 201] width 16 height 16
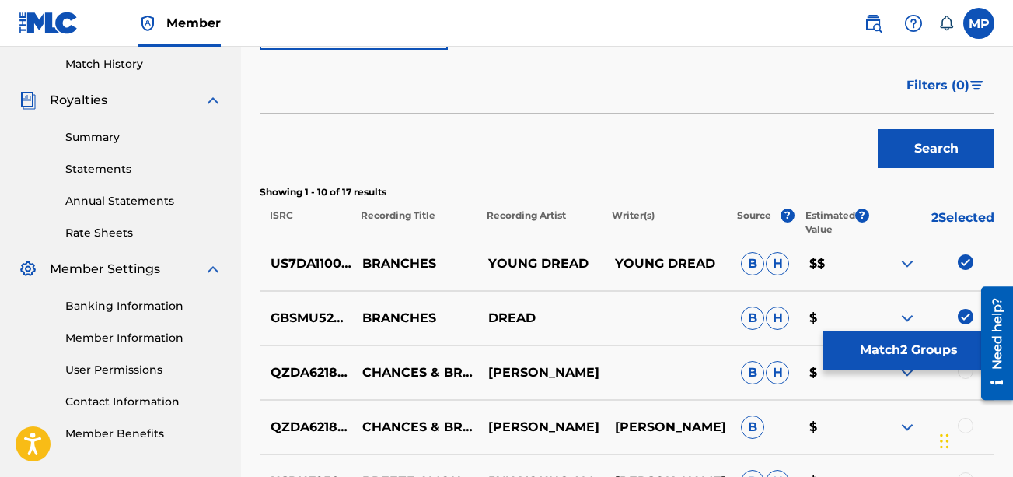
scroll to position [432, 0]
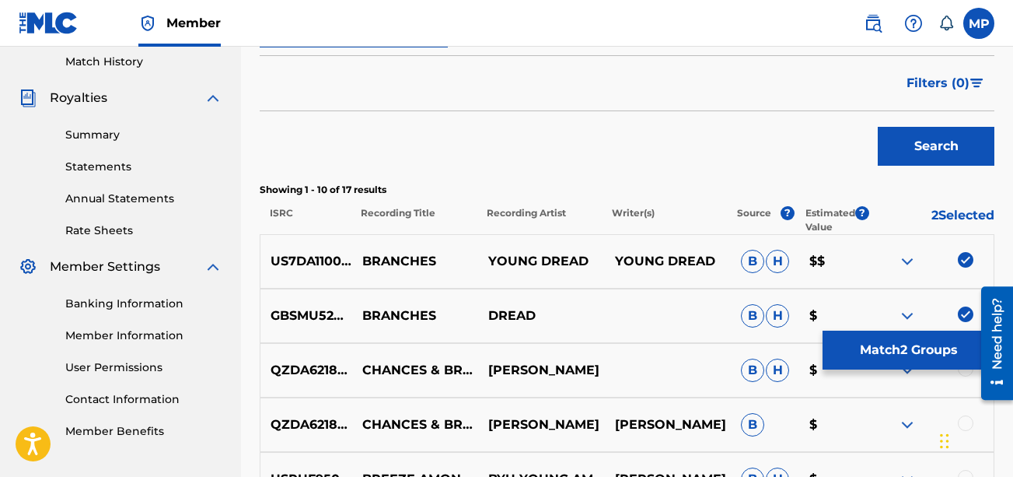
click at [728, 337] on button "Match 2 Groups" at bounding box center [909, 349] width 172 height 39
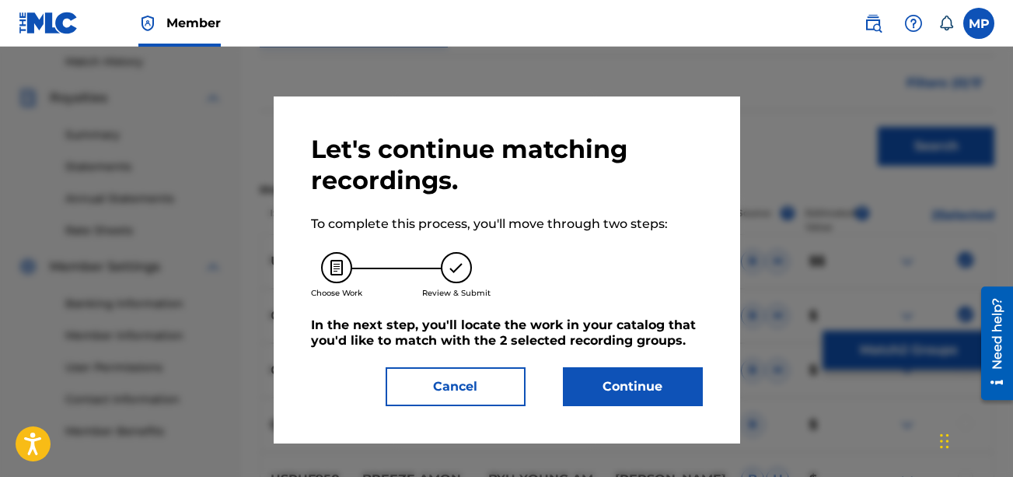
click at [650, 391] on button "Continue" at bounding box center [633, 386] width 140 height 39
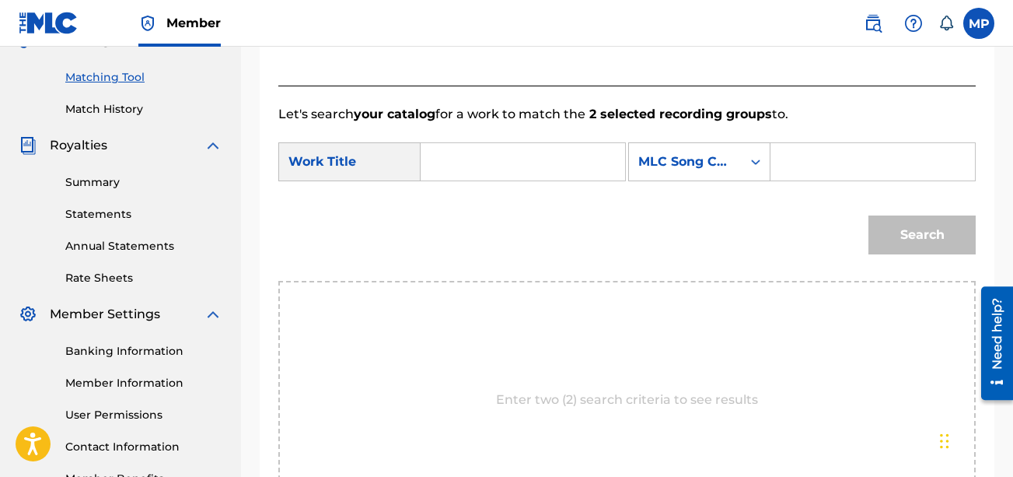
scroll to position [383, 0]
click at [498, 161] on input "Search Form" at bounding box center [523, 162] width 178 height 37
paste input "BRANCHES"
type input "BRANCHES"
click at [728, 181] on input "Search Form" at bounding box center [873, 162] width 178 height 37
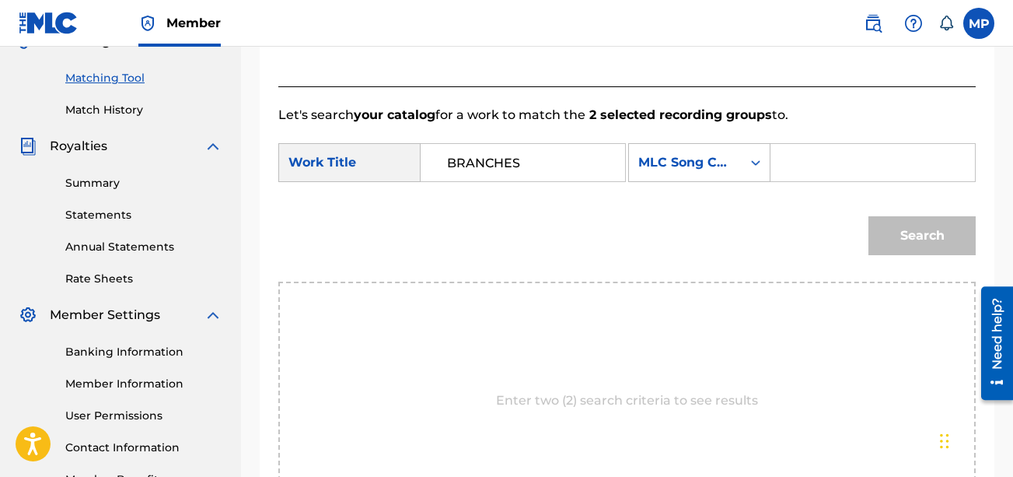
paste input "BF6I5W"
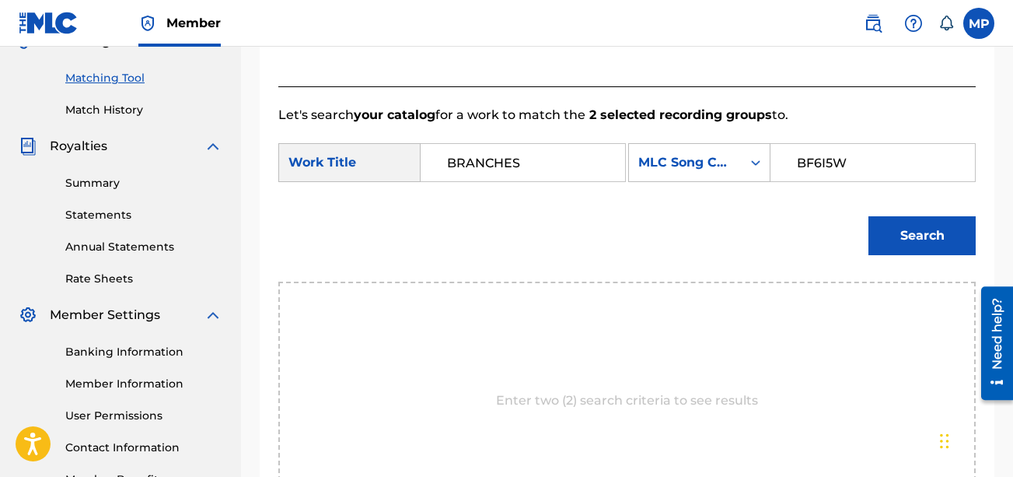
type input "BF6I5W"
click at [728, 255] on button "Search" at bounding box center [921, 235] width 107 height 39
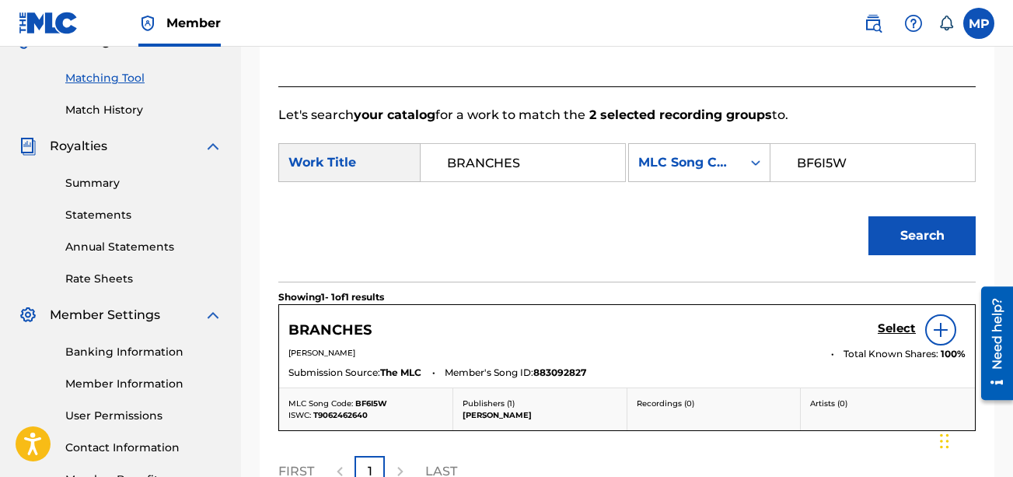
click at [728, 339] on img at bounding box center [940, 329] width 19 height 19
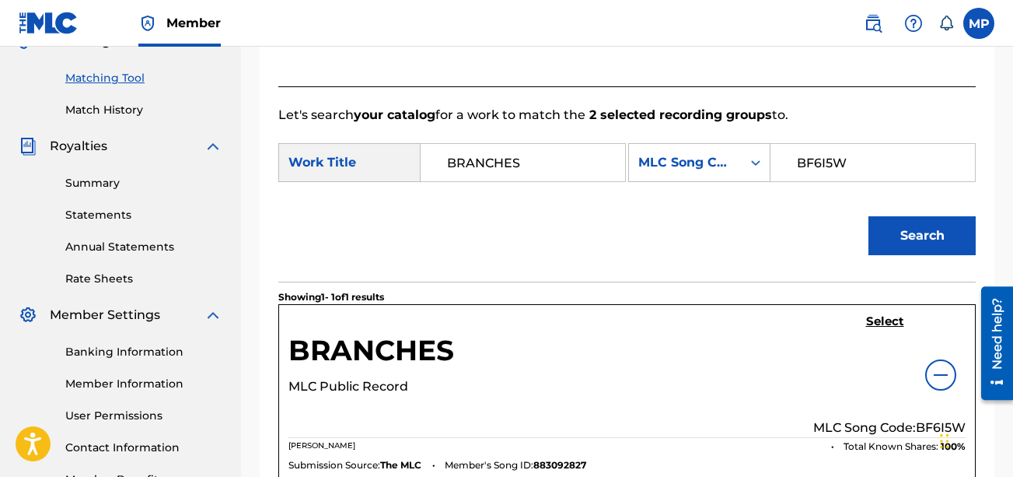
click at [728, 329] on h5 "Select" at bounding box center [885, 321] width 38 height 15
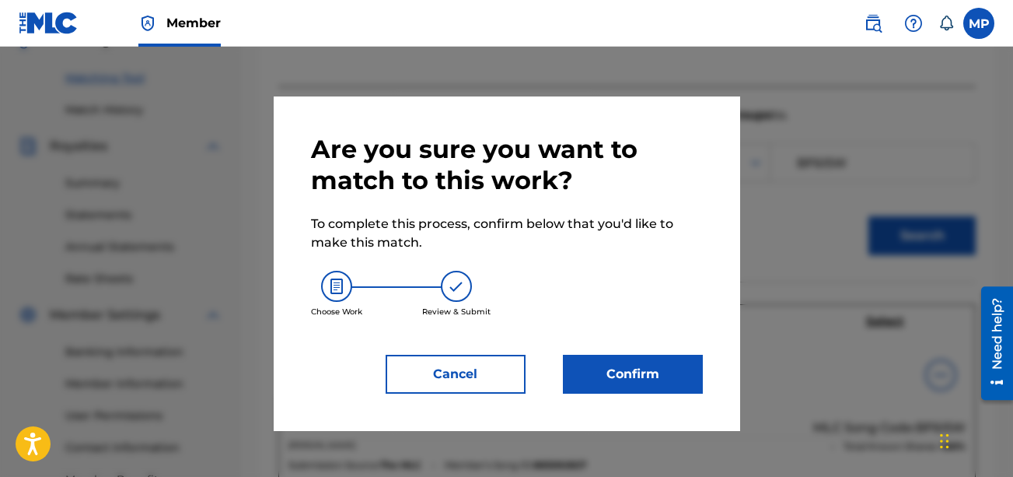
click at [655, 380] on button "Confirm" at bounding box center [633, 374] width 140 height 39
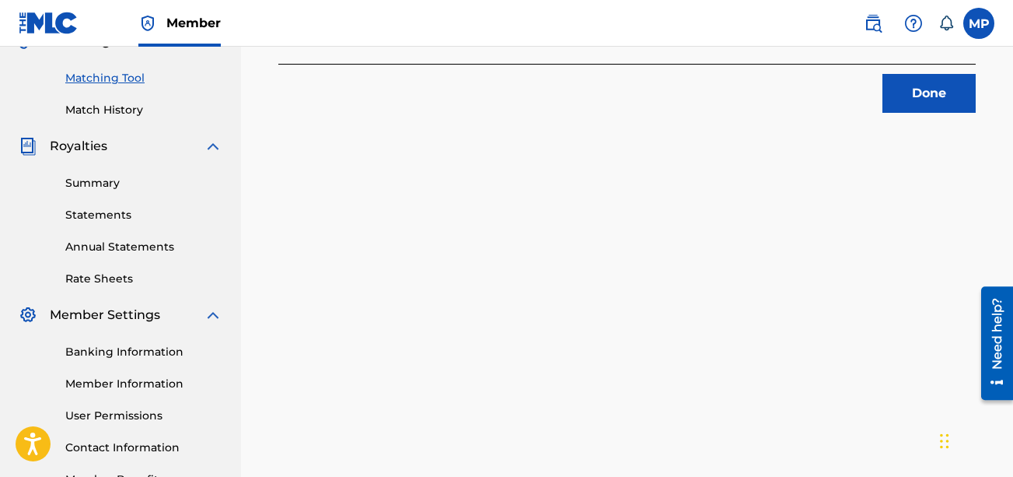
click at [474, 222] on div "2 Recording Groups are pending usage match to the work BRANCHES . Congratulatio…" at bounding box center [627, 104] width 772 height 804
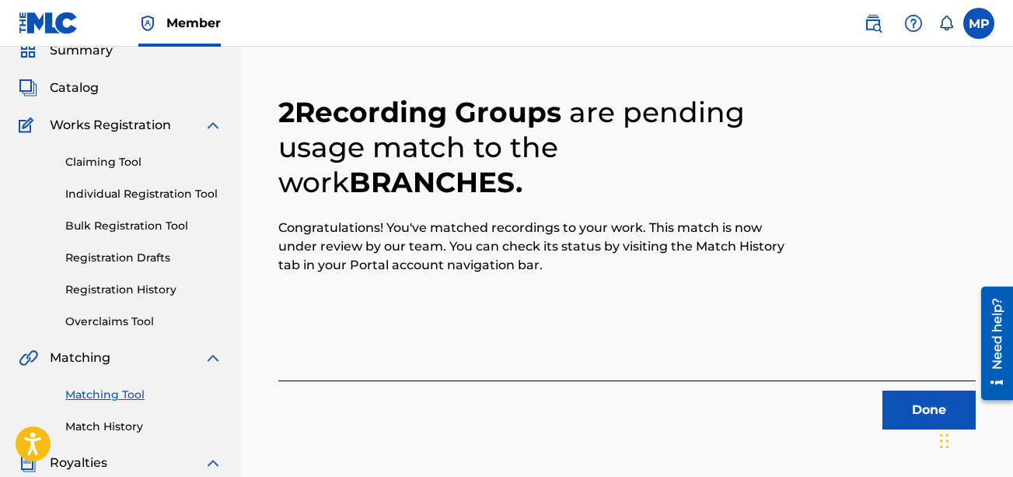
scroll to position [76, 0]
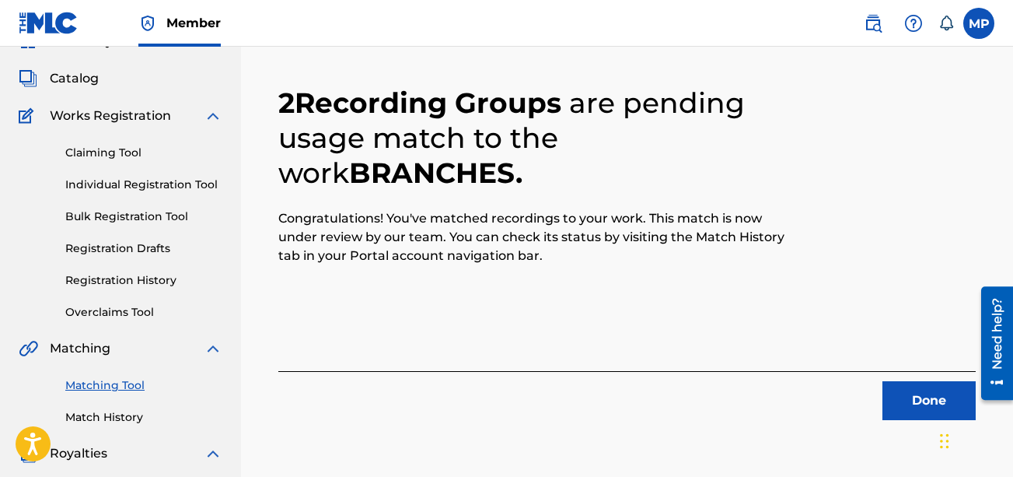
click at [728, 392] on button "Done" at bounding box center [928, 400] width 93 height 39
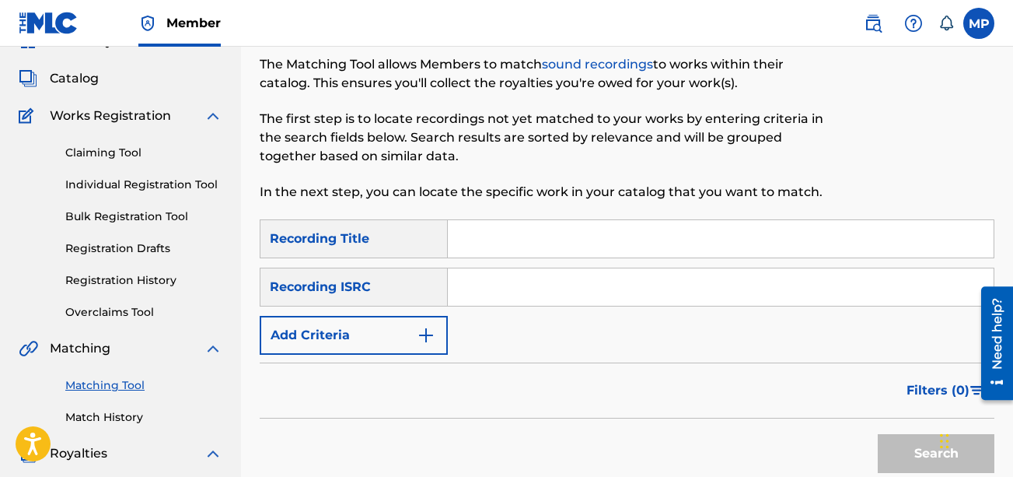
click at [728, 244] on input "Search Form" at bounding box center [721, 238] width 546 height 37
paste input "TRAP O WHY"
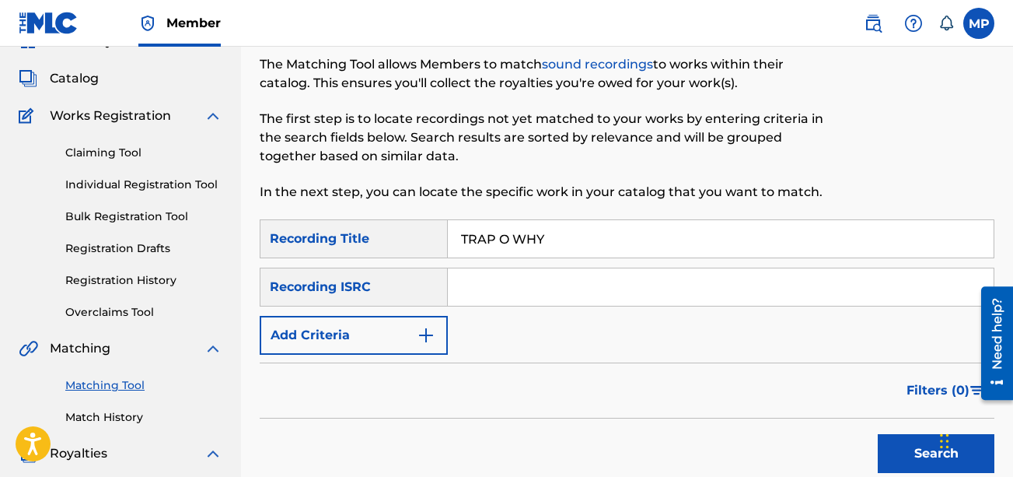
type input "TRAP O WHY"
click at [428, 333] on img "Search Form" at bounding box center [426, 335] width 19 height 19
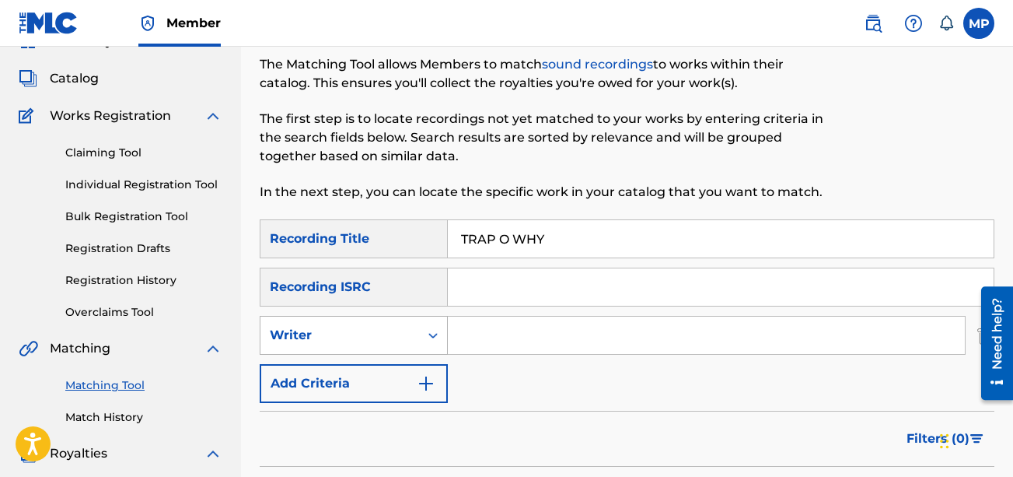
click at [399, 331] on div "Writer" at bounding box center [340, 335] width 140 height 19
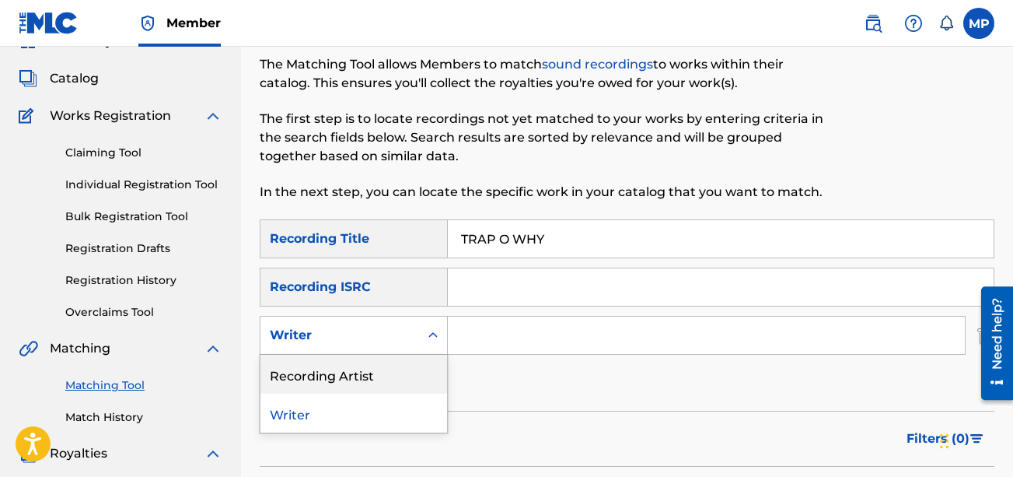
click at [365, 365] on div "Recording Artist" at bounding box center [353, 374] width 187 height 39
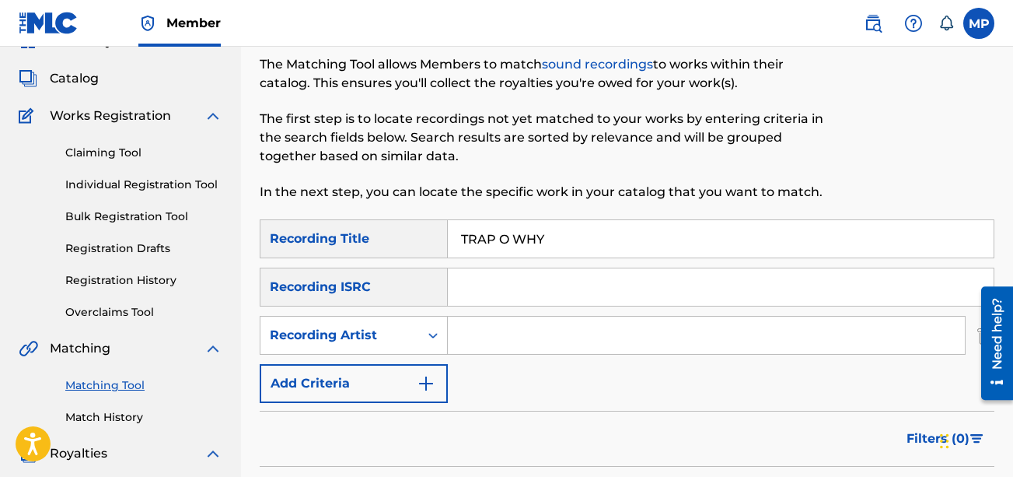
click at [574, 314] on div "SearchWithCriteriabb48eb36-c84d-4d0a-a19e-8da122266911 Recording Title TRAP O W…" at bounding box center [627, 310] width 735 height 183
click at [576, 316] on input "Search Form" at bounding box center [706, 334] width 517 height 37
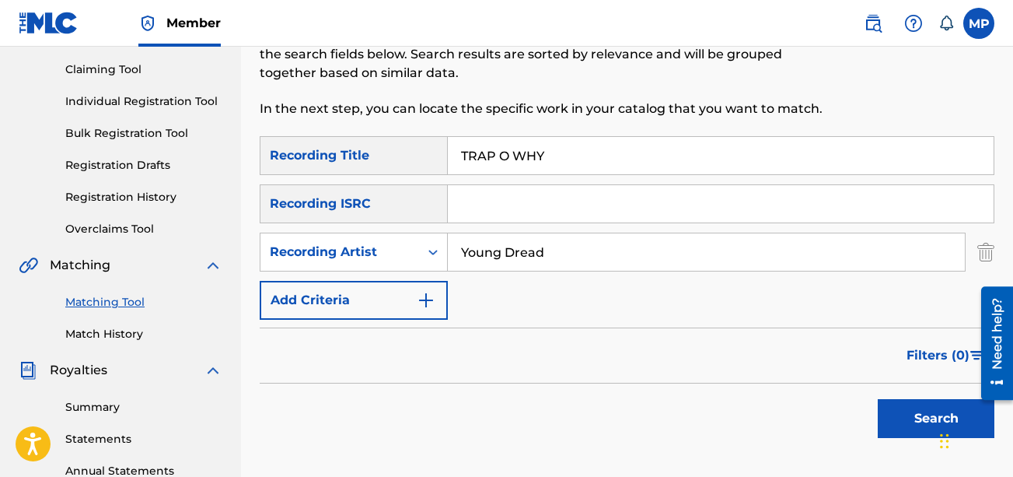
scroll to position [165, 0]
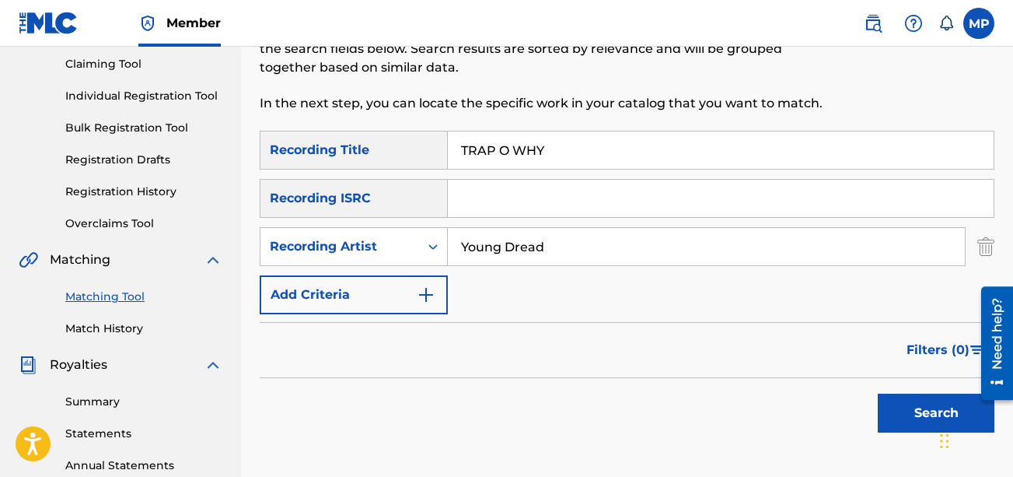
click at [728, 425] on button "Search" at bounding box center [936, 412] width 117 height 39
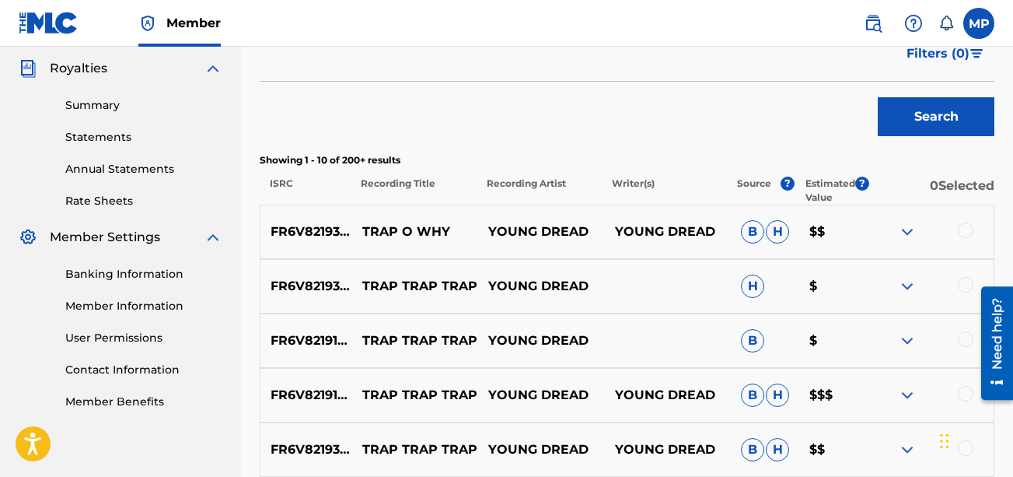
scroll to position [464, 0]
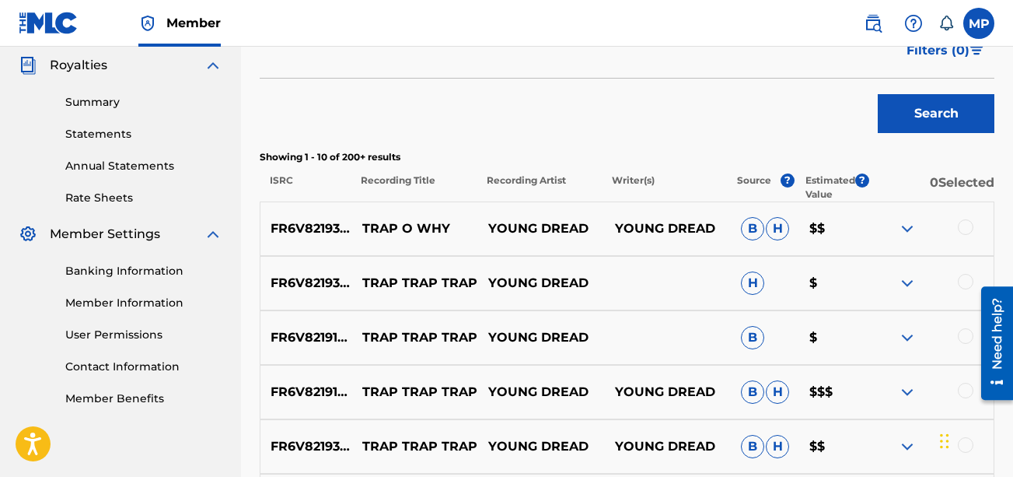
click at [728, 229] on div at bounding box center [966, 227] width 16 height 16
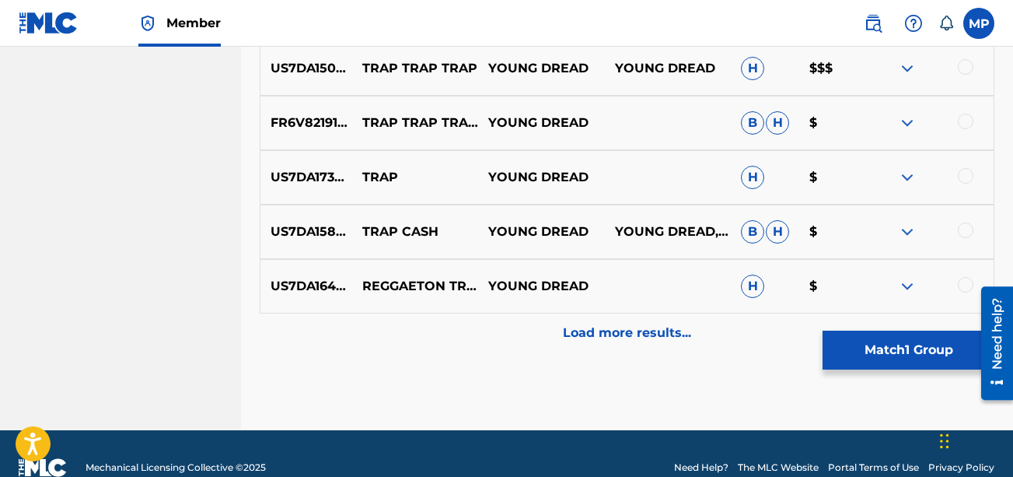
scroll to position [924, 0]
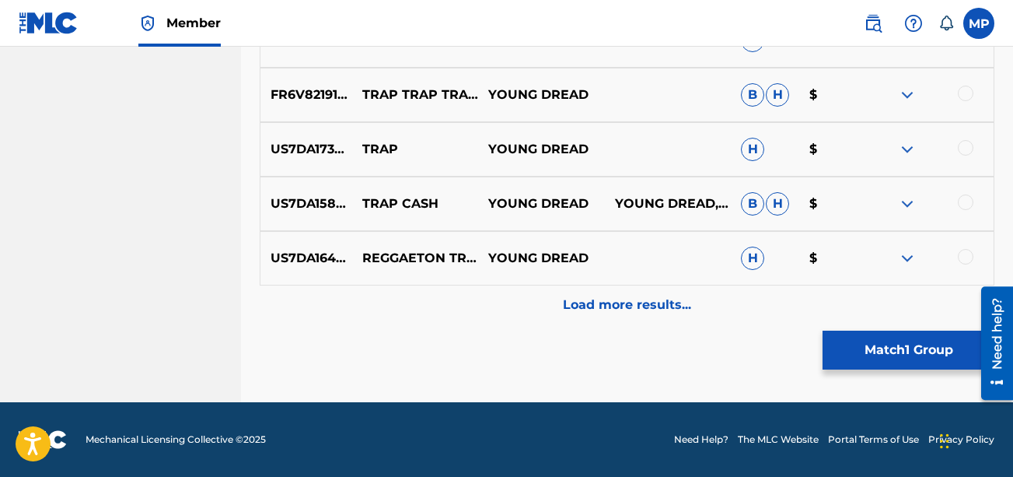
click at [662, 295] on p "Load more results..." at bounding box center [627, 304] width 128 height 19
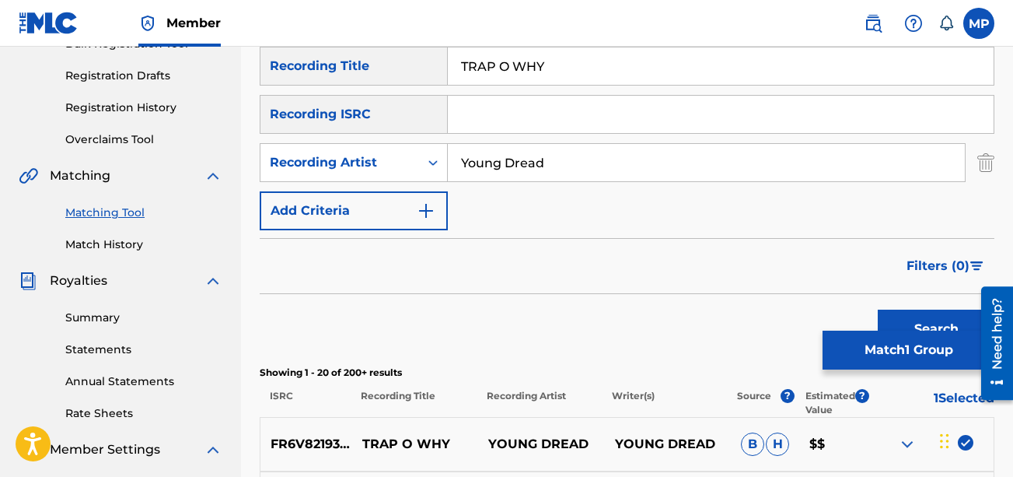
scroll to position [0, 0]
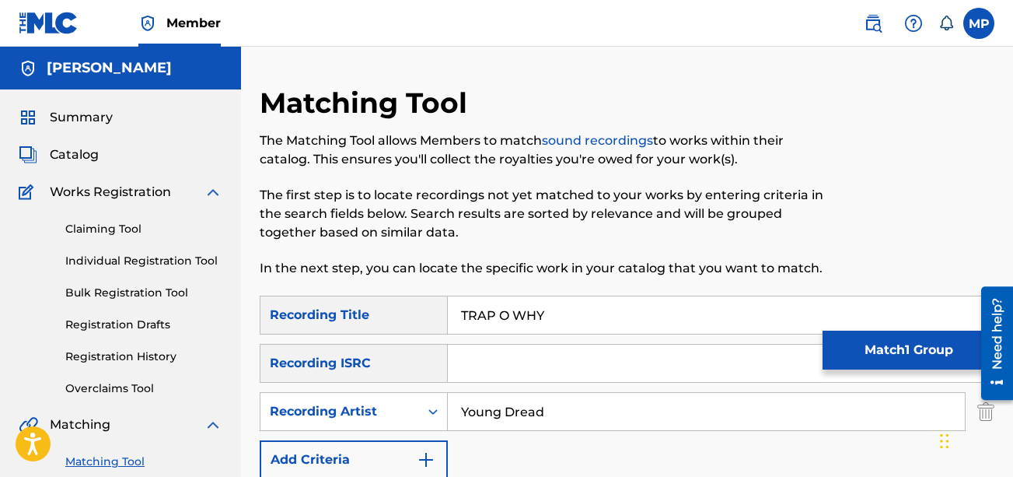
click at [596, 417] on input "Young Dread" at bounding box center [706, 411] width 517 height 37
type input "Y"
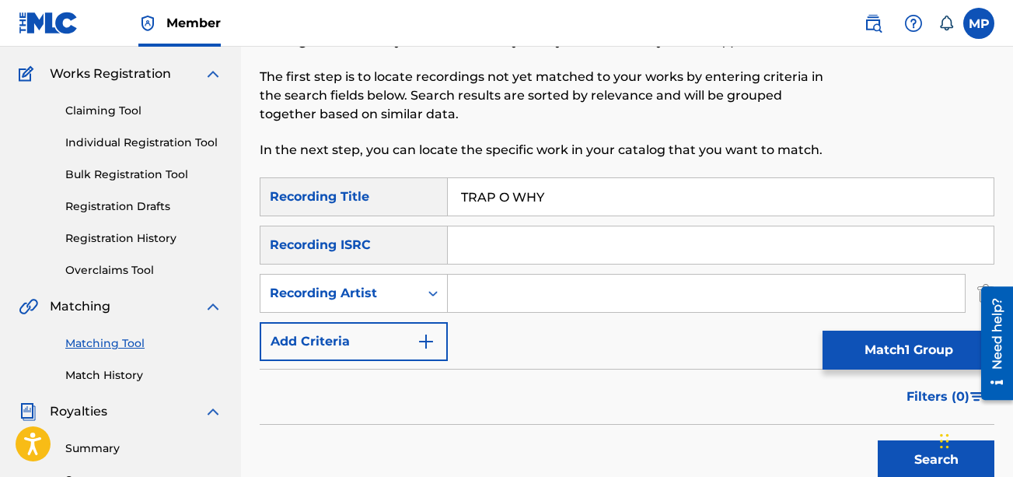
click at [728, 449] on button "Search" at bounding box center [936, 459] width 117 height 39
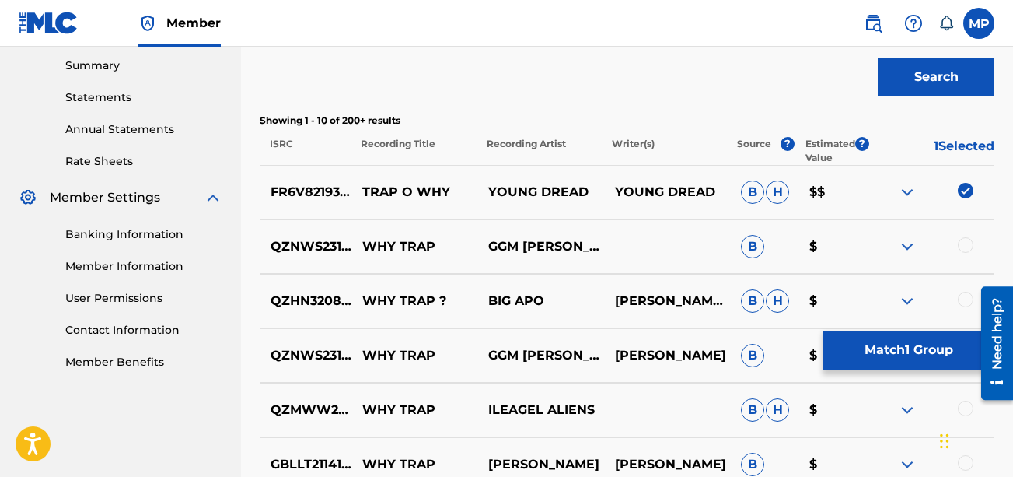
scroll to position [326, 0]
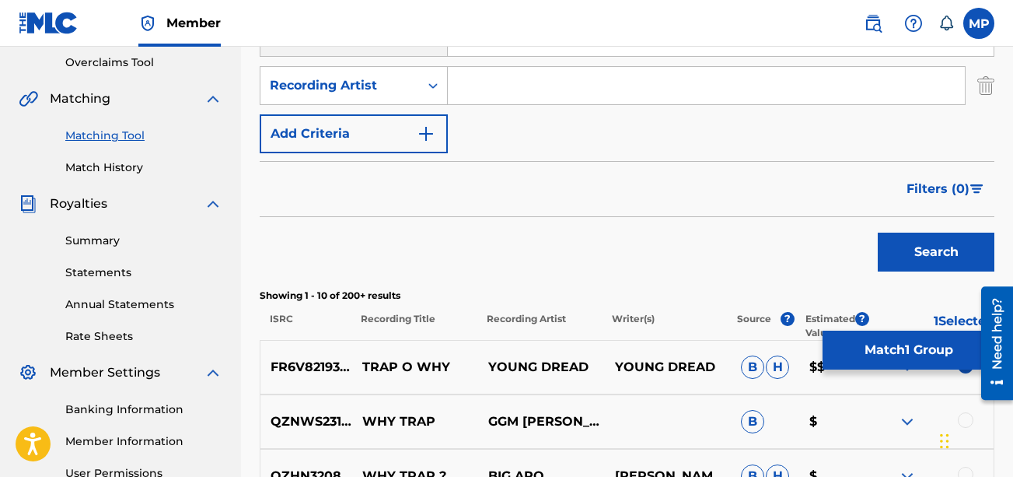
click at [728, 359] on button "Match 1 Group" at bounding box center [909, 349] width 172 height 39
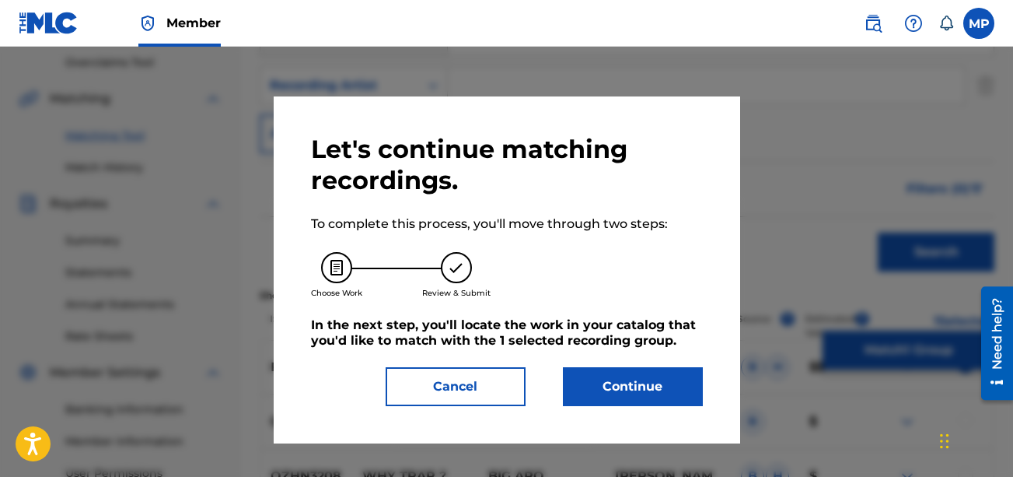
click at [587, 407] on div "Let's continue matching recordings. To complete this process, you'll move throu…" at bounding box center [507, 269] width 467 height 347
click at [607, 398] on button "Continue" at bounding box center [633, 386] width 140 height 39
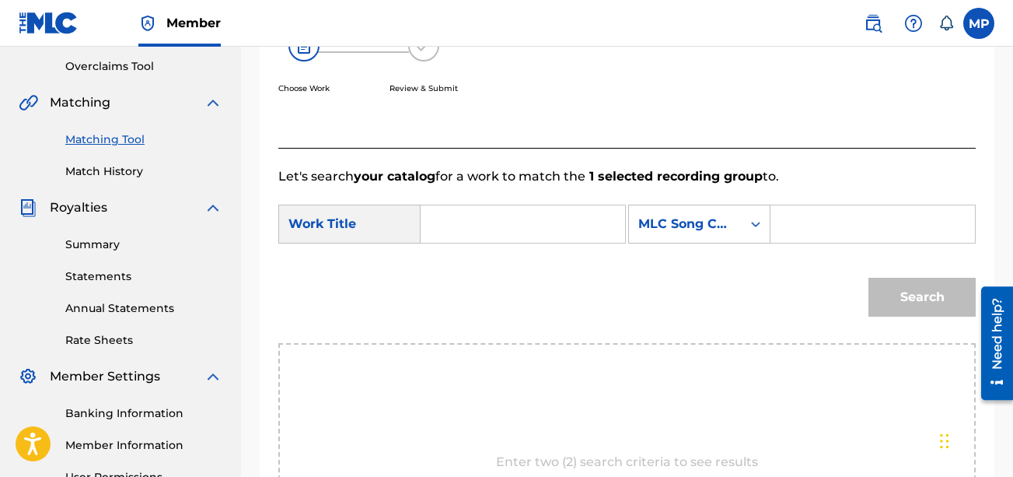
scroll to position [315, 0]
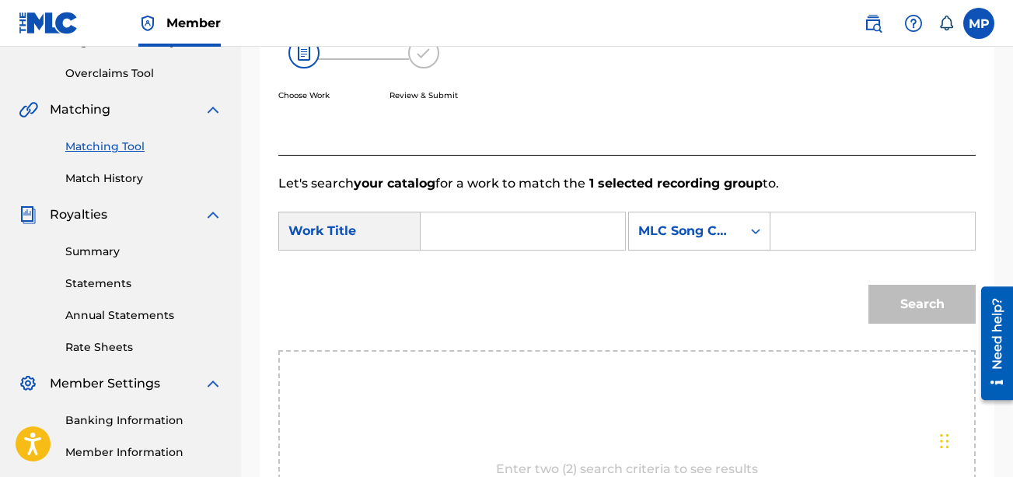
click at [580, 232] on input "Search Form" at bounding box center [523, 230] width 178 height 37
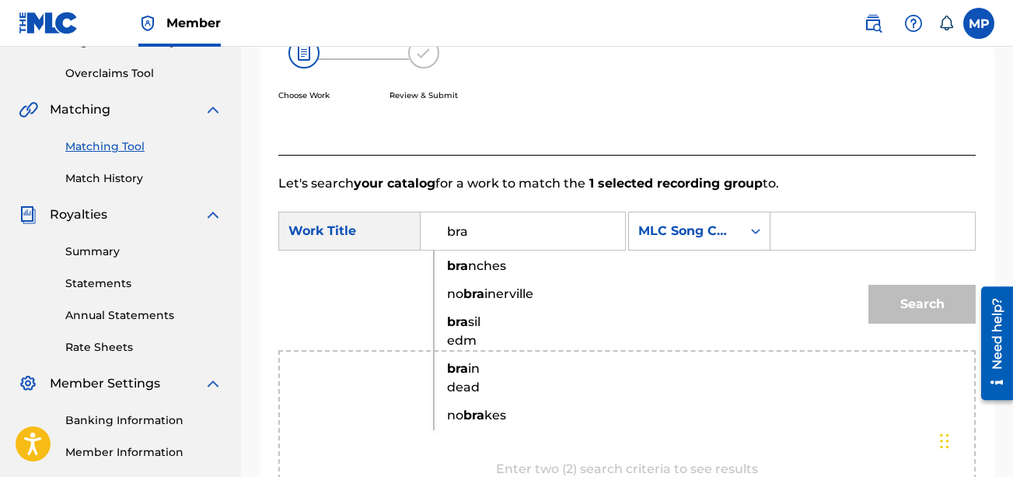
click at [728, 250] on input "Search Form" at bounding box center [873, 230] width 178 height 37
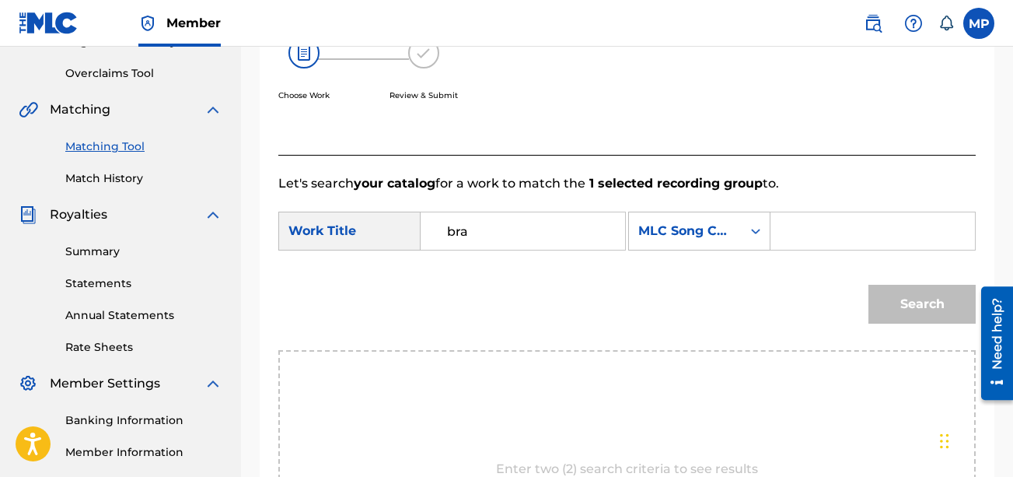
click at [509, 236] on input "bra" at bounding box center [523, 230] width 178 height 37
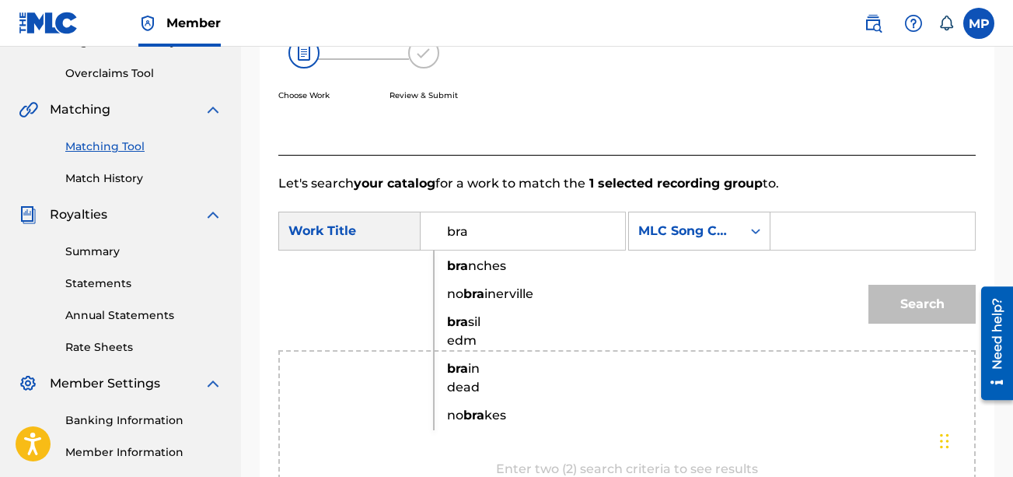
click at [475, 264] on span "nches" at bounding box center [487, 265] width 38 height 15
type input "branches"
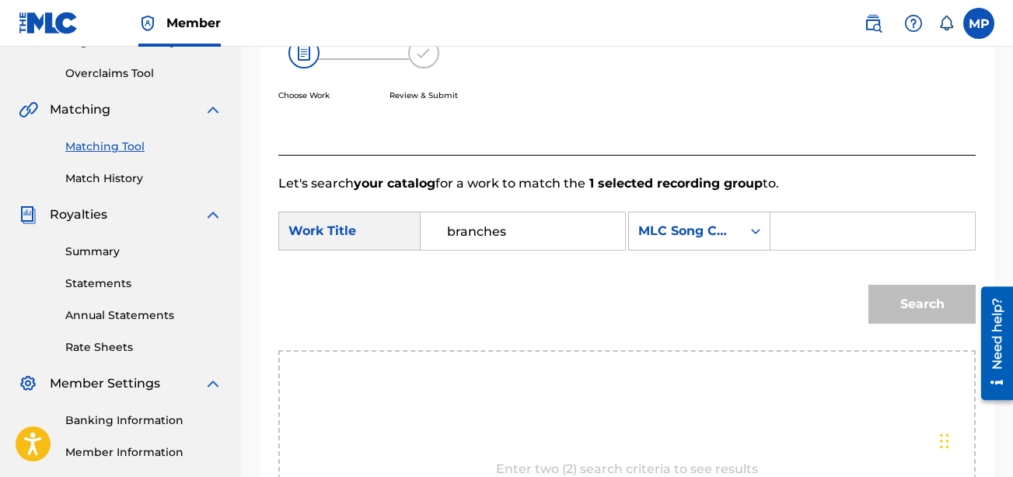
click at [728, 250] on input "Search Form" at bounding box center [873, 230] width 178 height 37
paste input "BF6I5W"
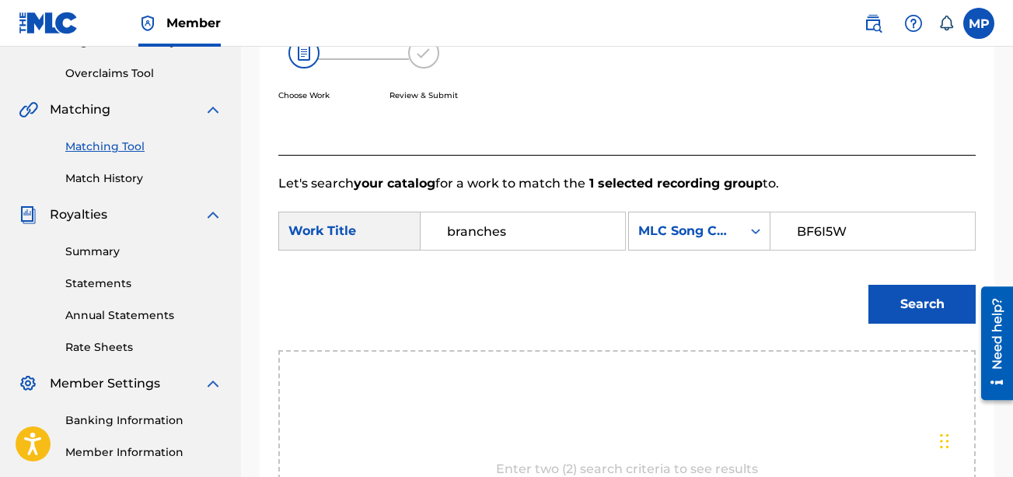
type input "BF6I5W"
click at [728, 323] on button "Search" at bounding box center [921, 304] width 107 height 39
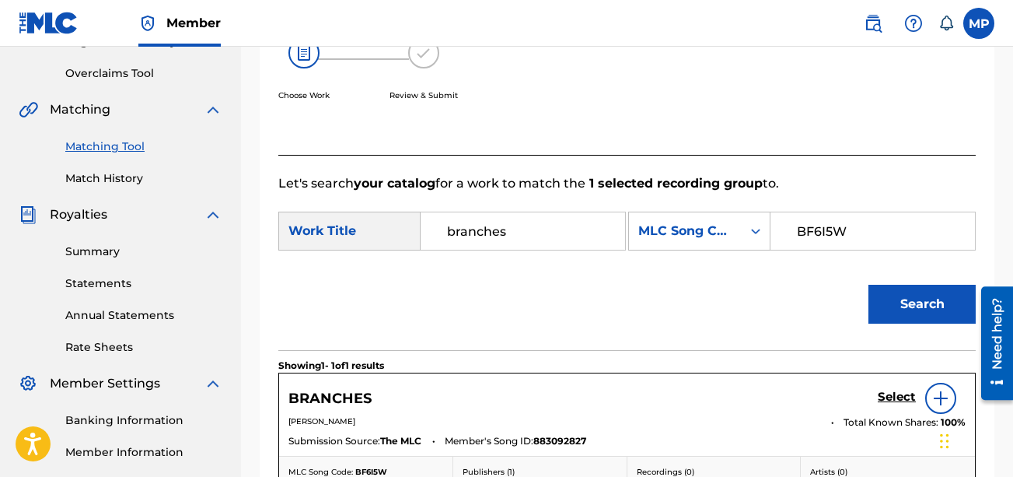
click at [728, 407] on img at bounding box center [940, 398] width 19 height 19
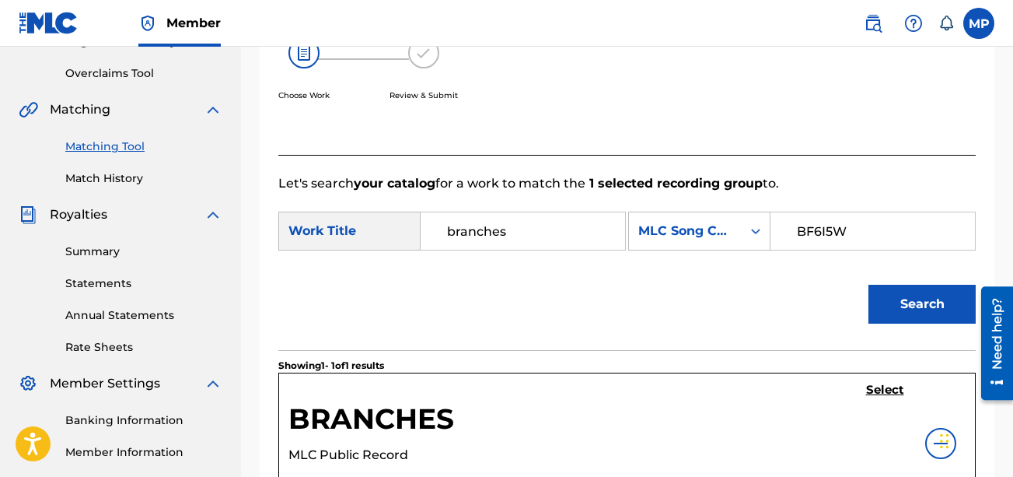
click at [728, 397] on h5 "Select" at bounding box center [885, 390] width 38 height 15
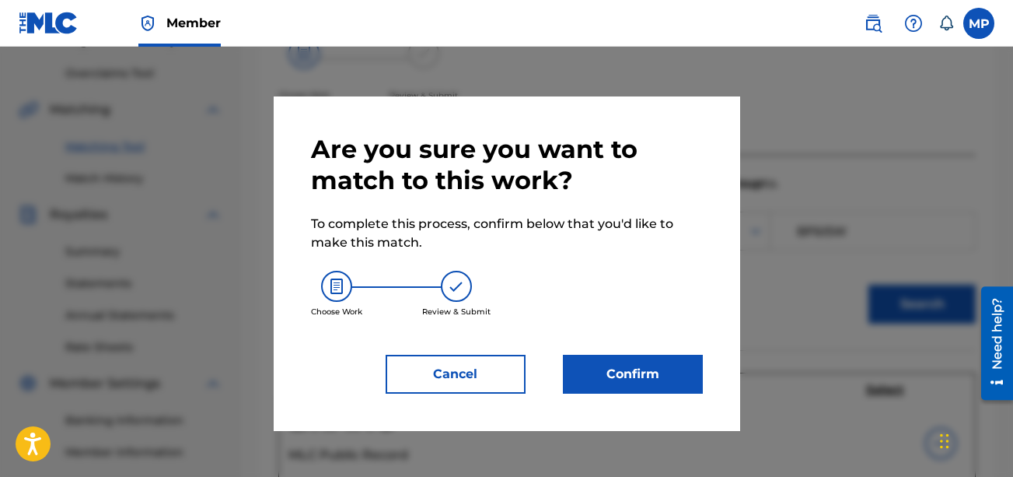
click at [586, 373] on button "Confirm" at bounding box center [633, 374] width 140 height 39
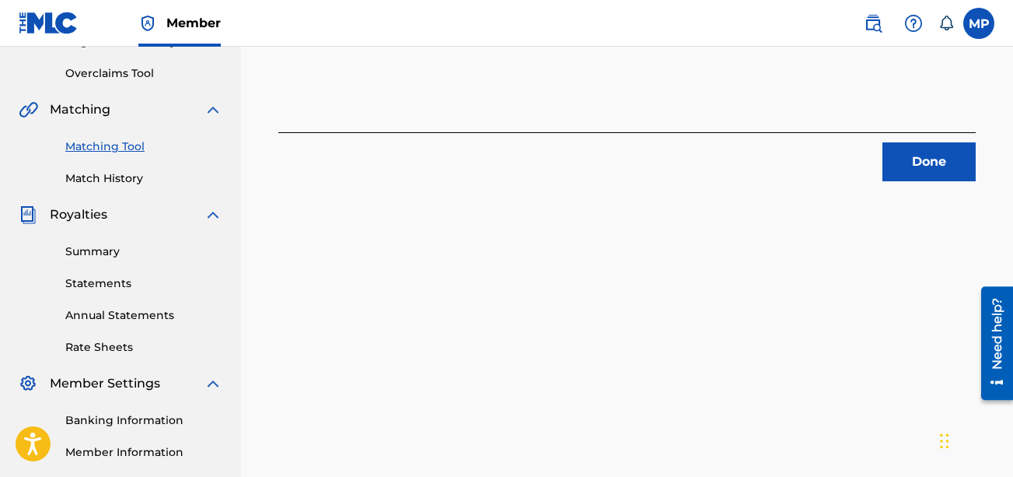
click at [496, 248] on div "1 Recording Groups are pending usage match to the work BRANCHES . Congratulatio…" at bounding box center [627, 173] width 772 height 804
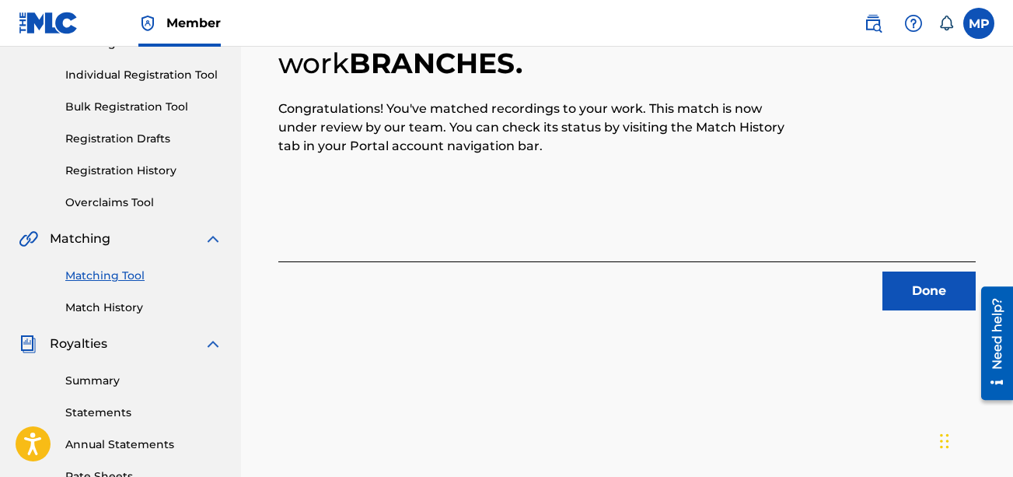
click at [728, 293] on button "Done" at bounding box center [928, 290] width 93 height 39
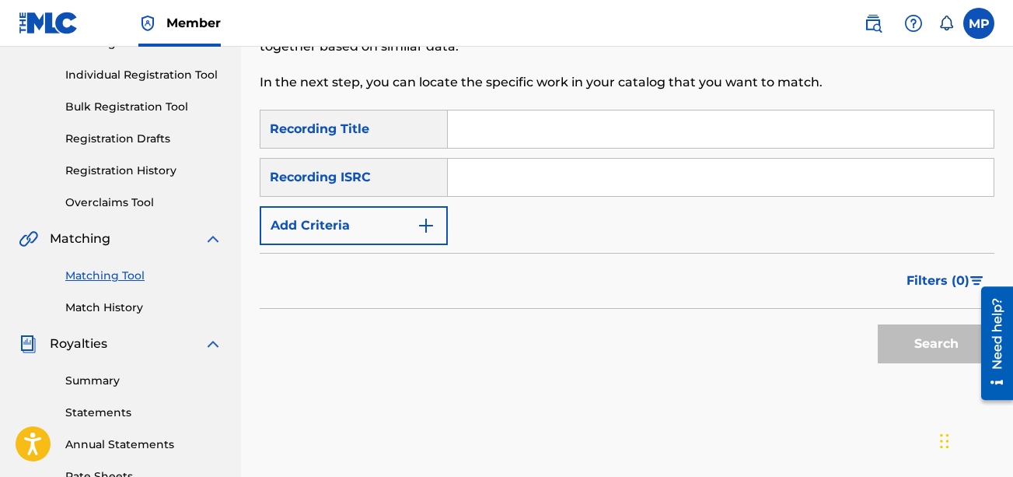
click at [581, 121] on input "Search Form" at bounding box center [721, 128] width 546 height 37
paste input "SHE WAAN FI EAT"
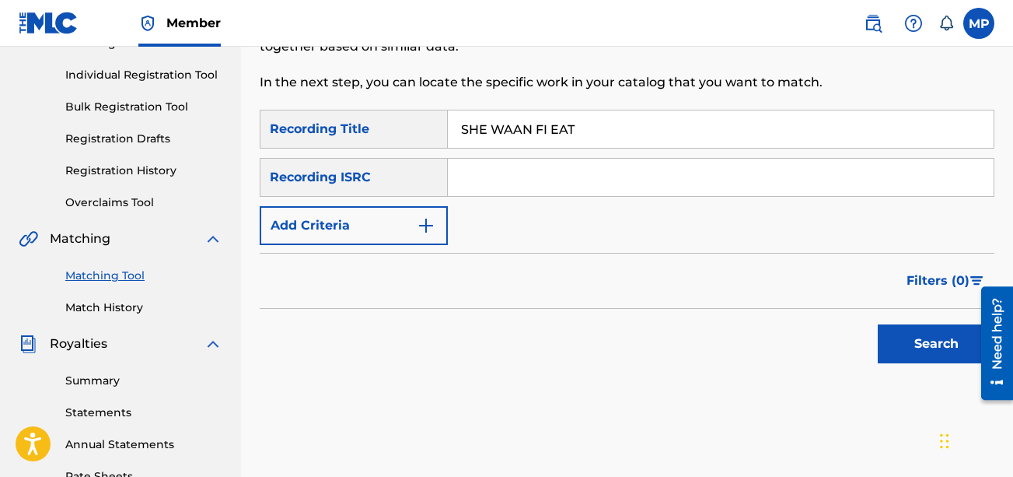
type input "SHE WAAN FI EAT"
click at [728, 351] on button "Search" at bounding box center [936, 343] width 117 height 39
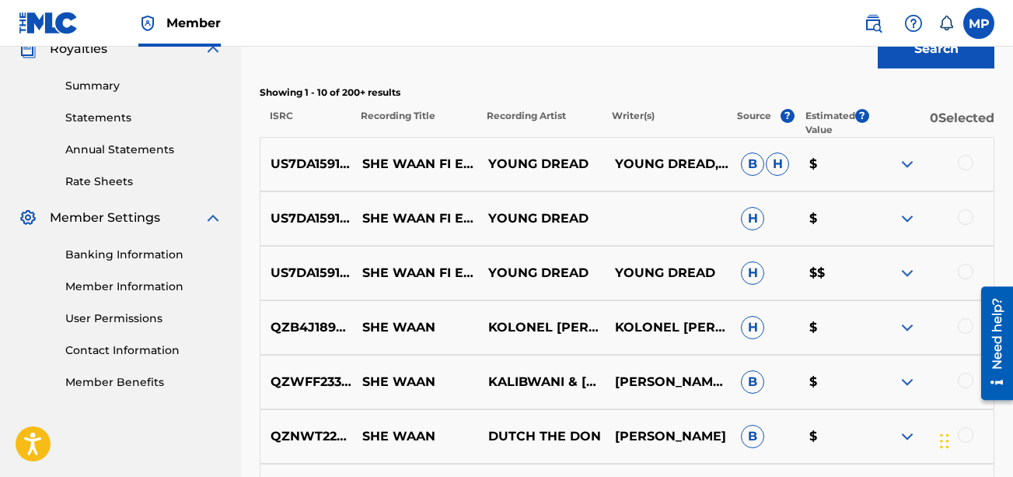
scroll to position [496, 0]
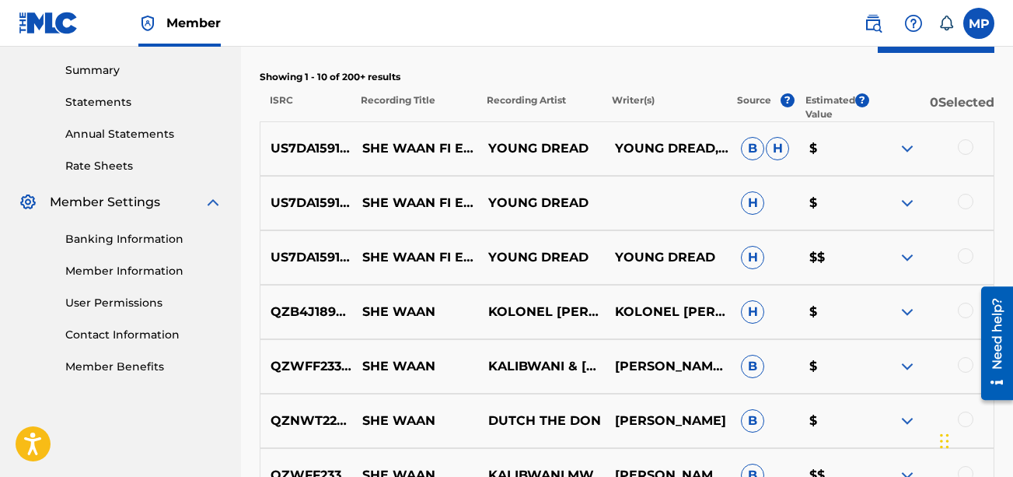
click at [728, 259] on div at bounding box center [966, 256] width 16 height 16
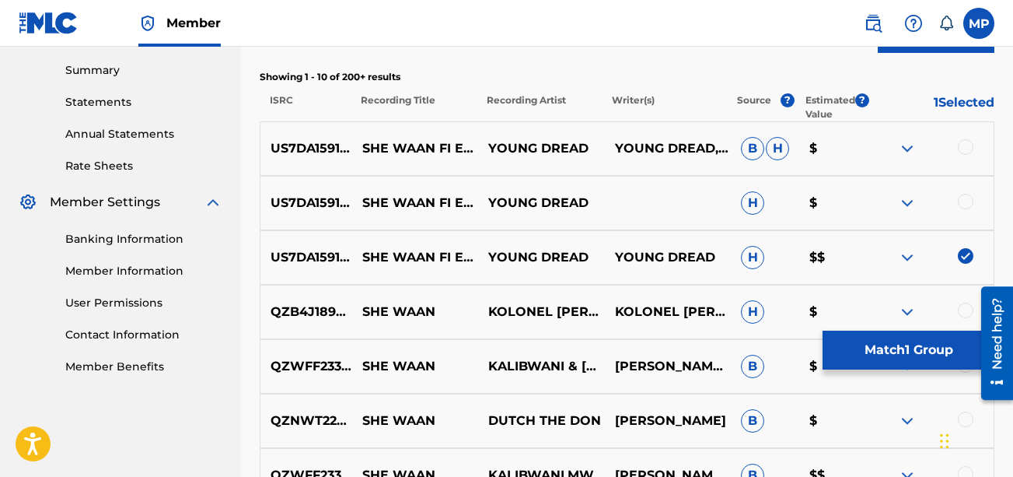
click at [728, 202] on div at bounding box center [966, 202] width 16 height 16
click at [728, 151] on div at bounding box center [966, 147] width 16 height 16
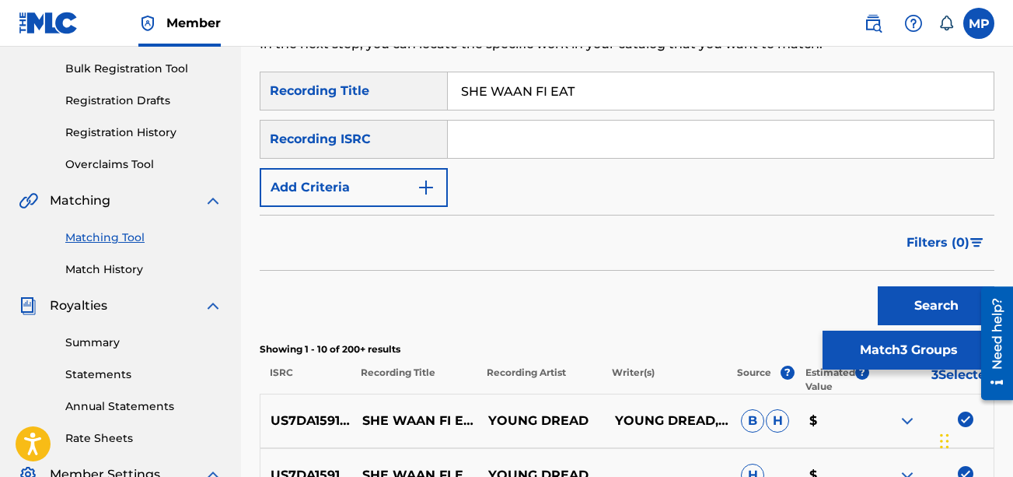
scroll to position [221, 0]
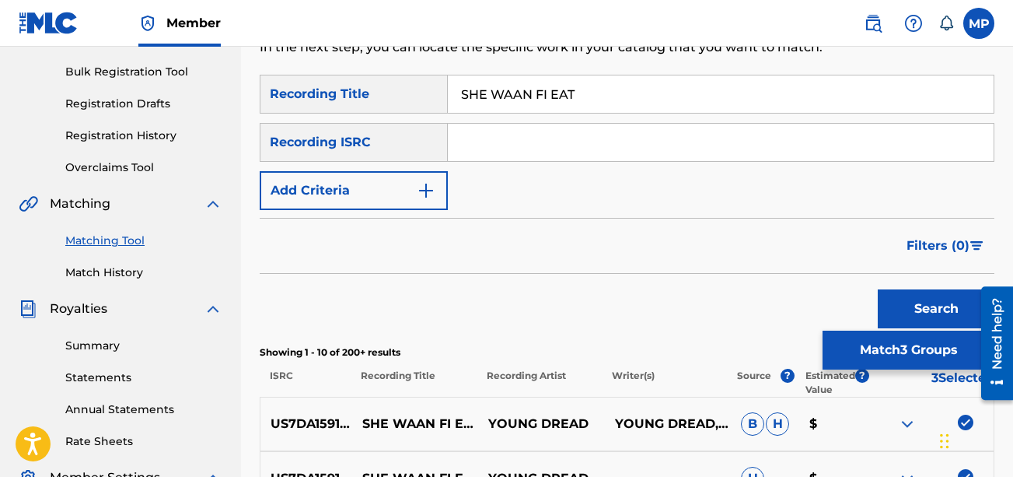
click at [414, 176] on button "Add Criteria" at bounding box center [354, 190] width 188 height 39
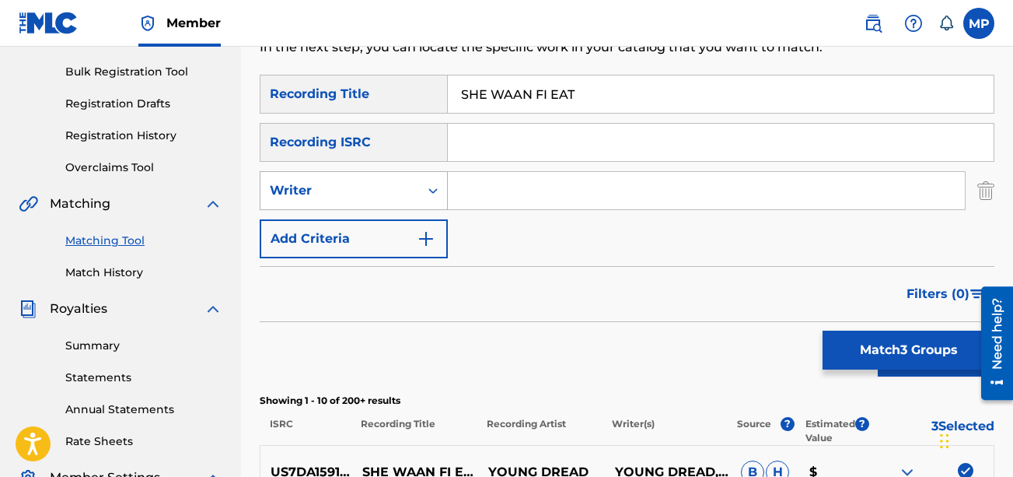
click at [392, 192] on div "Writer" at bounding box center [340, 190] width 140 height 19
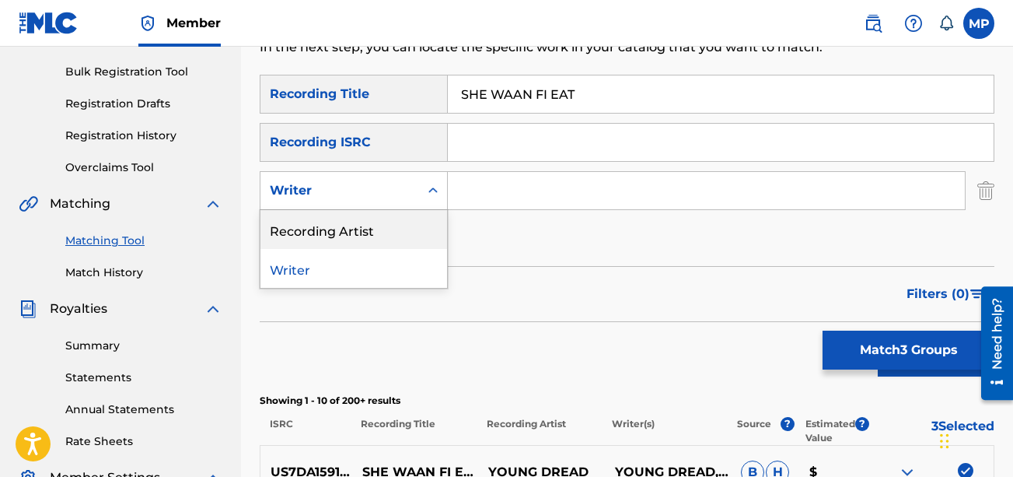
click at [381, 218] on div "Recording Artist" at bounding box center [353, 229] width 187 height 39
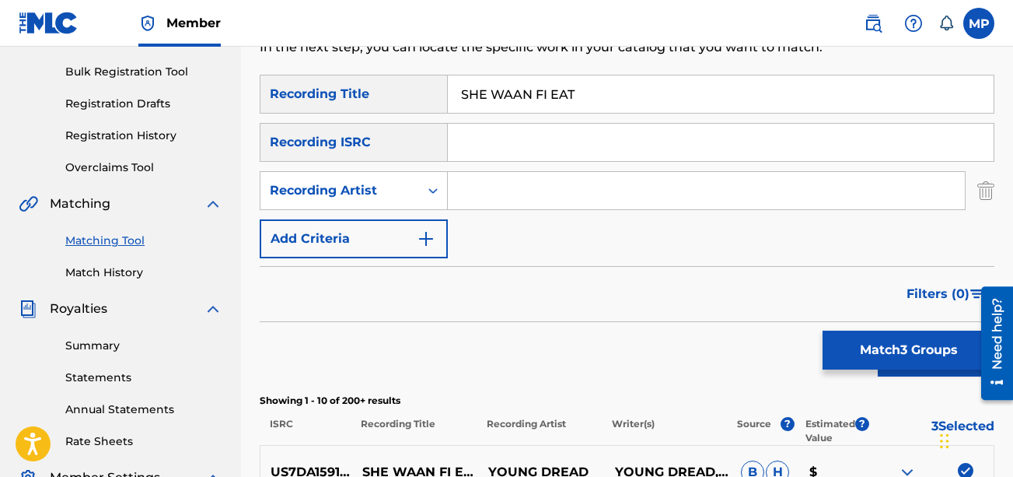
click at [488, 196] on input "Search Form" at bounding box center [706, 190] width 517 height 37
type input "Young Dread"
click at [728, 347] on button "Match 3 Groups" at bounding box center [909, 349] width 172 height 39
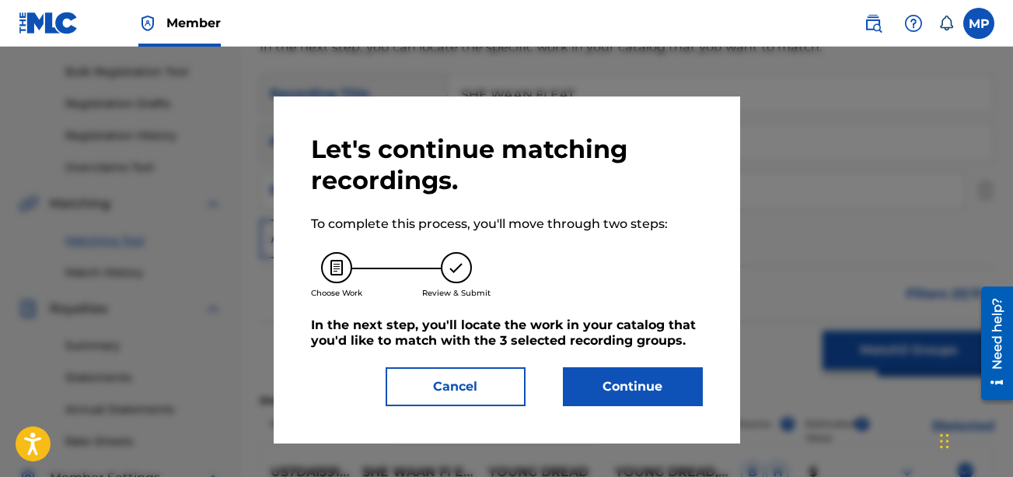
click at [687, 394] on button "Continue" at bounding box center [633, 386] width 140 height 39
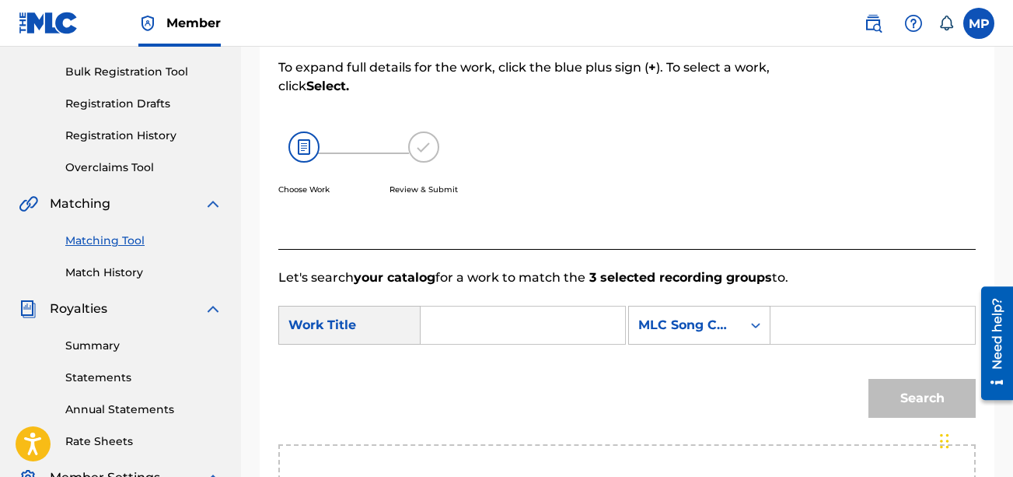
click at [473, 326] on input "Search Form" at bounding box center [523, 324] width 178 height 37
paste input "SHE WAAN FI EAT"
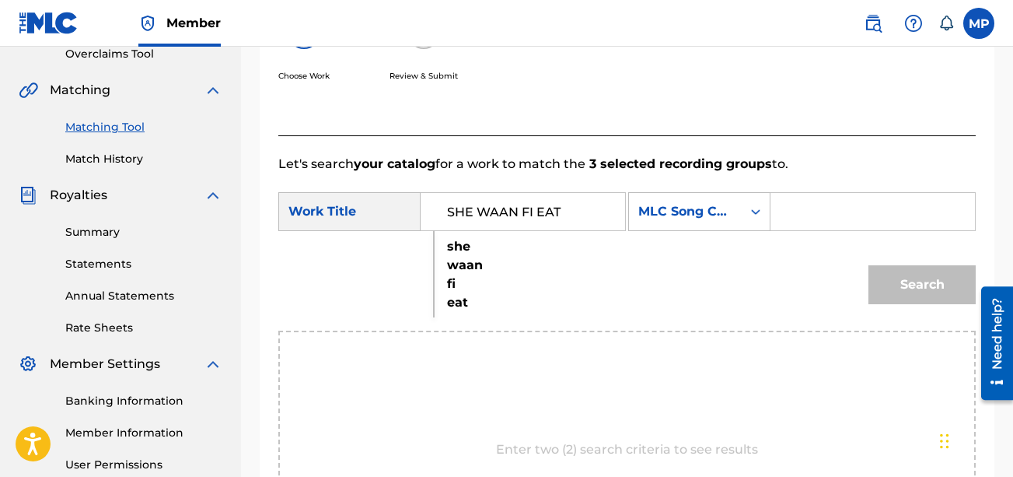
scroll to position [346, 0]
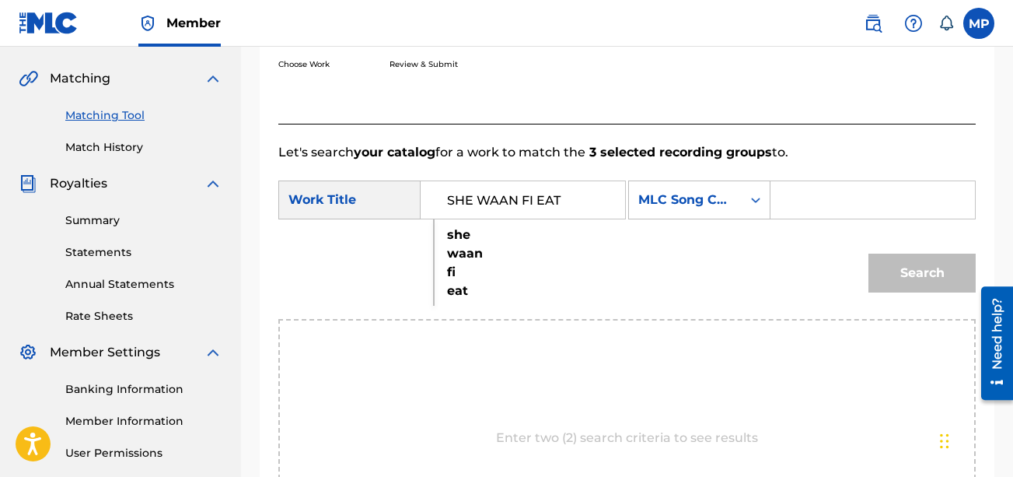
click at [451, 243] on div "she waan fi eat" at bounding box center [447, 263] width 26 height 84
type input "she waan fi eat"
click at [728, 218] on input "Search Form" at bounding box center [873, 199] width 178 height 37
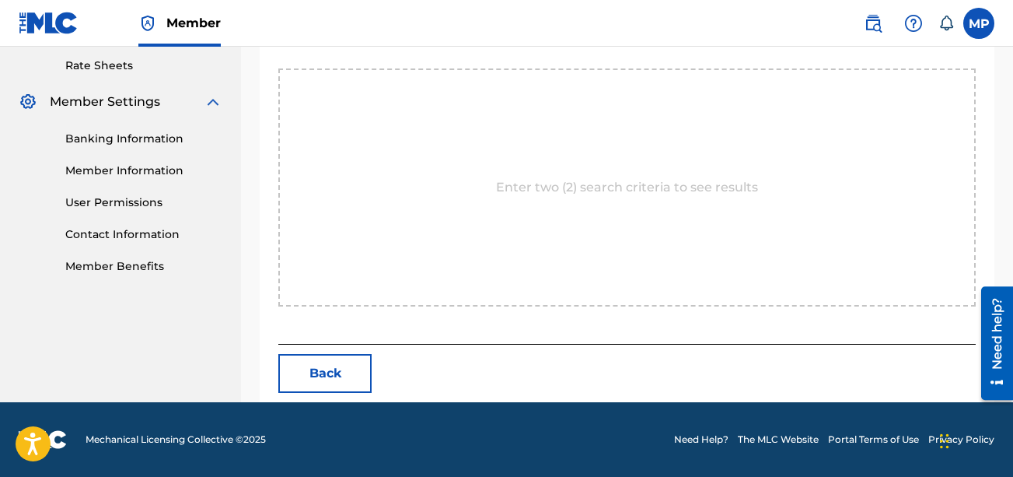
scroll to position [645, 0]
click at [318, 362] on button "Back" at bounding box center [324, 373] width 93 height 39
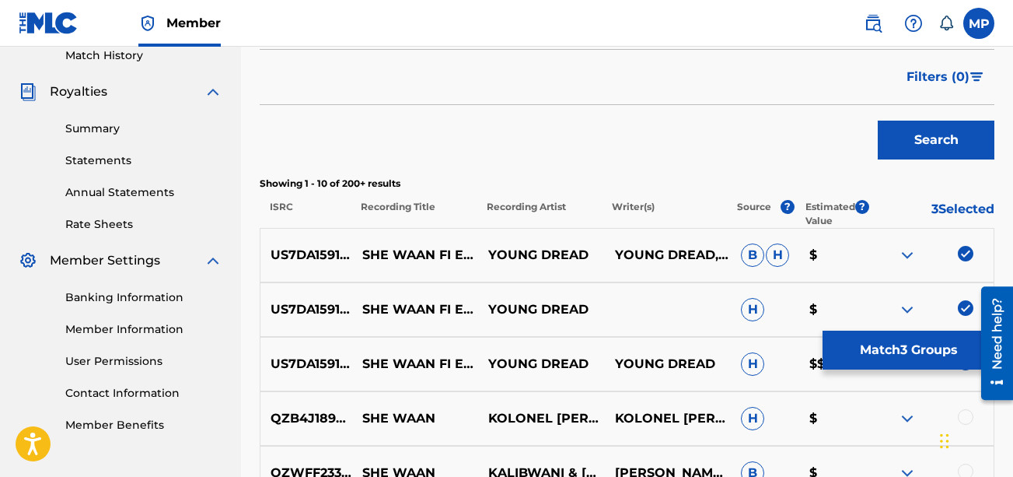
scroll to position [439, 0]
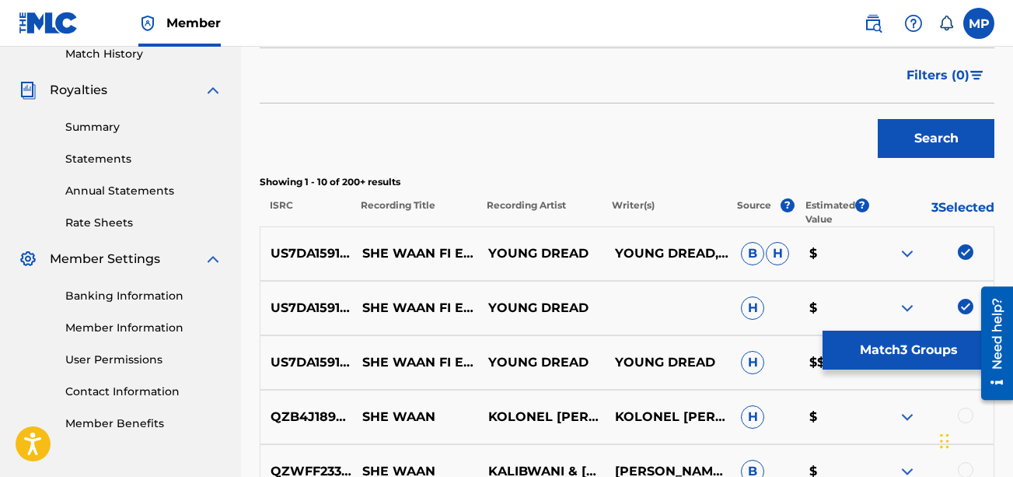
click at [728, 348] on button "Match 3 Groups" at bounding box center [909, 349] width 172 height 39
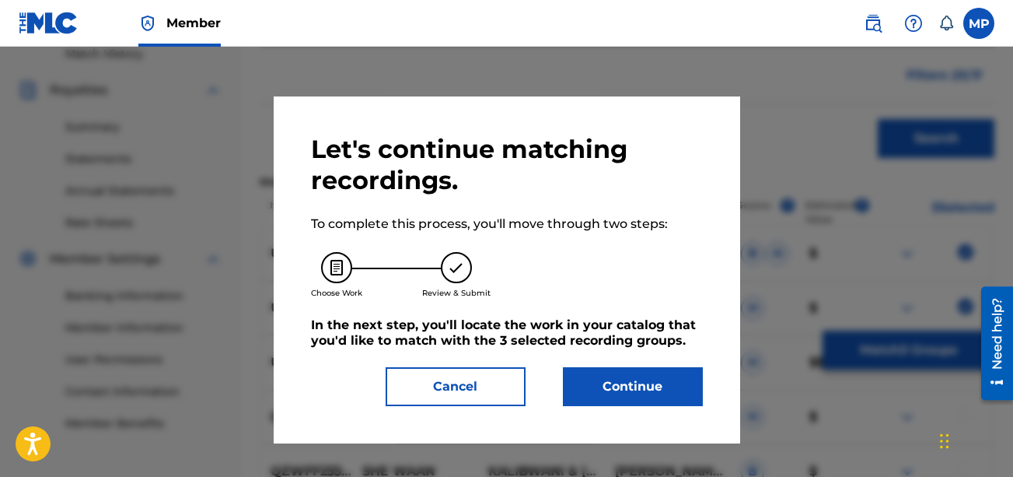
click at [642, 379] on button "Continue" at bounding box center [633, 386] width 140 height 39
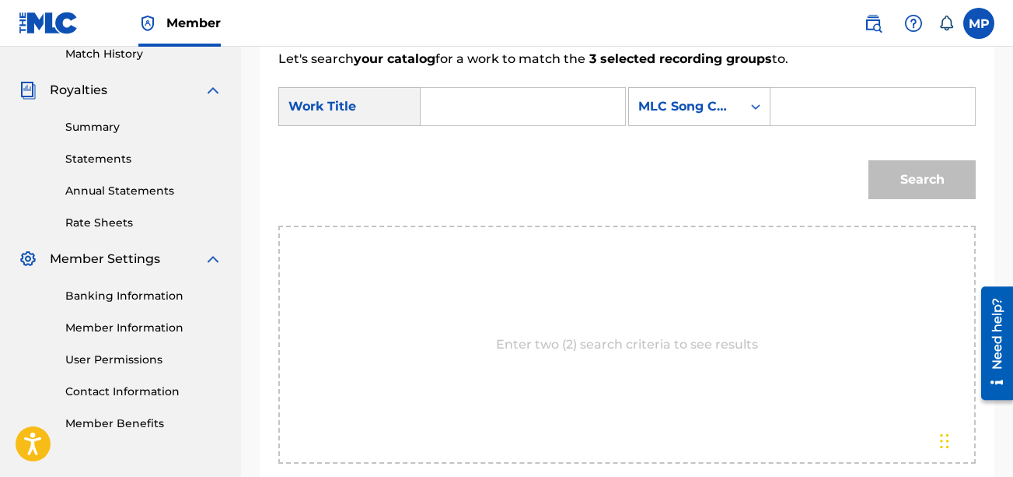
click at [502, 117] on input "Search Form" at bounding box center [523, 106] width 178 height 37
paste input "SHE WAAN FI EAT"
type input "SHE WAAN FI EAT"
click at [728, 125] on input "Search Form" at bounding box center [873, 106] width 178 height 37
paste input "S73CTT"
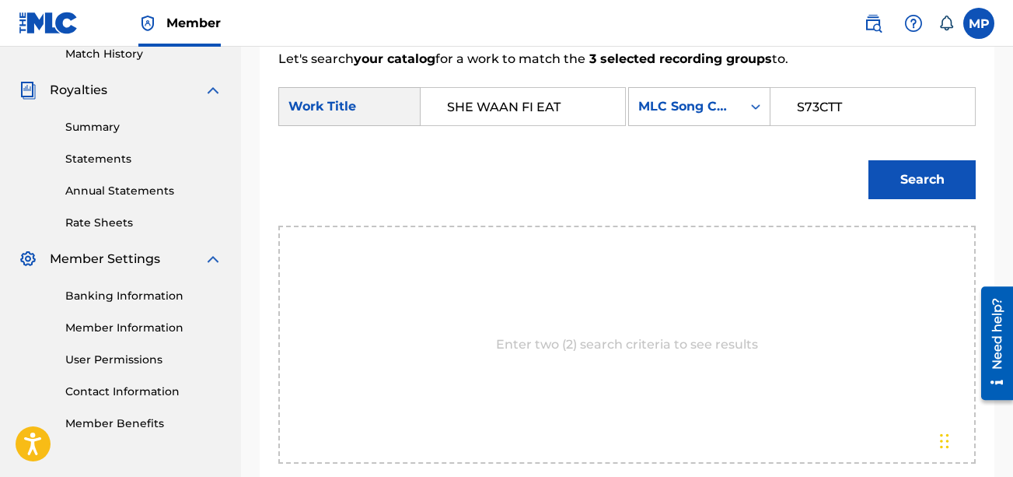
type input "S73CTT"
click at [728, 199] on button "Search" at bounding box center [921, 179] width 107 height 39
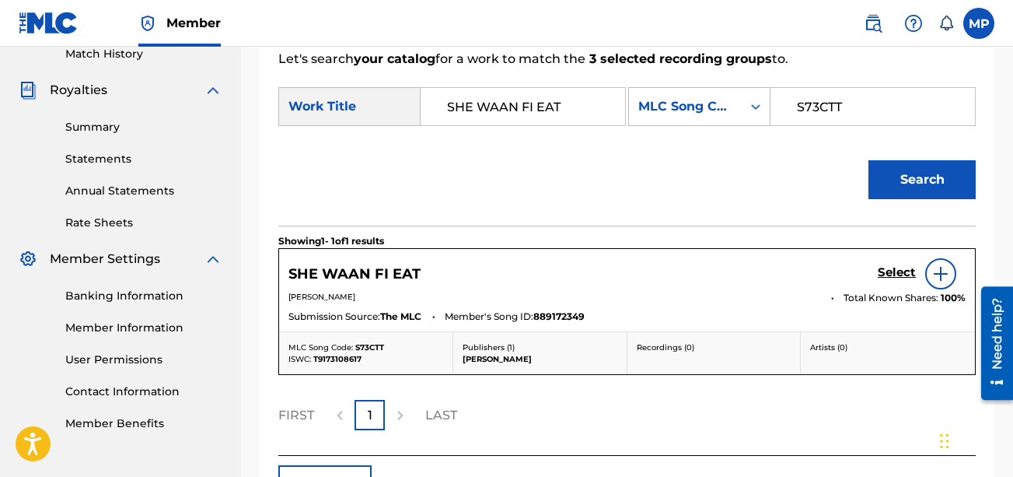
click at [728, 280] on h5 "Select" at bounding box center [897, 272] width 38 height 15
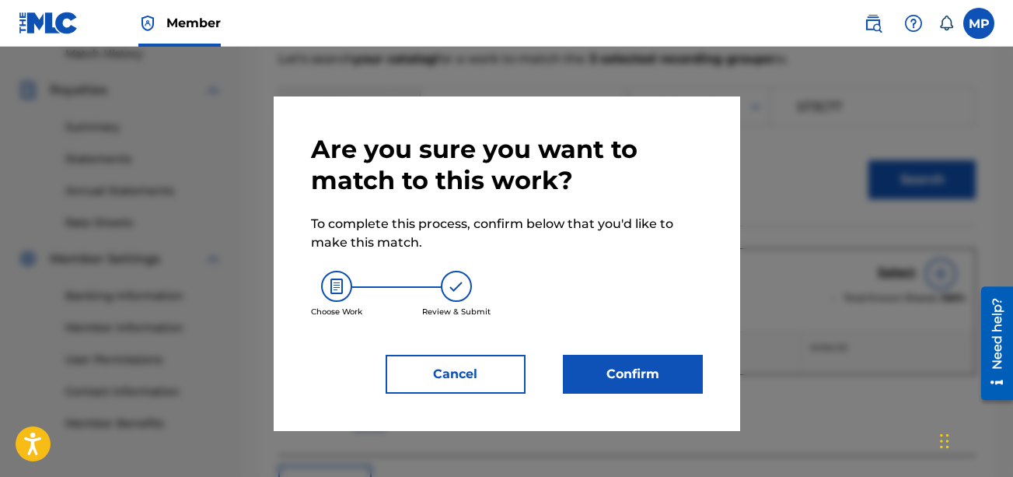
click at [688, 372] on button "Confirm" at bounding box center [633, 374] width 140 height 39
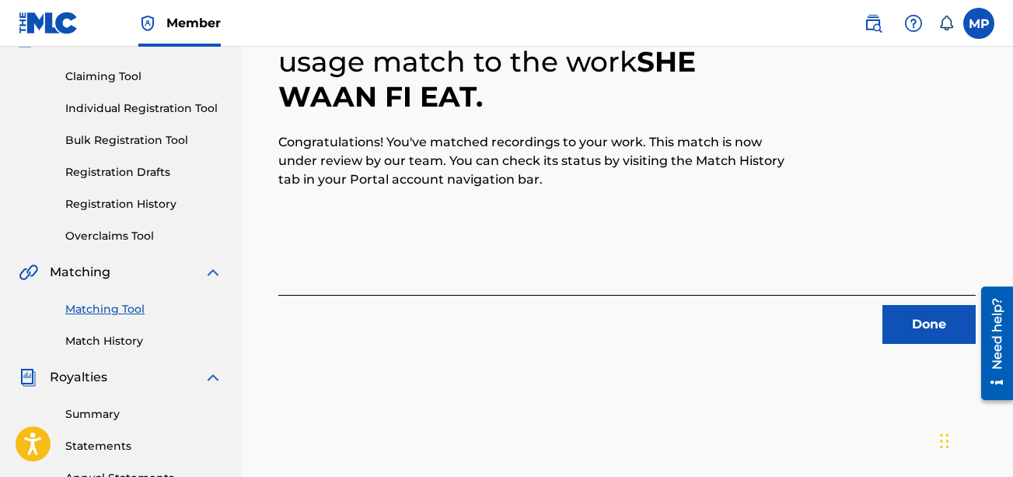
scroll to position [142, 0]
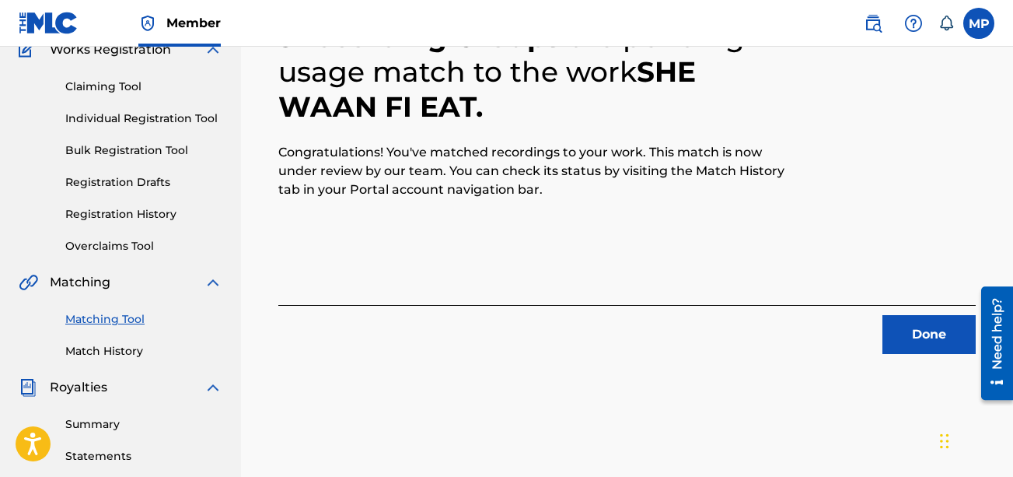
click at [376, 258] on div "3 Recording Groups are pending usage match to the work SHE WAAN FI EAT . Congra…" at bounding box center [626, 168] width 697 height 372
click at [728, 330] on button "Done" at bounding box center [928, 334] width 93 height 39
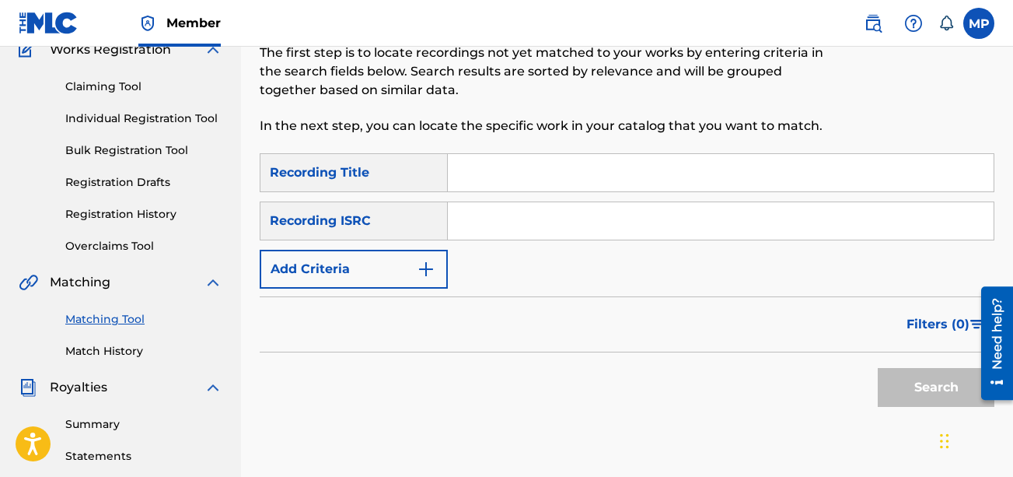
click at [693, 180] on input "Search Form" at bounding box center [721, 172] width 546 height 37
paste input "[PERSON_NAME]"
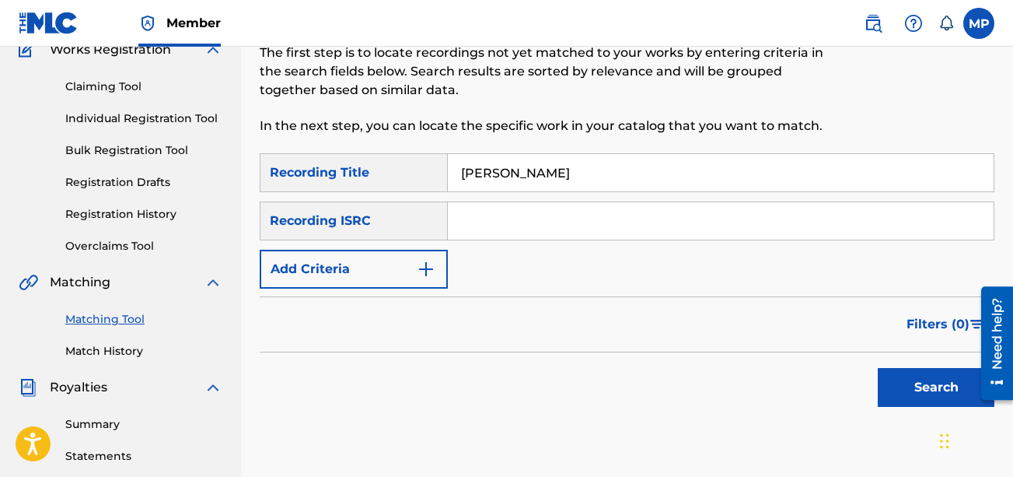
type input "[PERSON_NAME]"
click at [436, 266] on button "Add Criteria" at bounding box center [354, 269] width 188 height 39
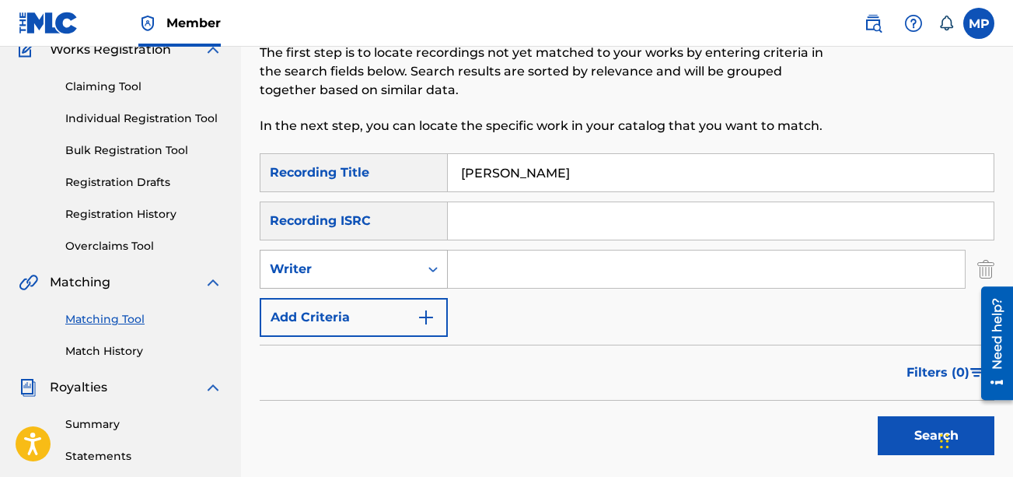
click at [401, 275] on div "Writer" at bounding box center [340, 269] width 140 height 19
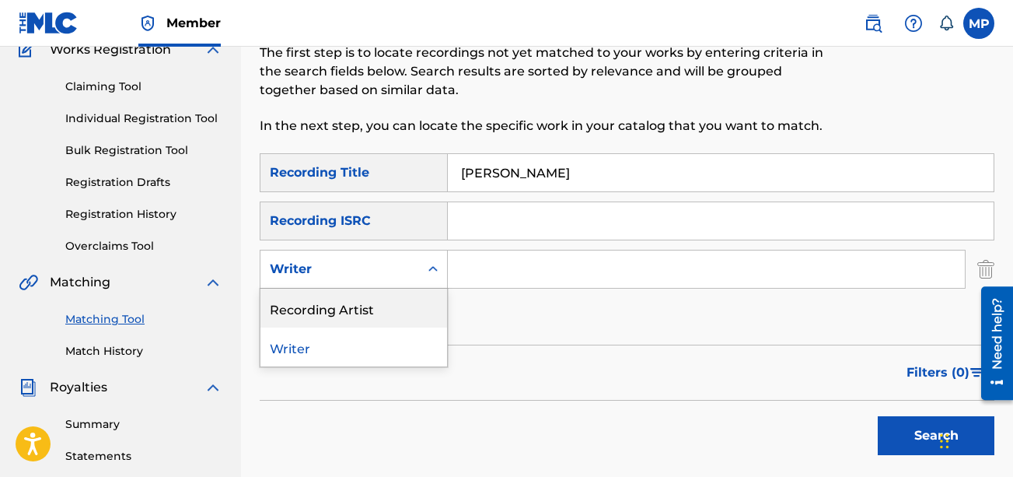
click at [384, 300] on div "Recording Artist" at bounding box center [353, 307] width 187 height 39
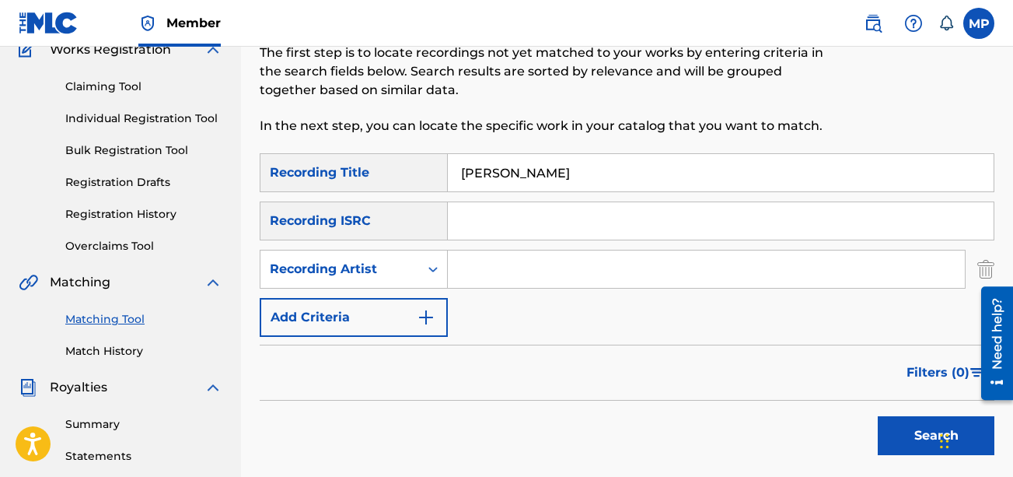
click at [474, 287] on input "Search Form" at bounding box center [706, 268] width 517 height 37
type input "Young Dread"
click at [728, 430] on button "Search" at bounding box center [936, 435] width 117 height 39
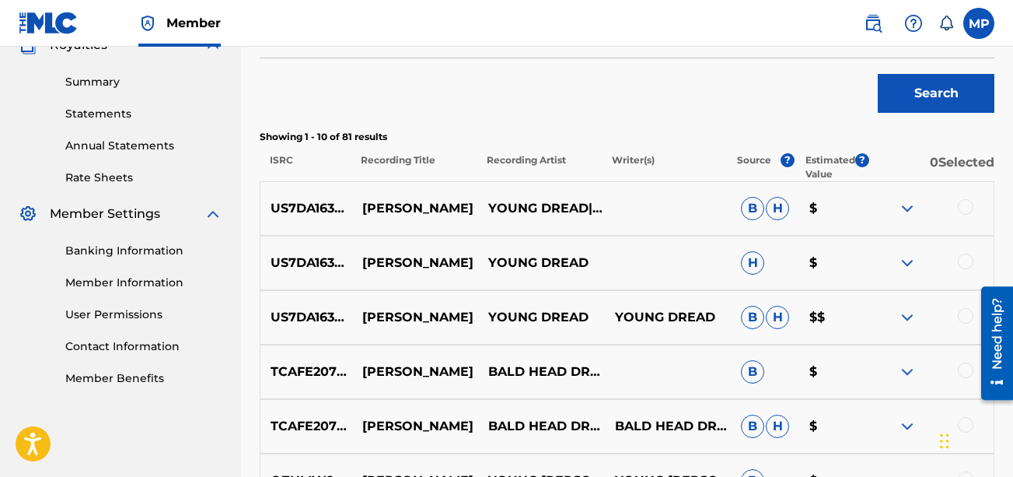
scroll to position [487, 0]
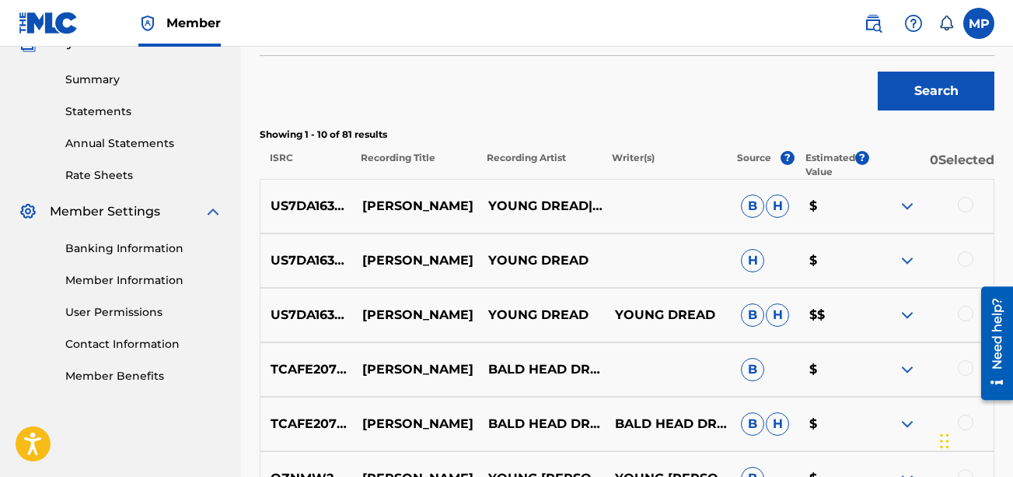
click at [728, 314] on div at bounding box center [966, 314] width 16 height 16
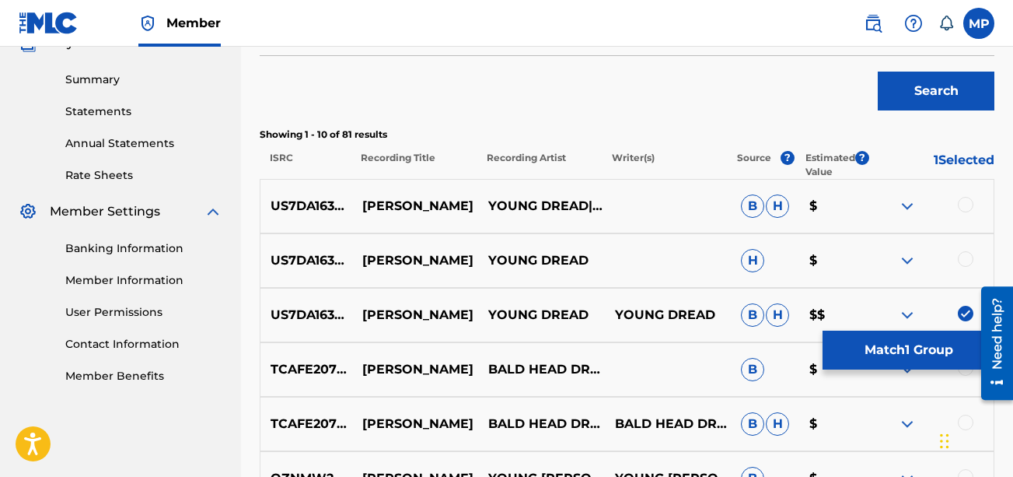
click at [728, 264] on div at bounding box center [966, 259] width 16 height 16
click at [728, 203] on div at bounding box center [966, 205] width 16 height 16
click at [728, 344] on button "Match 3 Groups" at bounding box center [909, 349] width 172 height 39
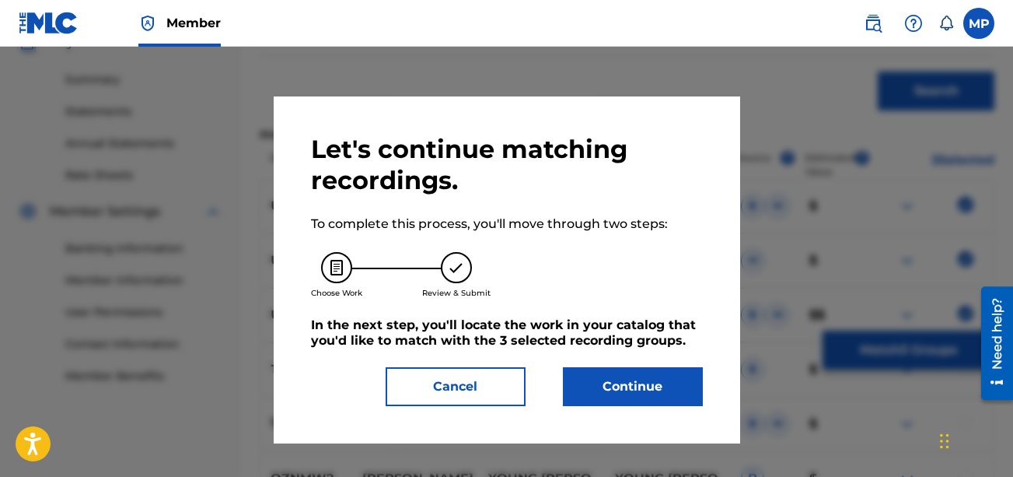
click at [669, 365] on div "Let's continue matching recordings. To complete this process, you'll move throu…" at bounding box center [507, 270] width 392 height 272
click at [651, 376] on button "Continue" at bounding box center [633, 386] width 140 height 39
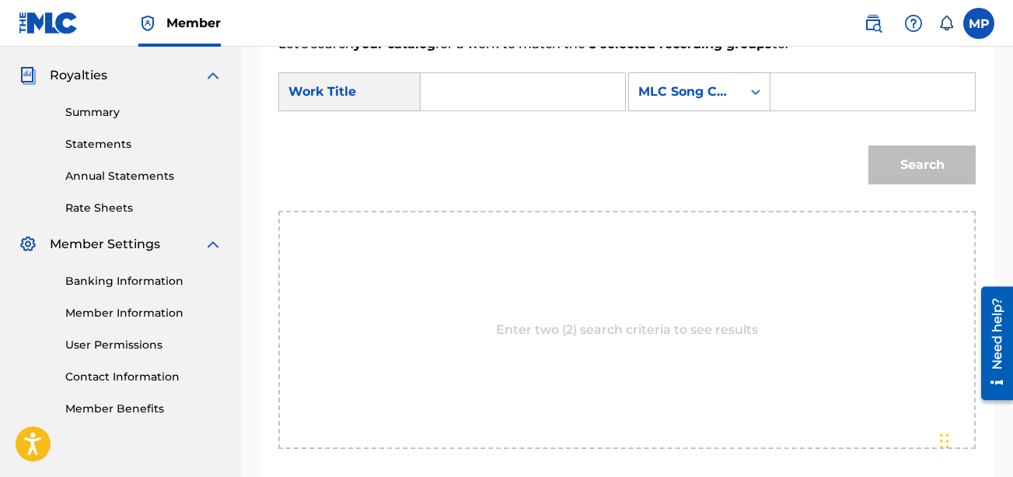
scroll to position [450, 0]
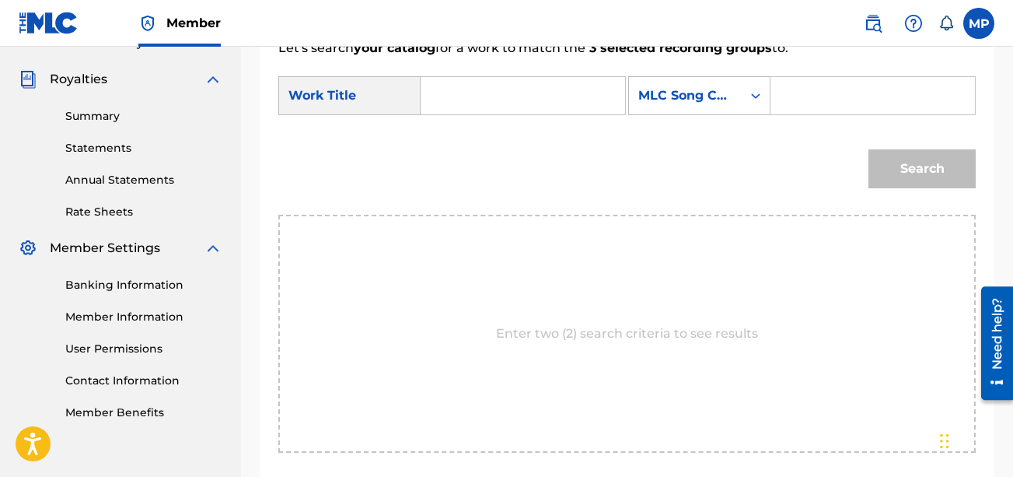
click at [468, 88] on input "Search Form" at bounding box center [523, 95] width 178 height 37
paste input "[PERSON_NAME]"
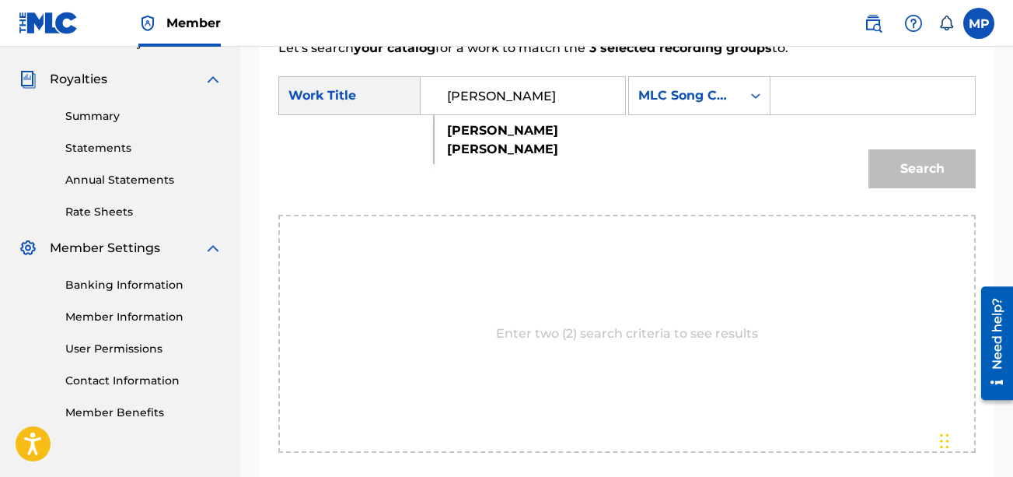
type input "[PERSON_NAME]"
click at [728, 114] on input "Search Form" at bounding box center [873, 95] width 178 height 37
paste input "RN6AO8"
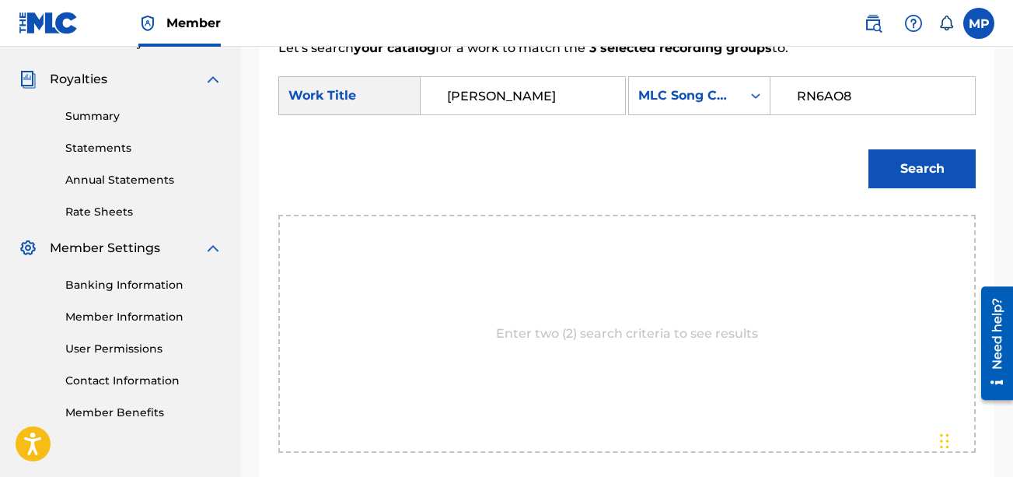
type input "RN6AO8"
click at [728, 188] on button "Search" at bounding box center [921, 168] width 107 height 39
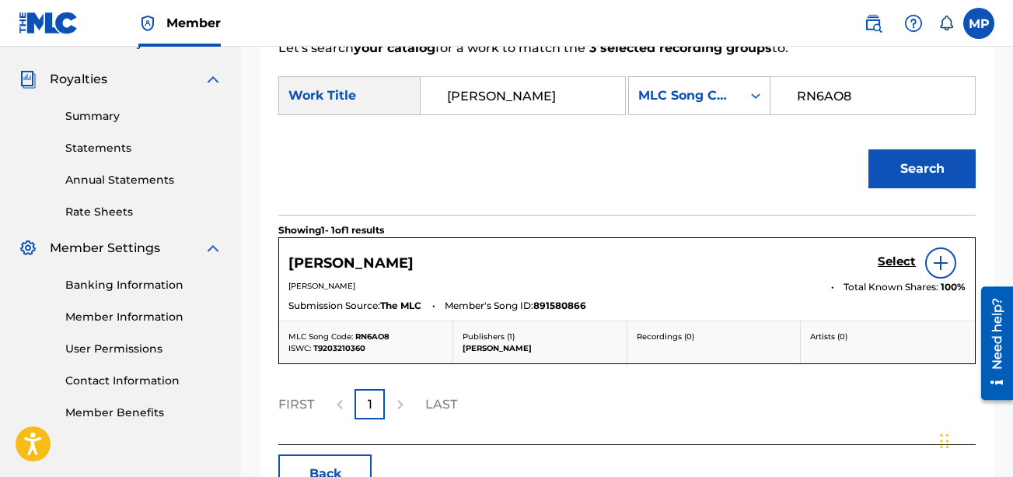
click at [728, 269] on h5 "Select" at bounding box center [897, 261] width 38 height 15
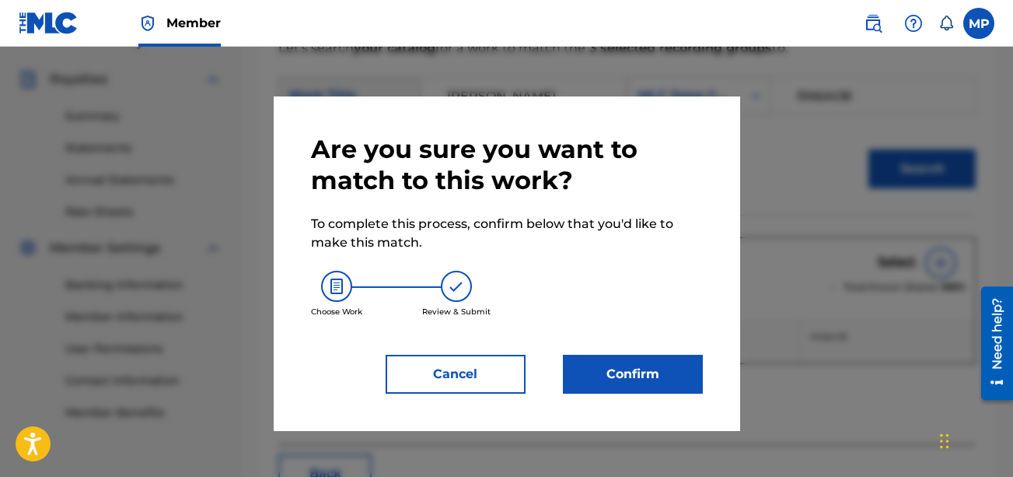
click at [669, 363] on button "Confirm" at bounding box center [633, 374] width 140 height 39
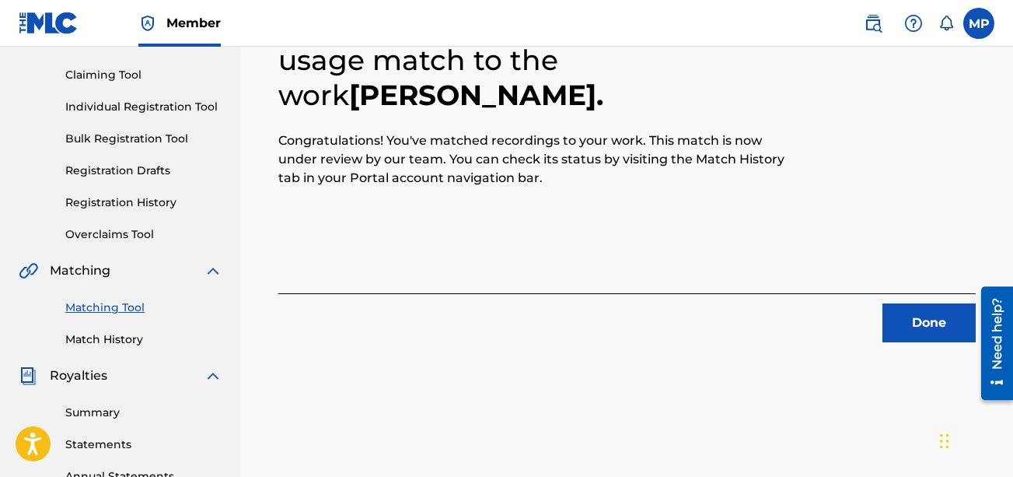
scroll to position [145, 0]
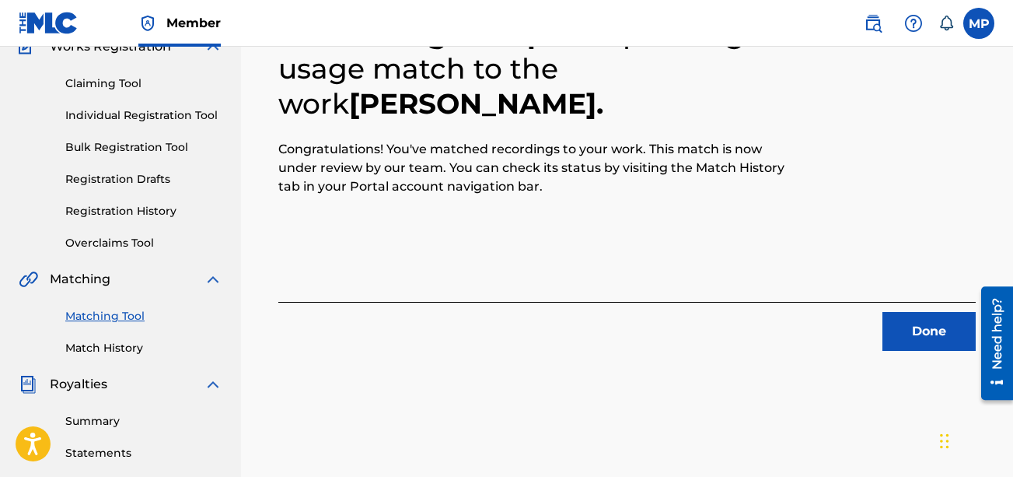
click at [515, 221] on div "3 Recording Groups are pending usage match to the work [PERSON_NAME] . Congratu…" at bounding box center [626, 165] width 697 height 372
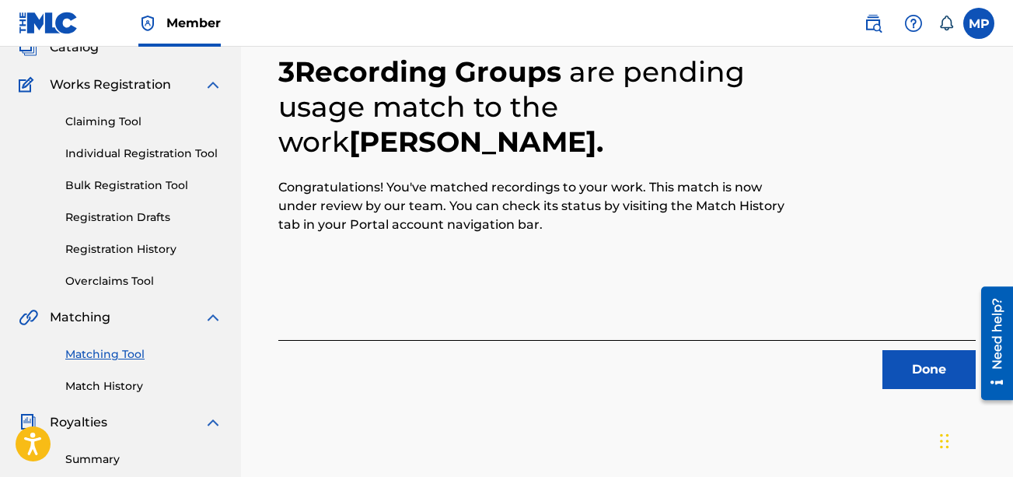
click at [728, 359] on button "Done" at bounding box center [928, 369] width 93 height 39
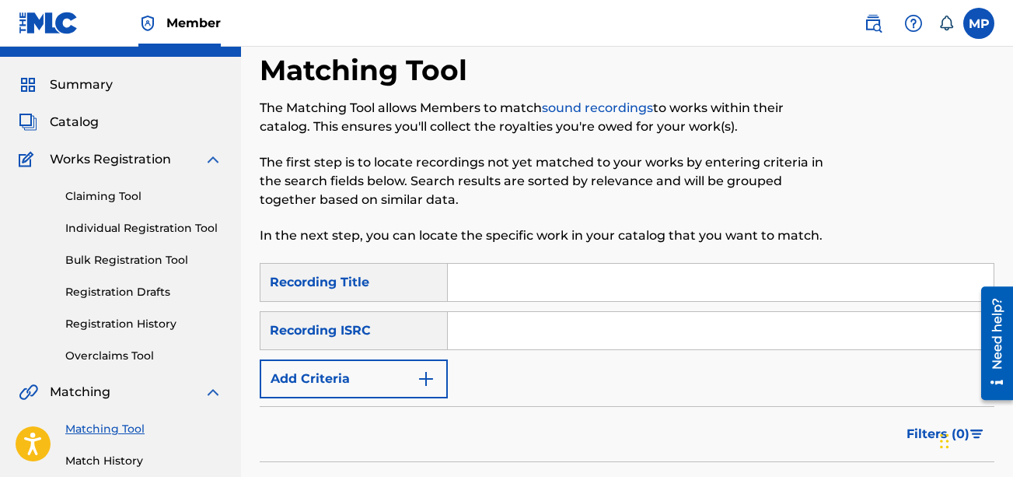
scroll to position [31, 0]
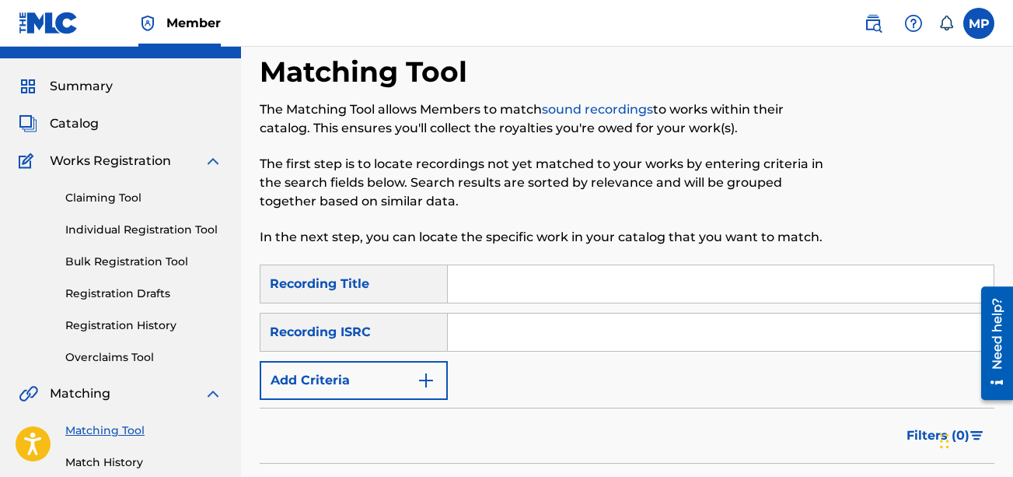
click at [680, 289] on input "Search Form" at bounding box center [721, 283] width 546 height 37
paste input "PRAY"
type input "PRAY"
click at [428, 383] on img "Search Form" at bounding box center [426, 380] width 19 height 19
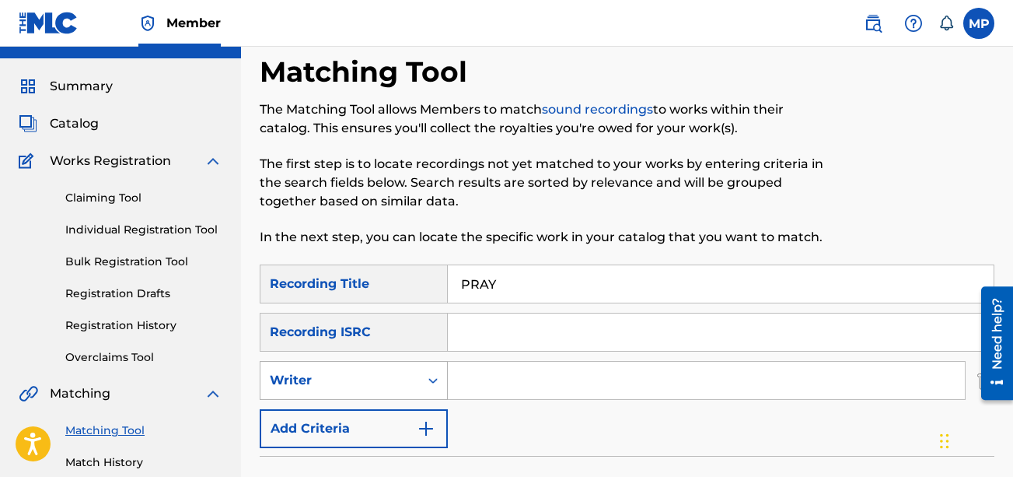
click at [399, 369] on div "Writer" at bounding box center [339, 380] width 159 height 30
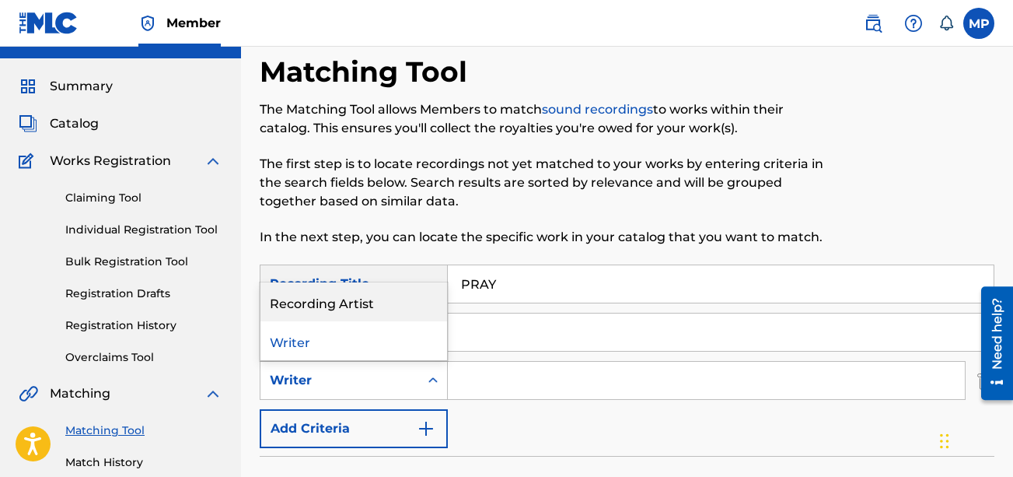
click at [370, 306] on div "Recording Artist" at bounding box center [353, 301] width 187 height 39
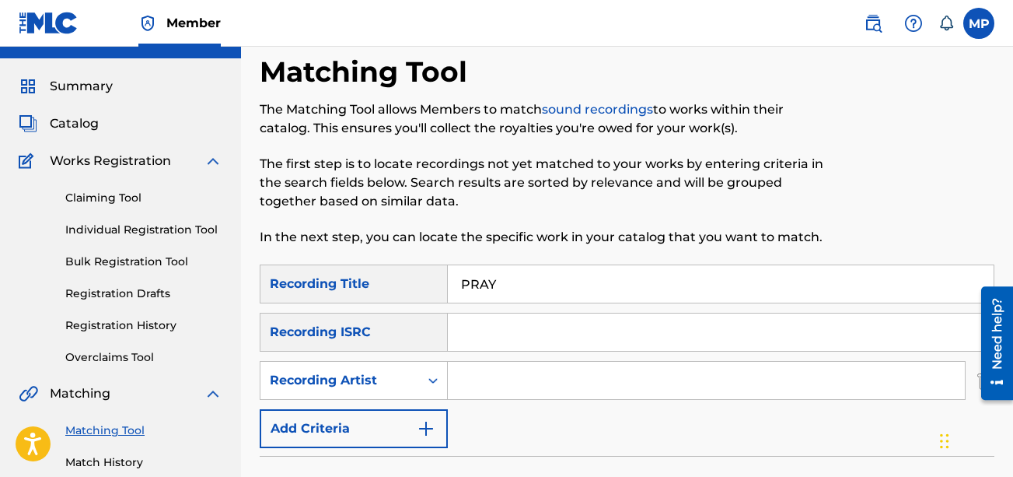
click at [479, 383] on input "Search Form" at bounding box center [706, 380] width 517 height 37
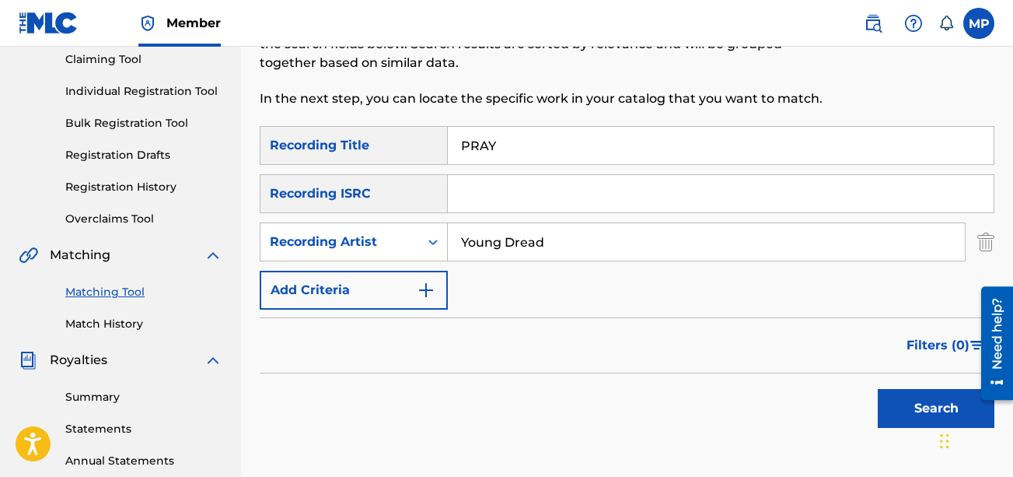
scroll to position [188, 0]
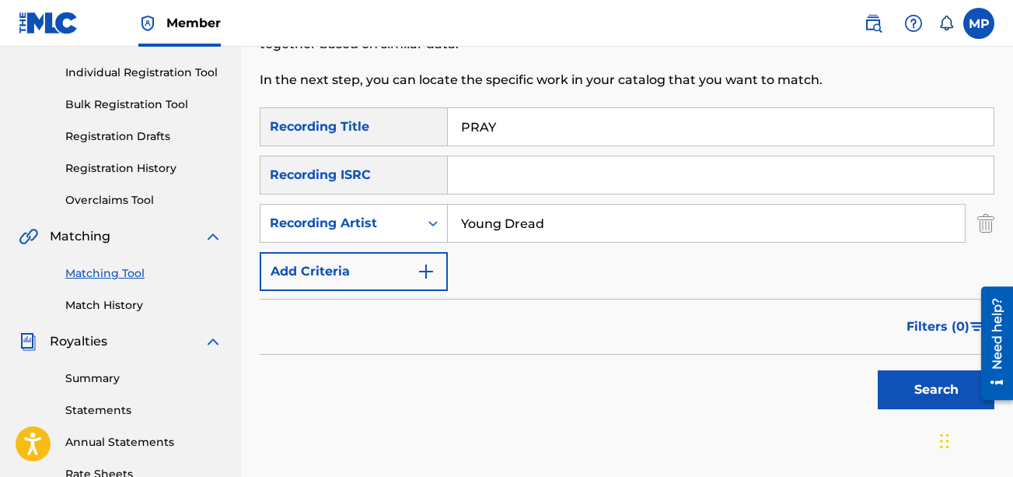
type input "Young Dread"
click at [728, 403] on button "Search" at bounding box center [936, 389] width 117 height 39
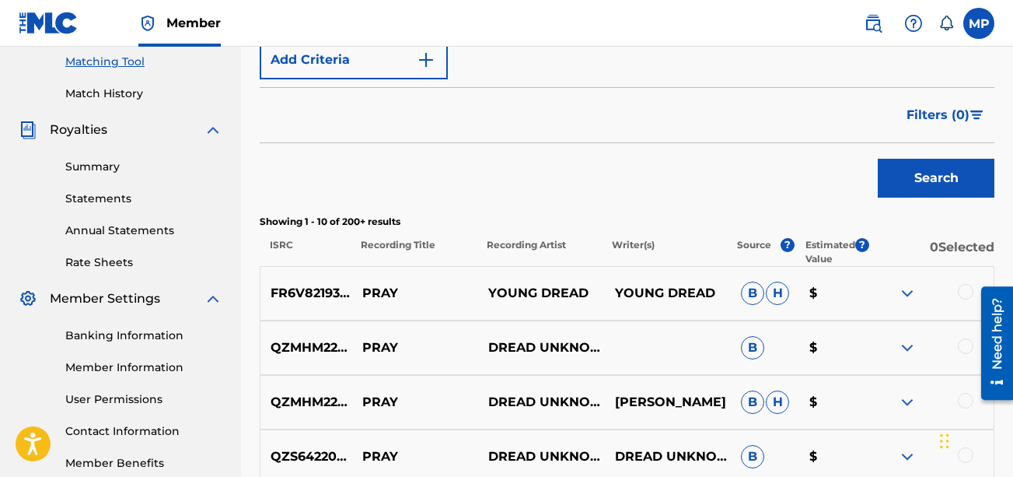
scroll to position [406, 0]
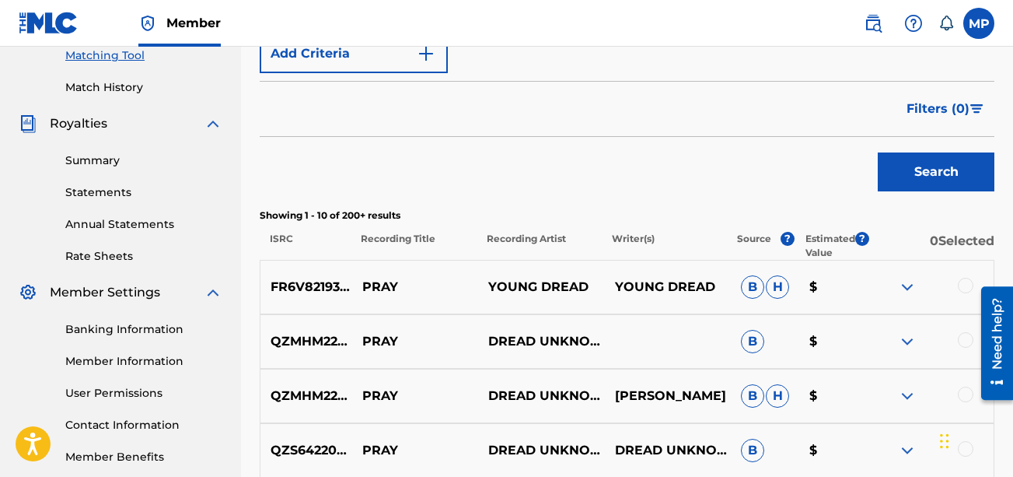
click at [728, 286] on div at bounding box center [966, 286] width 16 height 16
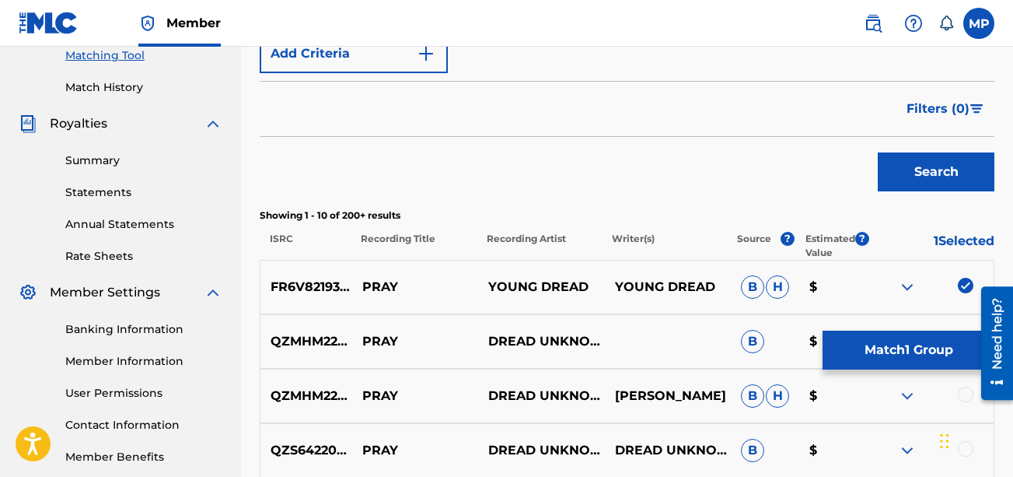
click at [728, 347] on button "Match 1 Group" at bounding box center [909, 349] width 172 height 39
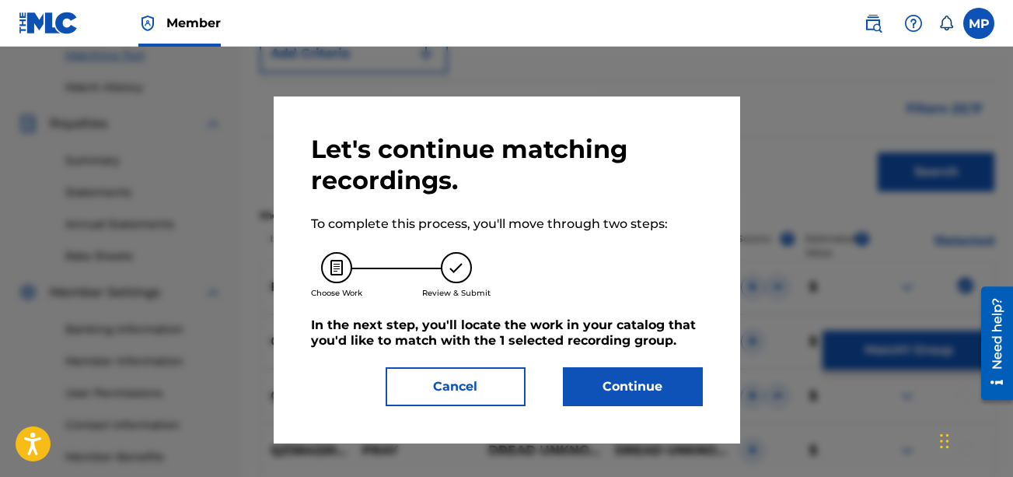
click at [634, 379] on button "Continue" at bounding box center [633, 386] width 140 height 39
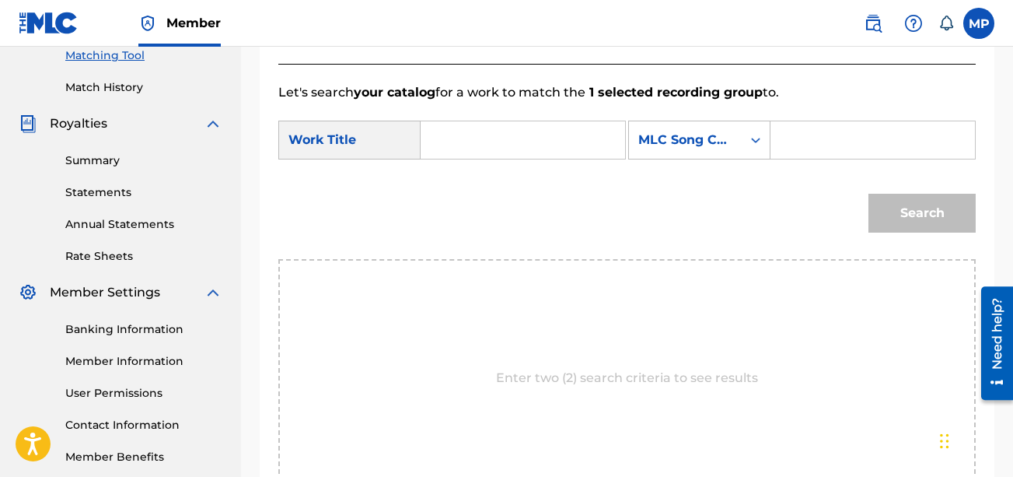
click at [493, 143] on input "Search Form" at bounding box center [523, 139] width 178 height 37
paste input "PRAY"
click at [460, 181] on strong "pray" at bounding box center [461, 174] width 29 height 15
type input "pray"
click at [728, 159] on input "Search Form" at bounding box center [873, 139] width 178 height 37
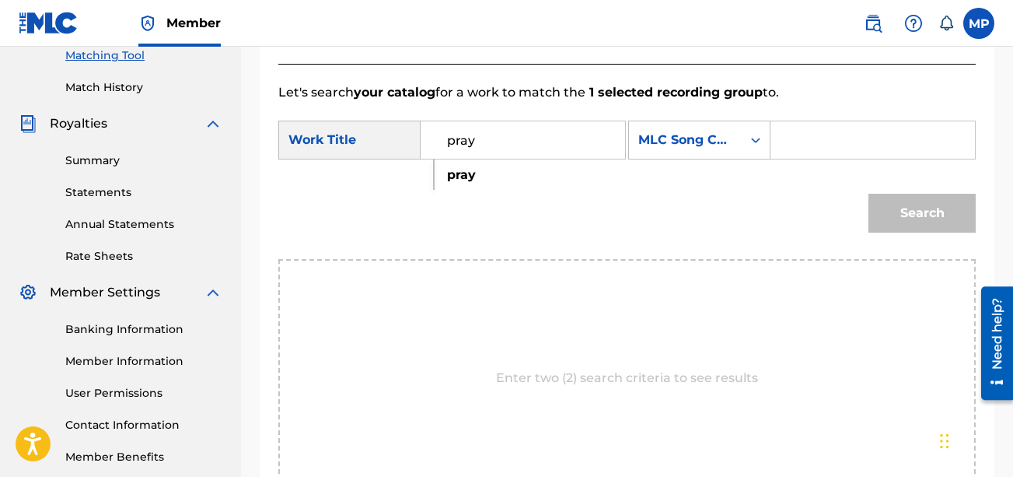
paste input "PO4M73"
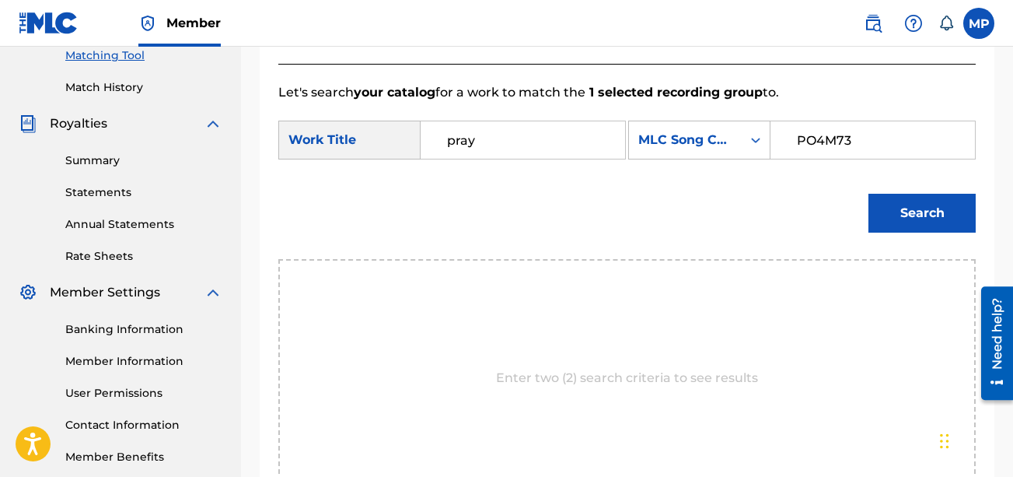
type input "PO4M73"
click at [728, 232] on button "Search" at bounding box center [921, 213] width 107 height 39
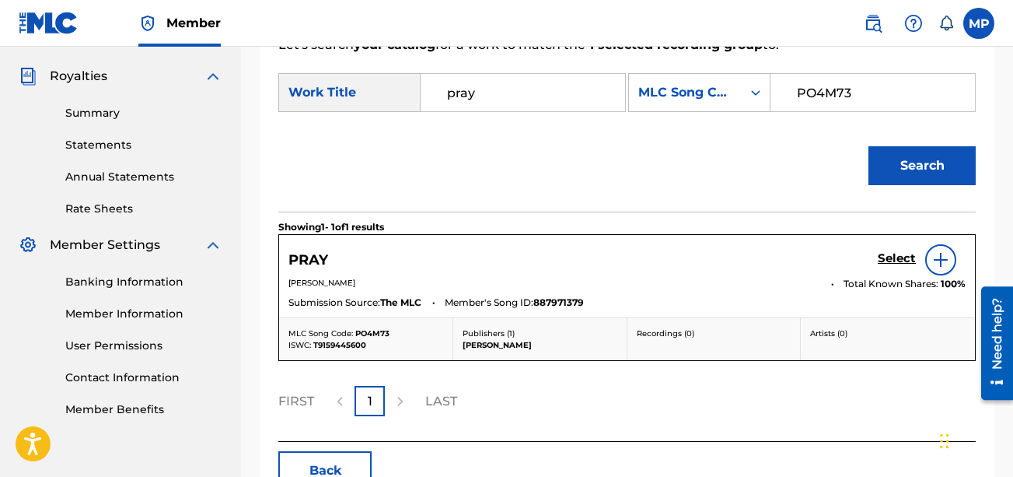
scroll to position [463, 0]
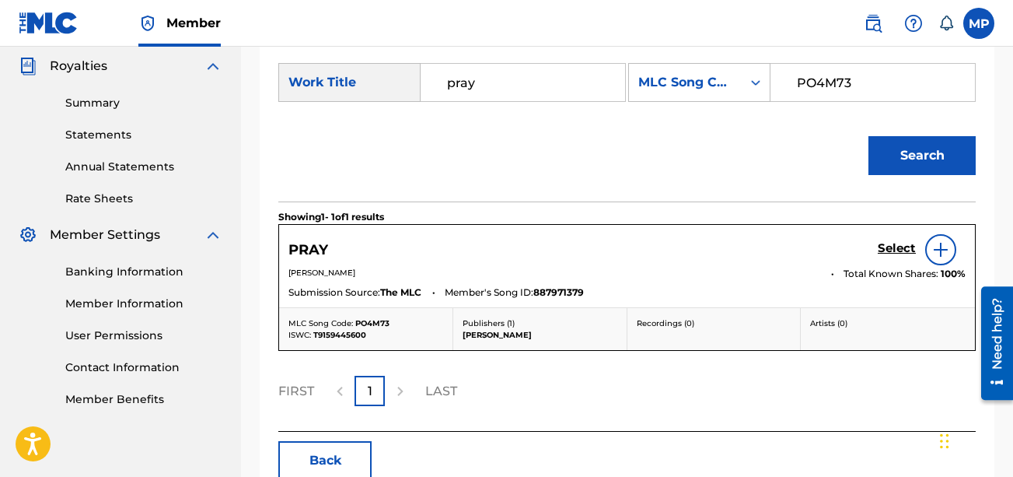
click at [728, 256] on h5 "Select" at bounding box center [897, 248] width 38 height 15
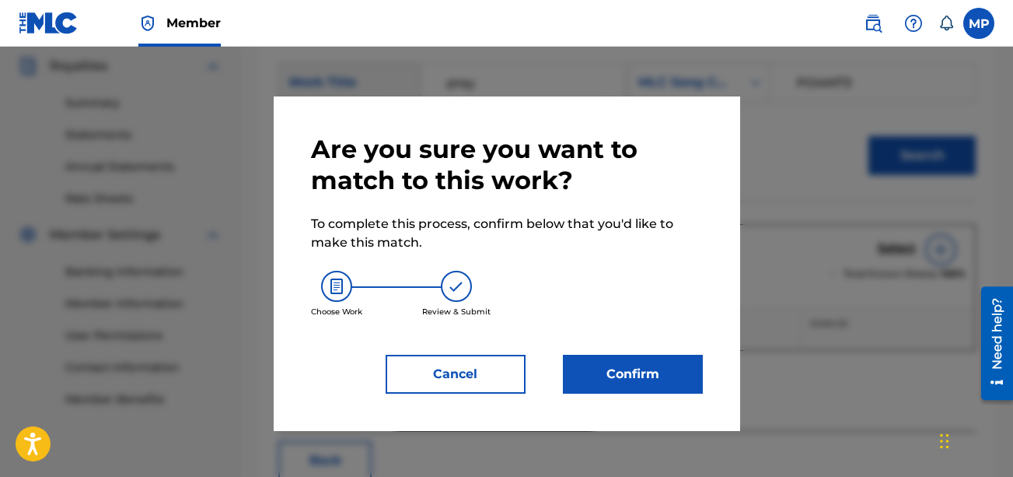
click at [693, 372] on button "Confirm" at bounding box center [633, 374] width 140 height 39
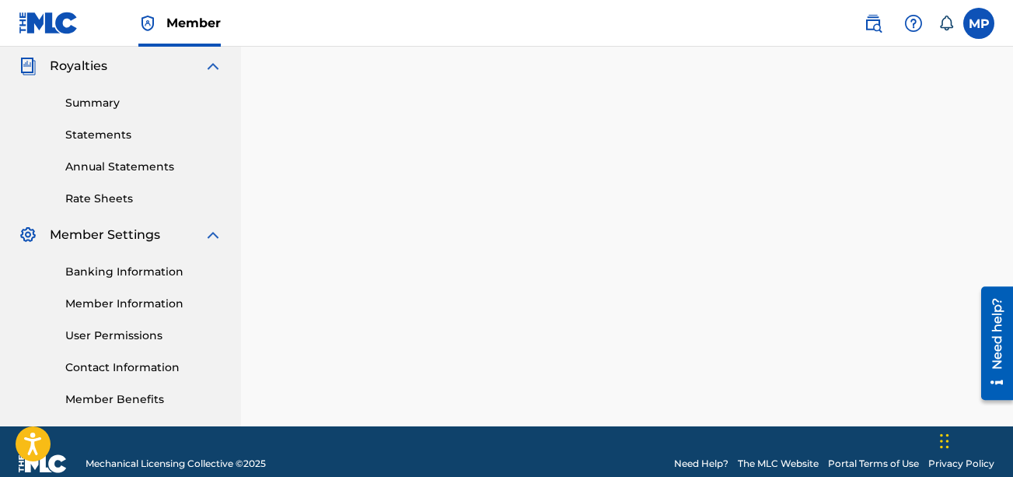
click at [421, 104] on div "1 Recording Groups are pending usage match to the work PRAY . Congratulations! …" at bounding box center [627, 24] width 772 height 804
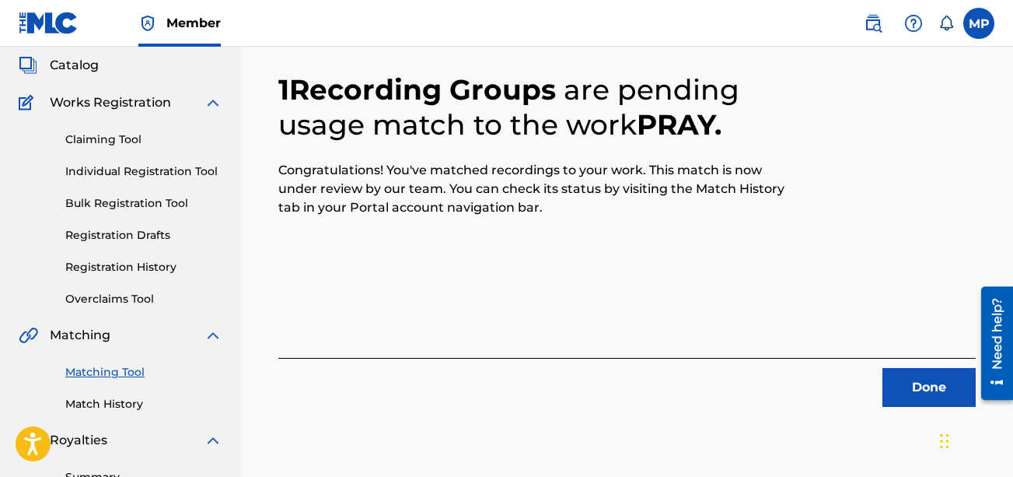
scroll to position [89, 0]
click at [728, 379] on button "Done" at bounding box center [928, 388] width 93 height 39
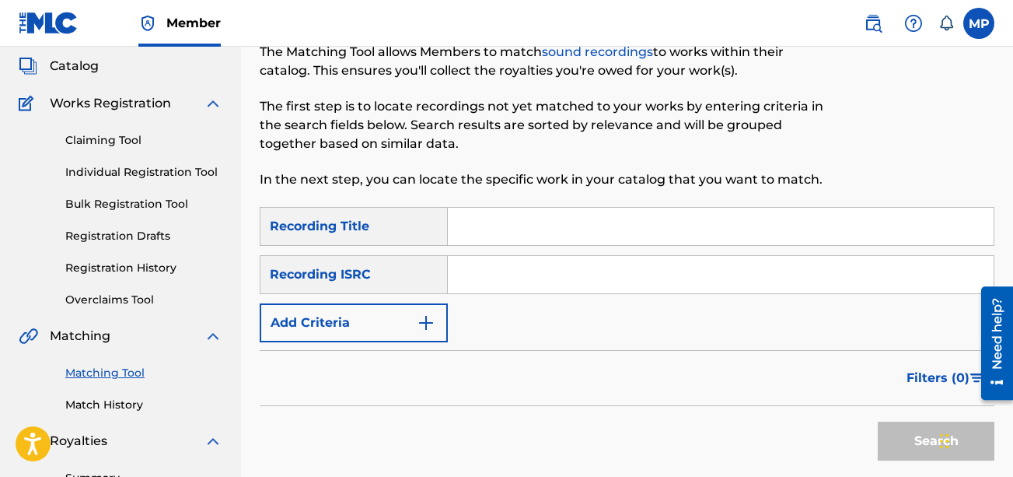
click at [470, 212] on input "Search Form" at bounding box center [721, 226] width 546 height 37
paste input "REALLY LIKE THAT"
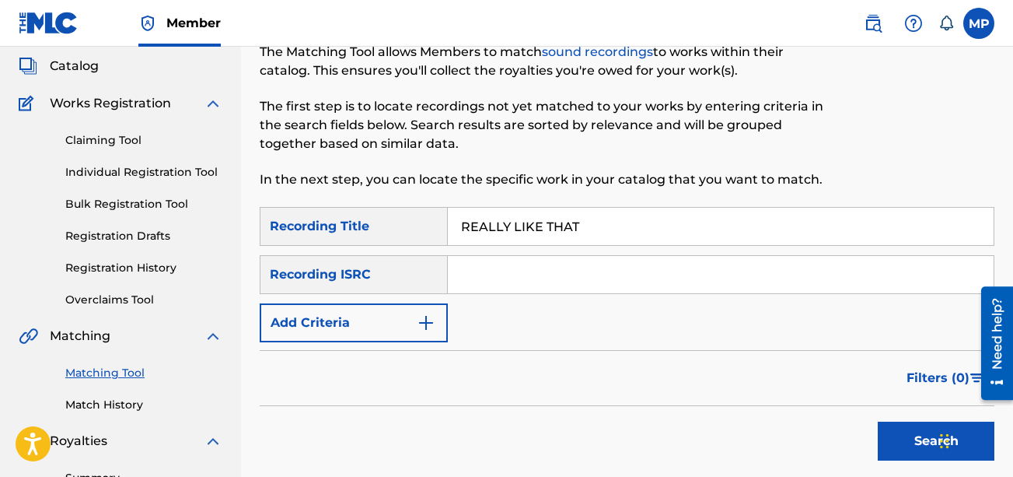
scroll to position [161, 0]
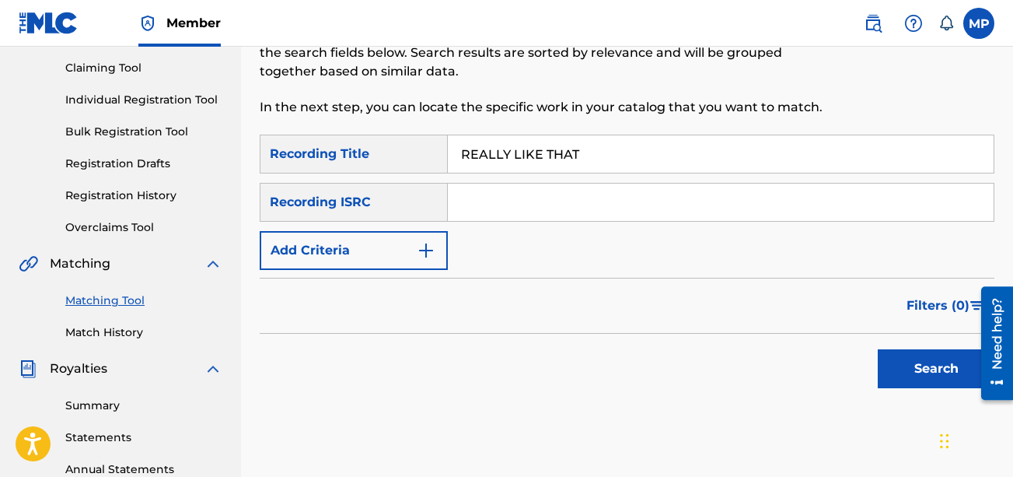
type input "REALLY LIKE THAT"
click at [395, 271] on form "SearchWithCriteriabb48eb36-c84d-4d0a-a19e-8da122266911 Recording Title REALLY L…" at bounding box center [627, 265] width 735 height 261
click at [380, 260] on button "Add Criteria" at bounding box center [354, 250] width 188 height 39
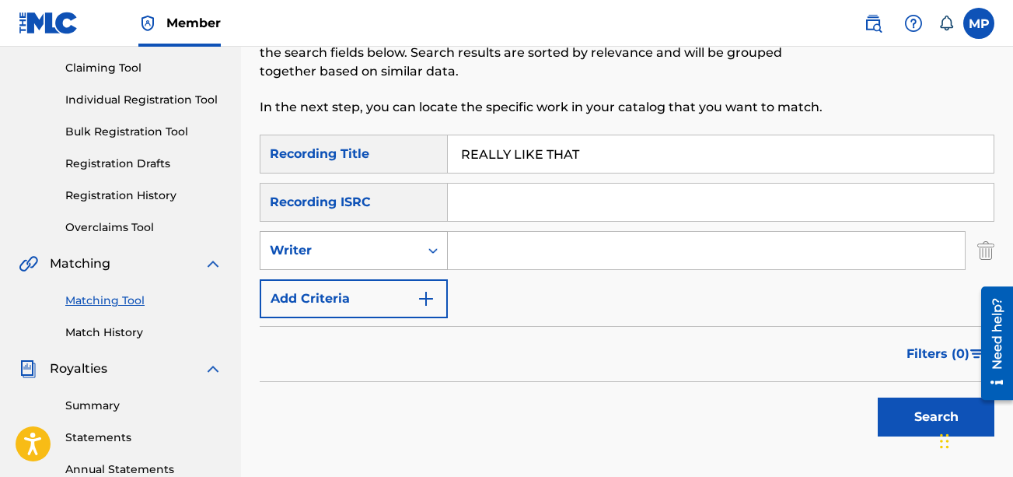
click at [365, 260] on div "Writer" at bounding box center [339, 251] width 159 height 30
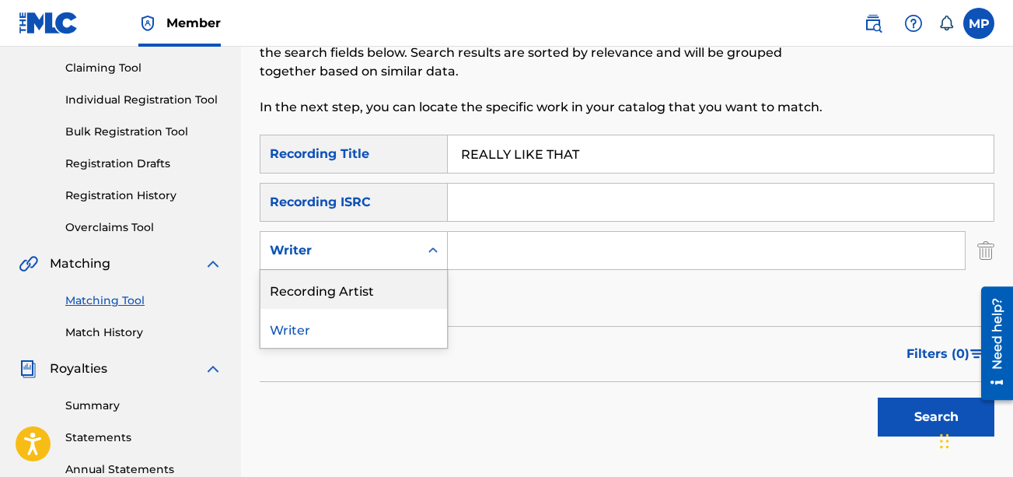
click at [344, 281] on div "Recording Artist" at bounding box center [353, 289] width 187 height 39
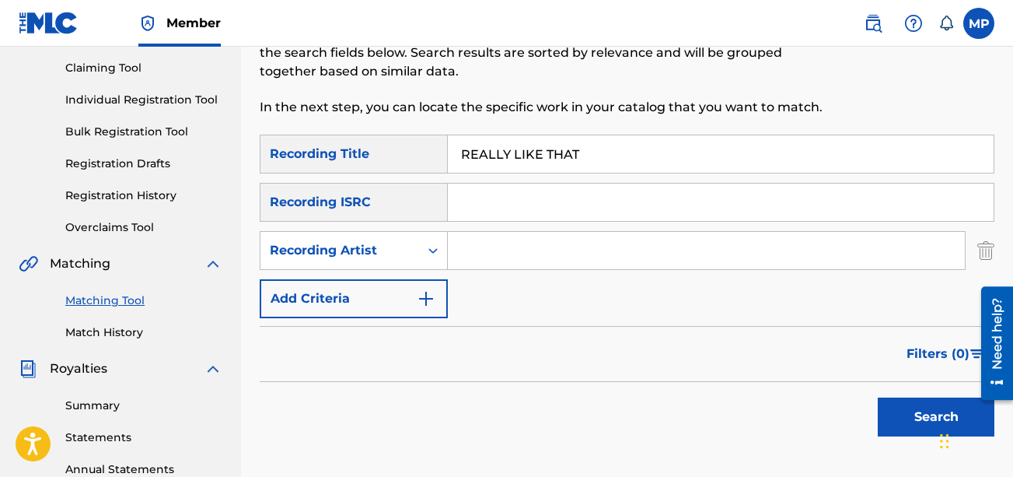
click at [531, 234] on input "Search Form" at bounding box center [706, 250] width 517 height 37
type input "Young Dread"
click at [728, 397] on button "Search" at bounding box center [936, 416] width 117 height 39
click at [728, 419] on button "Search" at bounding box center [936, 416] width 117 height 39
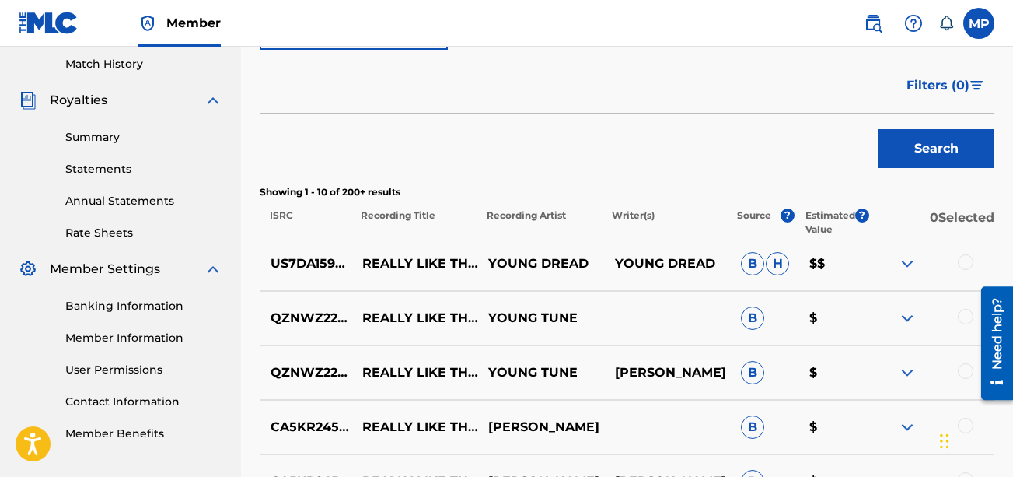
scroll to position [428, 0]
click at [728, 261] on div at bounding box center [966, 263] width 16 height 16
